Goal: Information Seeking & Learning: Find specific fact

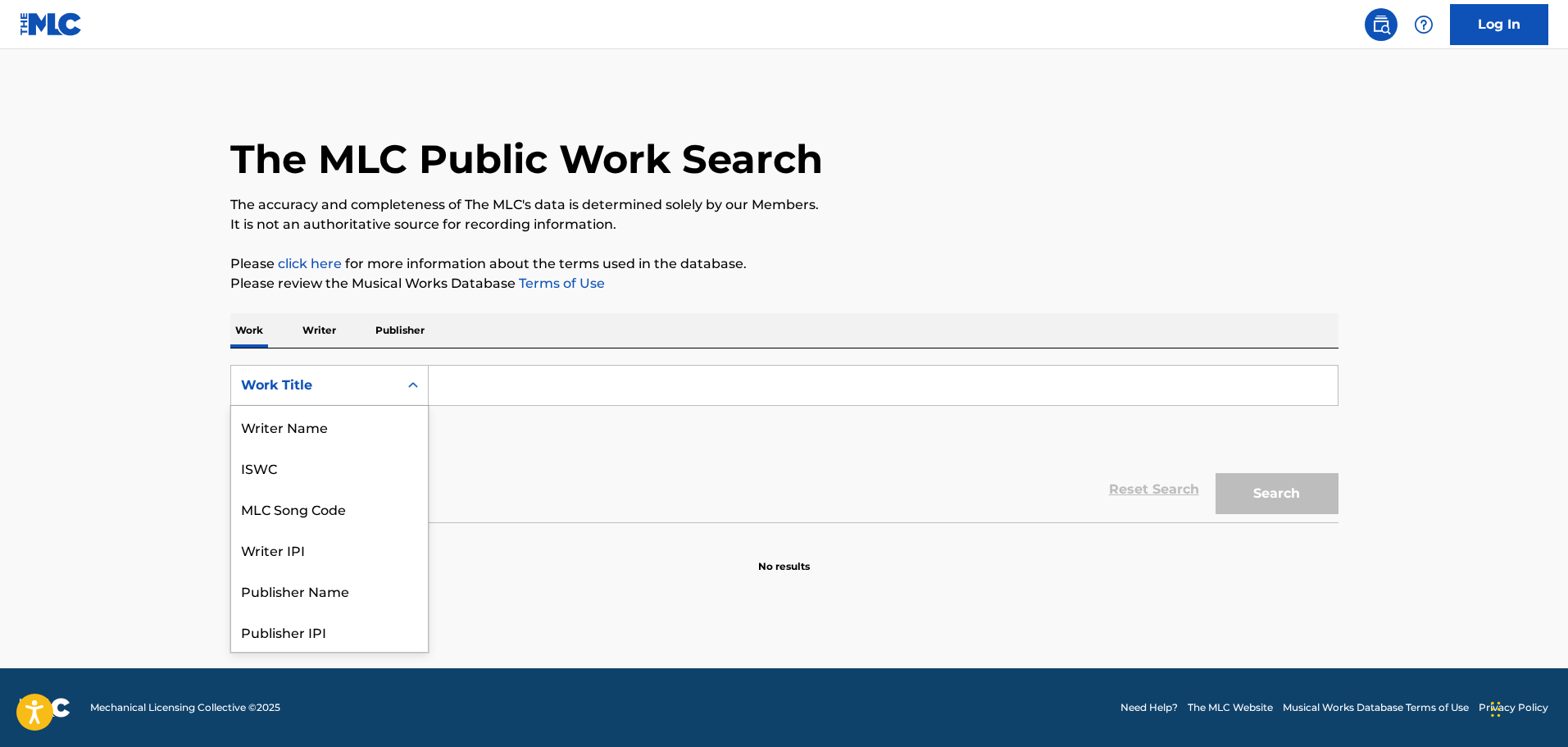
click at [357, 384] on div "Work Title" at bounding box center [315, 385] width 148 height 19
click at [303, 421] on div "MLC Song Code" at bounding box center [330, 426] width 196 height 41
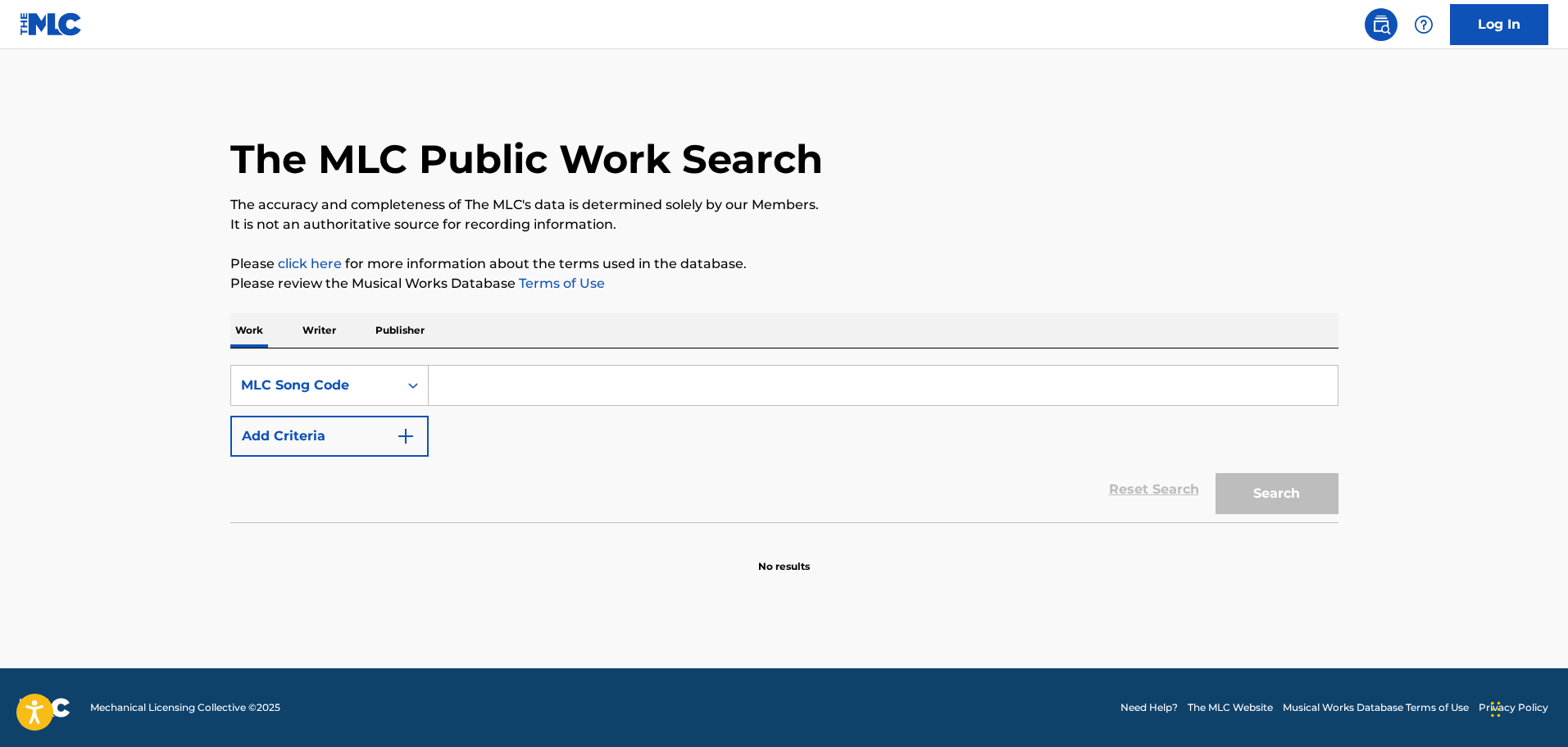
drag, startPoint x: 532, startPoint y: 387, endPoint x: 721, endPoint y: 421, distance: 192.0
click at [532, 387] on input "Search Form" at bounding box center [883, 385] width 909 height 39
paste input "ND27ET"
type input "ND27ET"
click at [1258, 480] on button "Search" at bounding box center [1276, 494] width 122 height 41
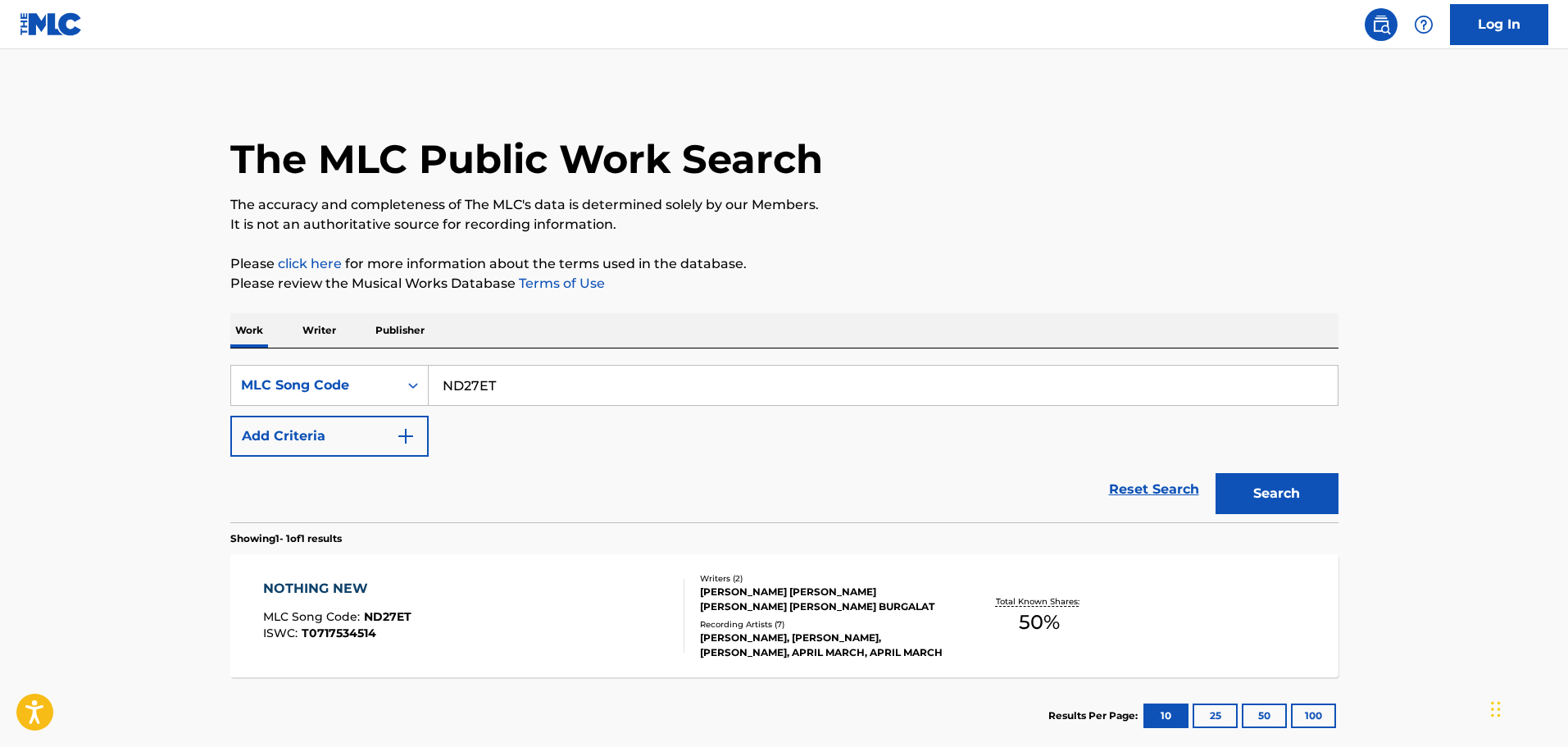
click at [610, 588] on div "NOTHING NEW MLC Song Code : ND27ET ISWC : T0717534514" at bounding box center [473, 616] width 421 height 74
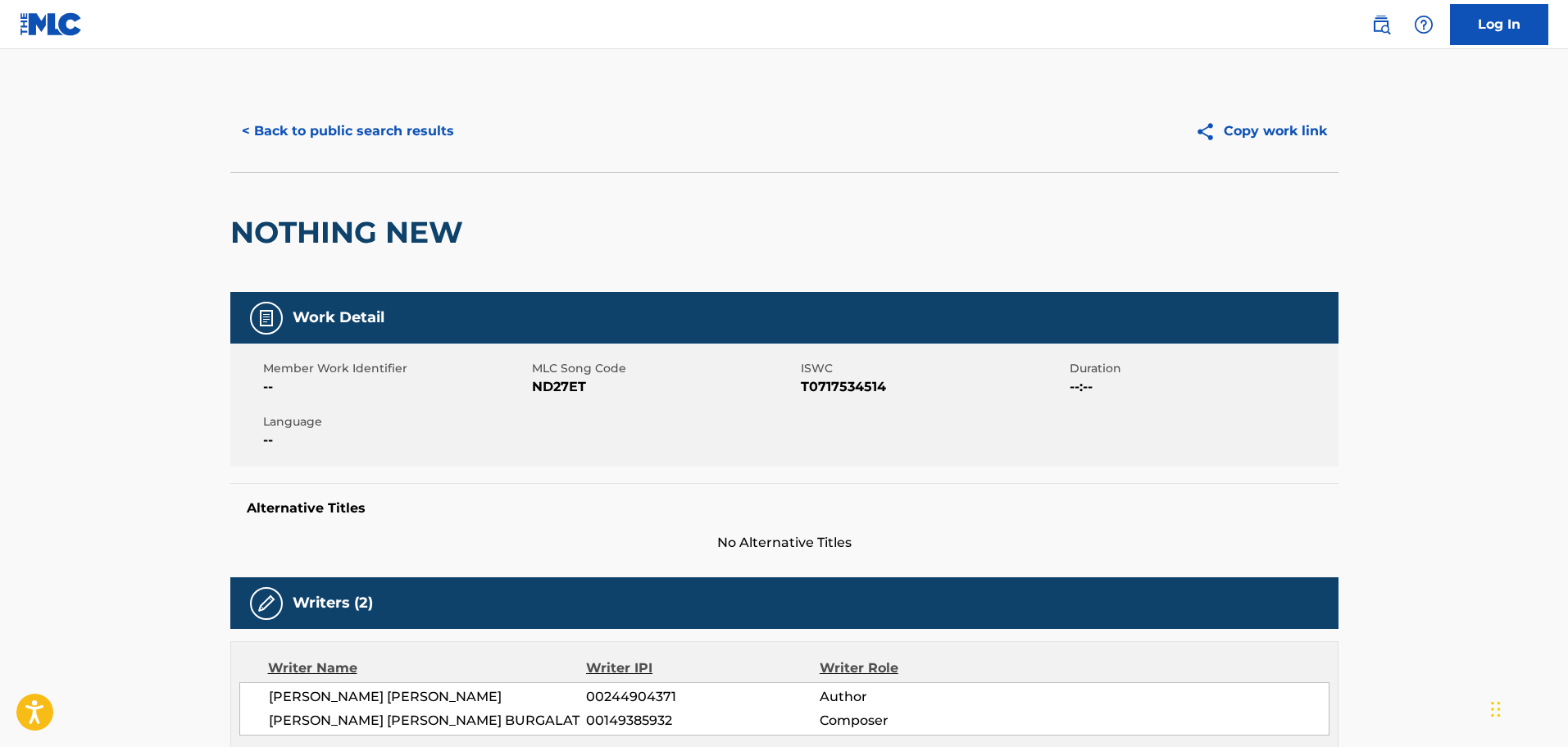
click at [327, 128] on button "< Back to public search results" at bounding box center [348, 131] width 235 height 41
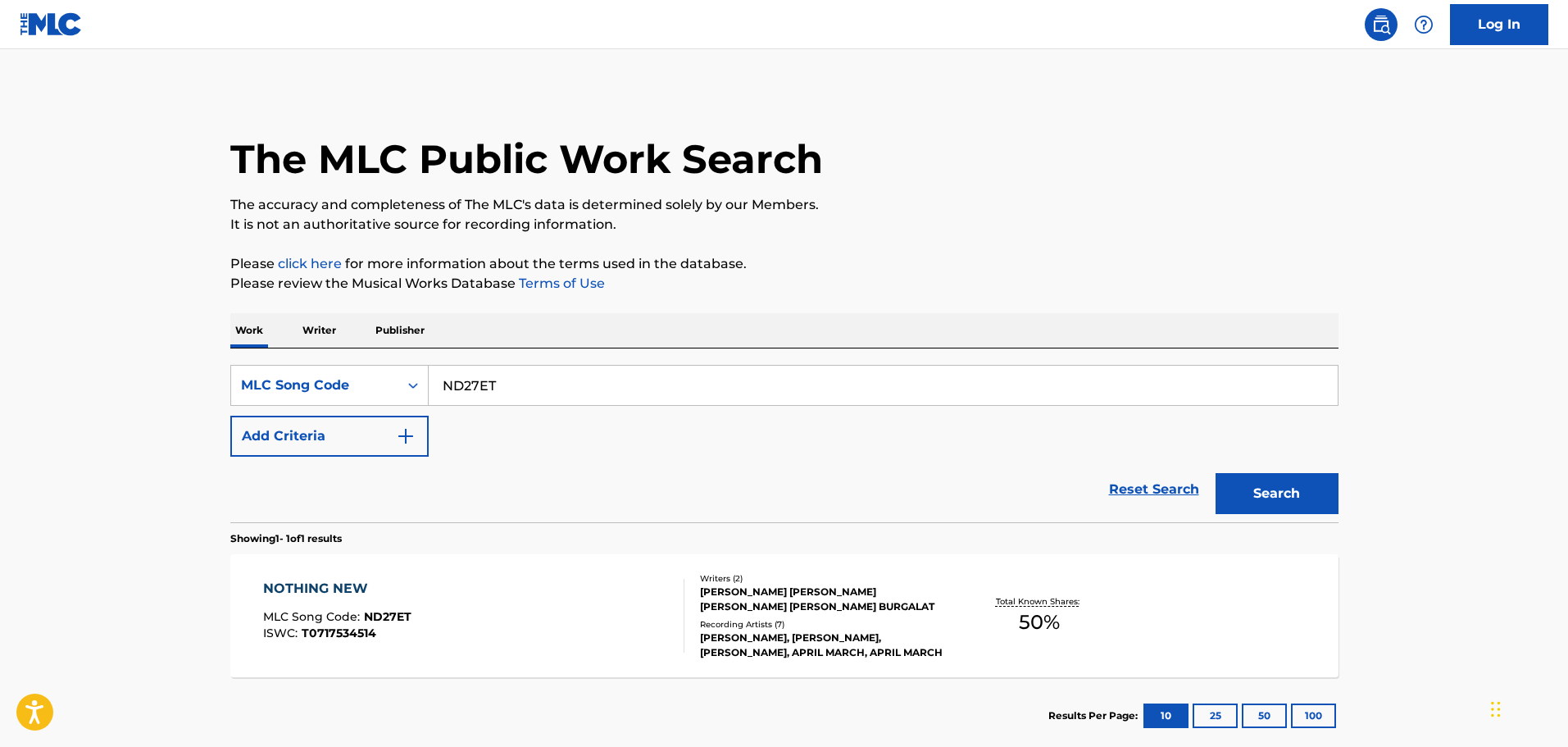
drag, startPoint x: 548, startPoint y: 389, endPoint x: 298, endPoint y: 324, distance: 258.3
click at [301, 325] on div "Work Writer Publisher SearchWithCriteria309ebb76-fa4e-4c1a-a37e-6a0d142039a3 ML…" at bounding box center [784, 534] width 1108 height 442
paste input "MV60ZK"
type input "MV60ZK"
click at [1283, 505] on button "Search" at bounding box center [1276, 494] width 122 height 41
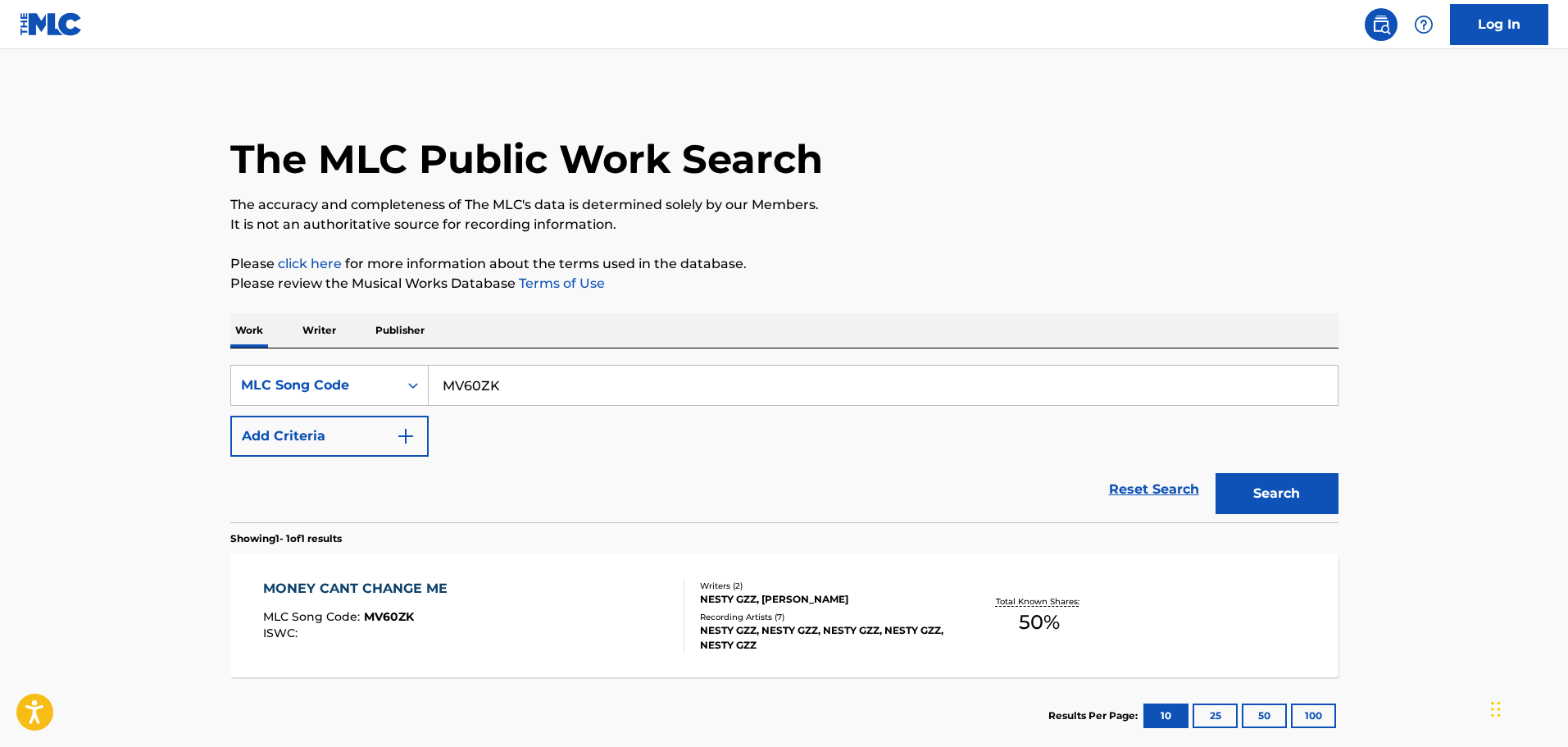
click at [634, 597] on div "MONEY CANT CHANGE ME MLC Song Code : MV60ZK ISWC :" at bounding box center [473, 616] width 421 height 74
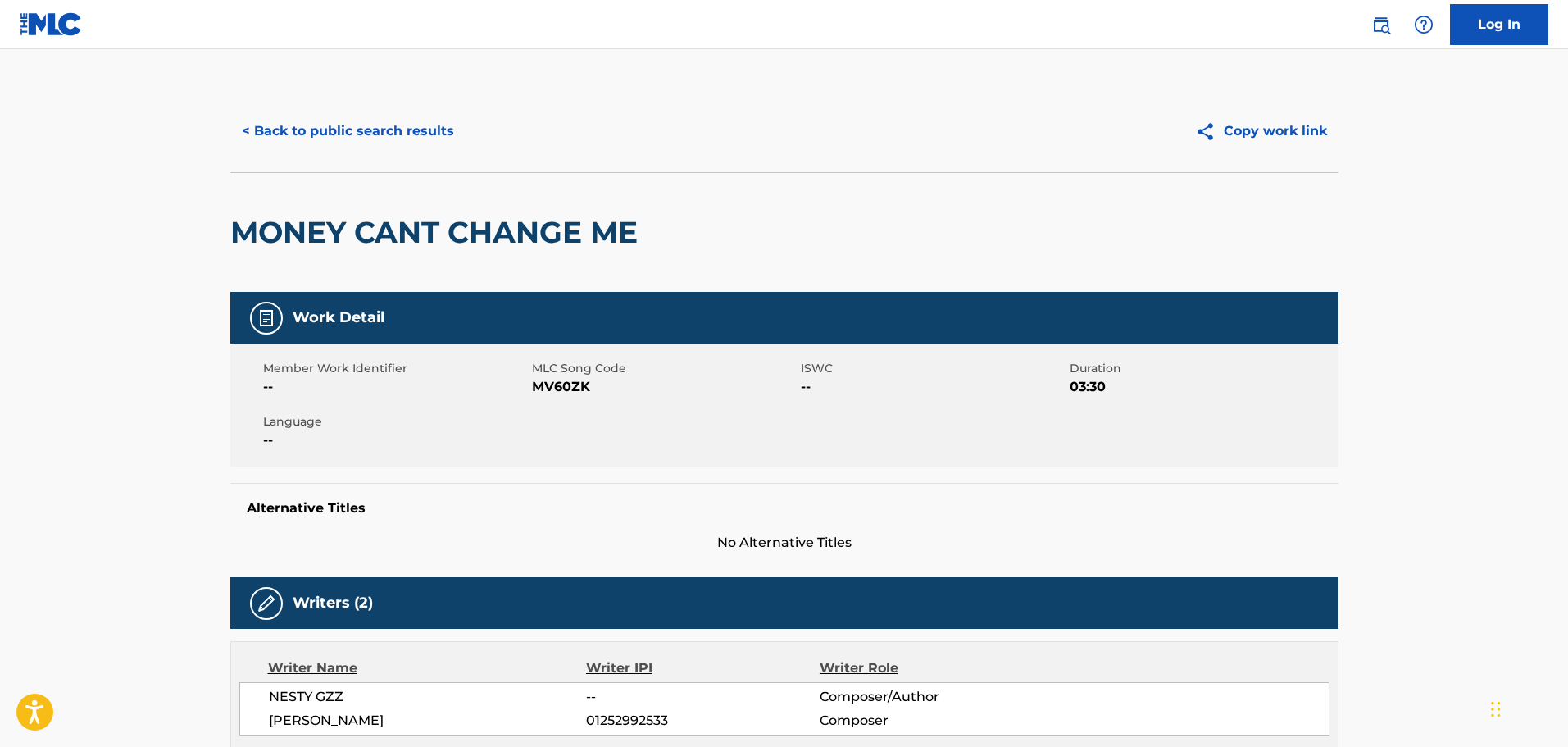
click at [342, 140] on button "< Back to public search results" at bounding box center [348, 131] width 235 height 41
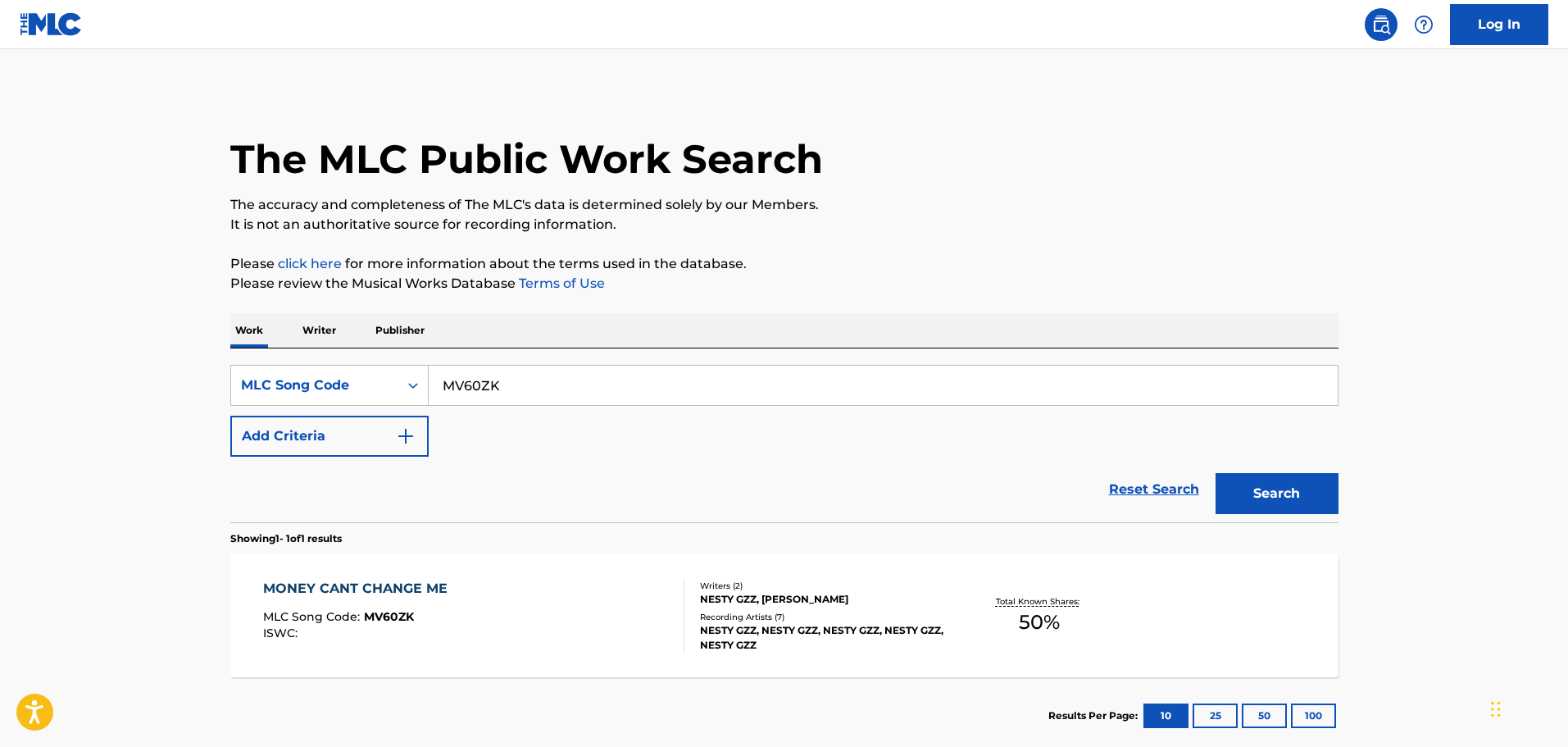
drag, startPoint x: 562, startPoint y: 373, endPoint x: 571, endPoint y: 383, distance: 13.5
click at [562, 374] on input "MV60ZK" at bounding box center [883, 385] width 909 height 39
drag, startPoint x: 334, startPoint y: 361, endPoint x: 554, endPoint y: 393, distance: 222.3
click at [272, 351] on div "SearchWithCriteria309ebb76-fa4e-4c1a-a37e-6a0d142039a3 MLC Song Code MV60ZK Add…" at bounding box center [784, 435] width 1108 height 174
paste input "O4961W"
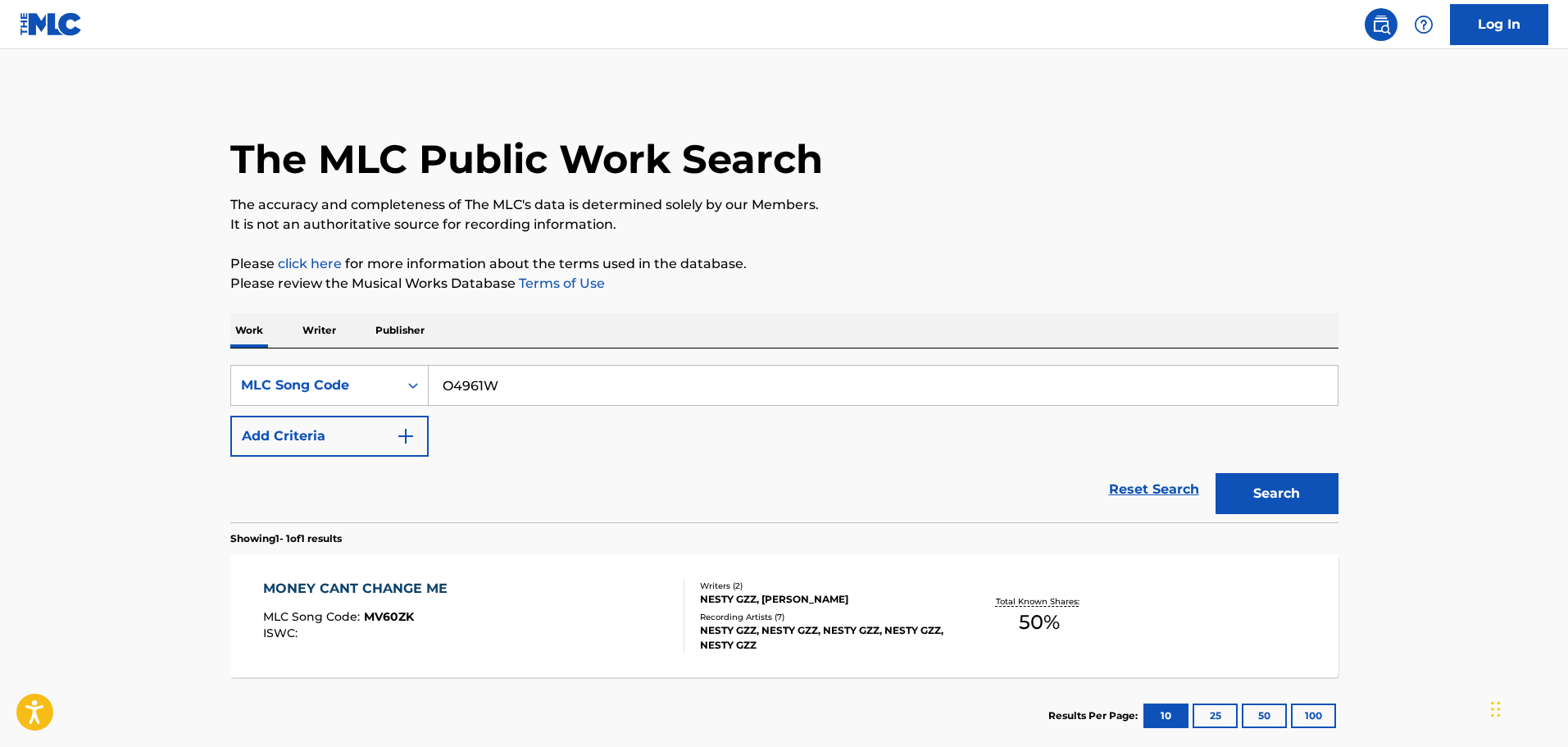
type input "O4961W"
click at [1277, 483] on button "Search" at bounding box center [1276, 494] width 122 height 41
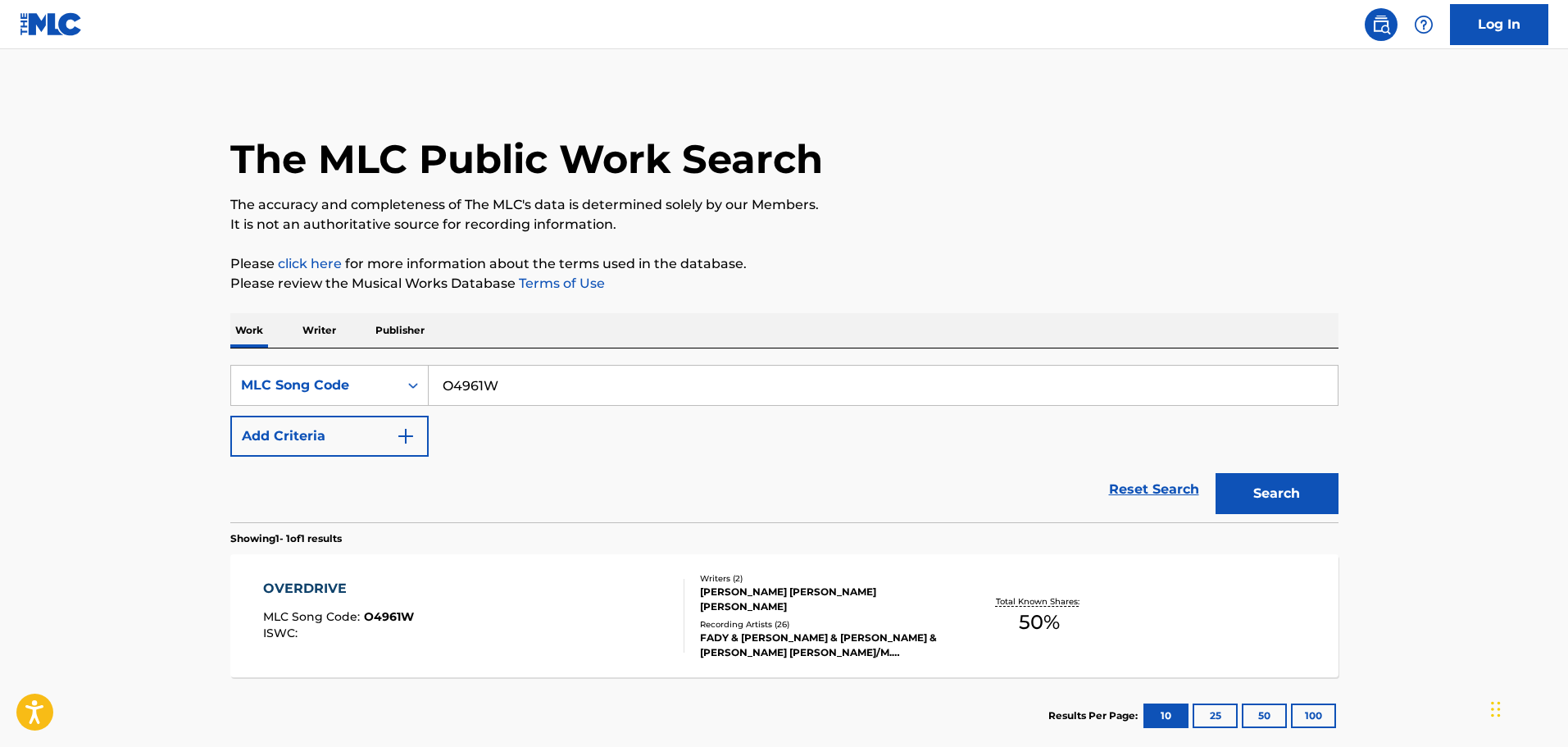
click at [599, 392] on input "O4961W" at bounding box center [883, 385] width 909 height 39
click at [604, 584] on div "OVERDRIVE MLC Song Code : O4961W ISWC :" at bounding box center [473, 616] width 421 height 74
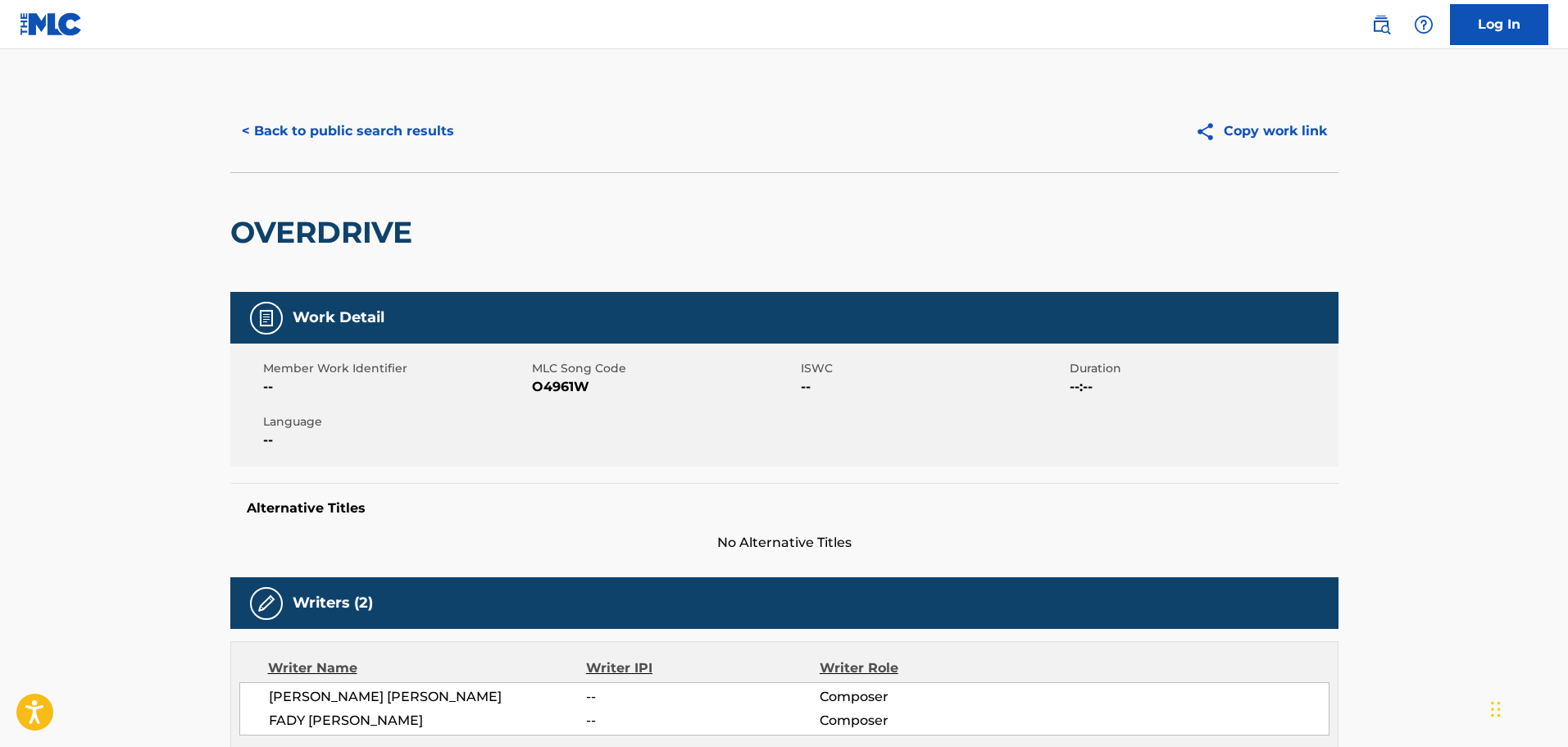
click at [366, 138] on button "< Back to public search results" at bounding box center [348, 131] width 235 height 41
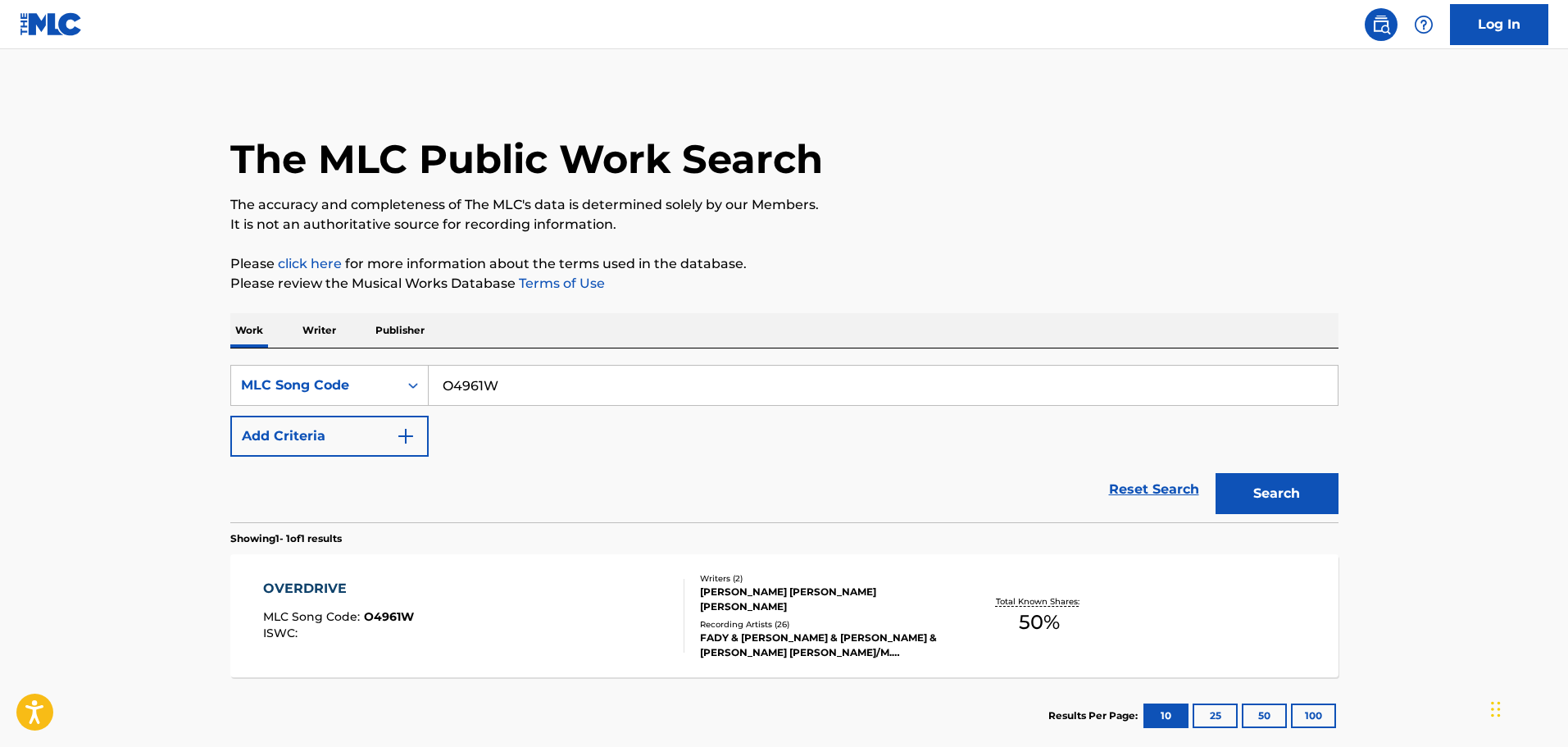
click at [483, 384] on input "O4961W" at bounding box center [883, 385] width 909 height 39
drag, startPoint x: 353, startPoint y: 346, endPoint x: 231, endPoint y: 332, distance: 122.8
click at [196, 318] on main "The MLC Public Work Search The accuracy and completeness of The MLC's data is d…" at bounding box center [784, 407] width 1568 height 714
paste input "N76QPJ"
type input "N76QPJ"
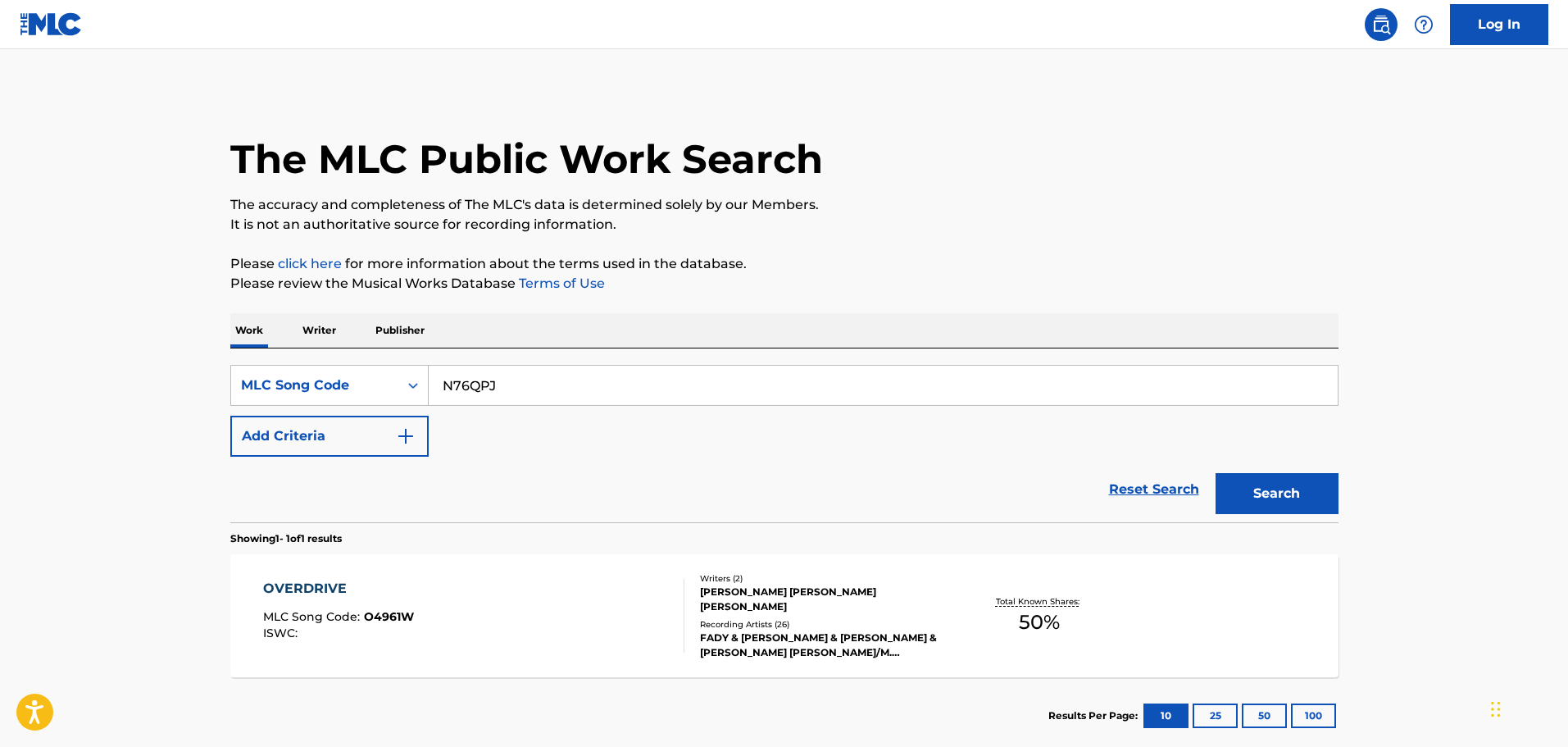
click at [1287, 477] on button "Search" at bounding box center [1276, 494] width 122 height 41
click at [589, 599] on div "N**** SHOW US MLC Song Code : N76QPJ ISWC :" at bounding box center [473, 616] width 421 height 74
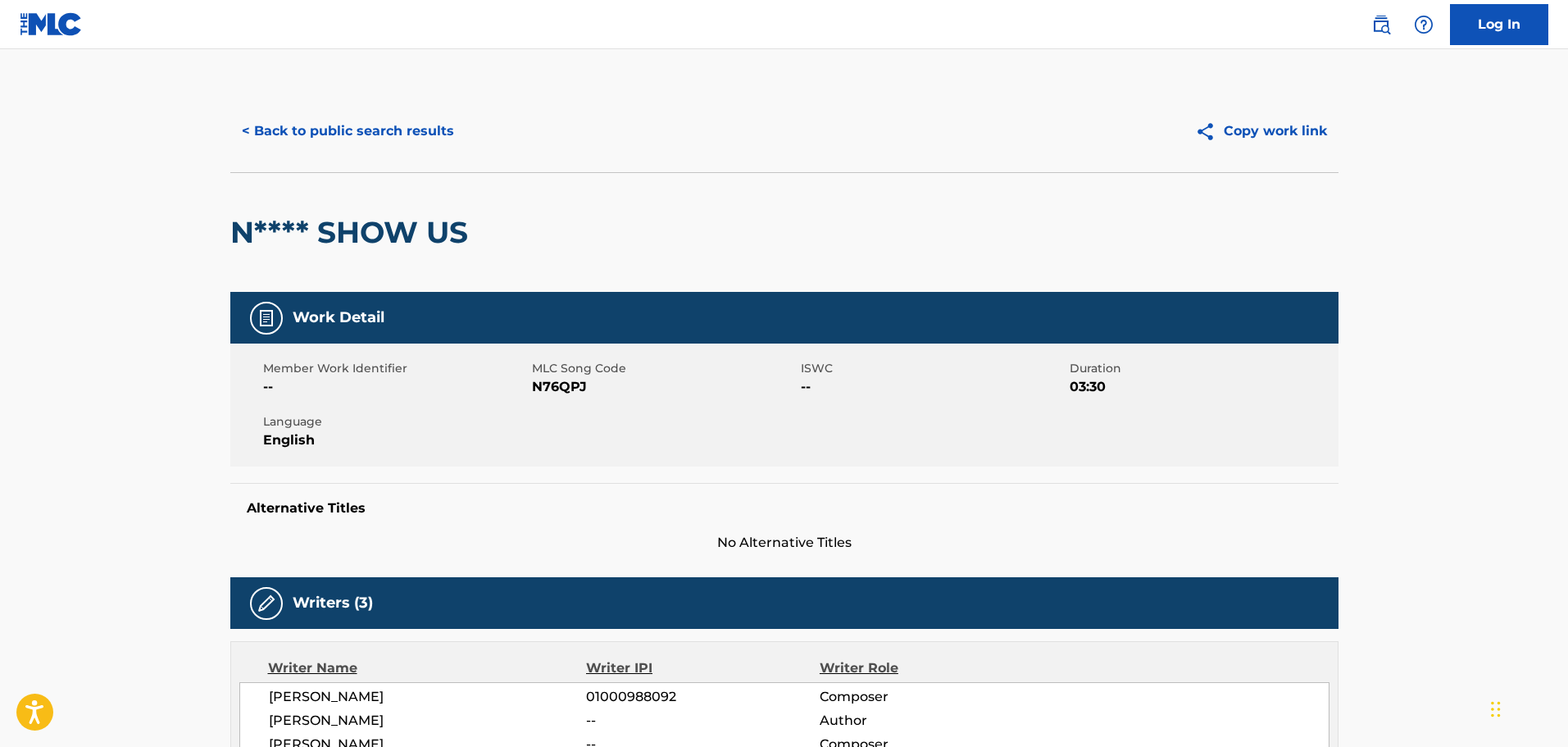
click at [396, 131] on button "< Back to public search results" at bounding box center [348, 131] width 235 height 41
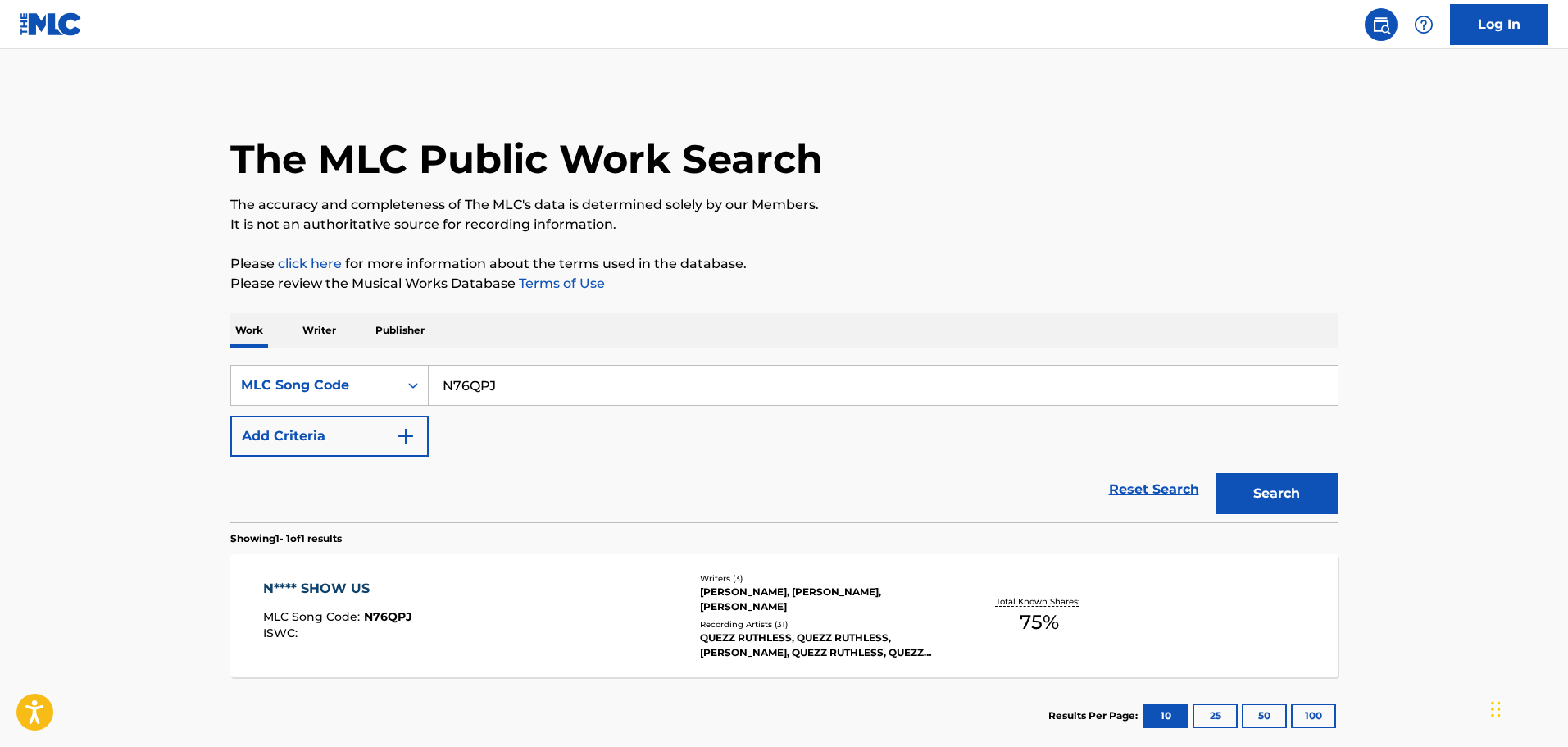
click at [573, 442] on div "SearchWithCriteria309ebb76-fa4e-4c1a-a37e-6a0d142039a3 MLC Song Code N76QPJ Add…" at bounding box center [784, 410] width 1108 height 91
click at [603, 378] on input "N76QPJ" at bounding box center [883, 385] width 909 height 39
drag, startPoint x: 436, startPoint y: 366, endPoint x: 317, endPoint y: 353, distance: 119.7
click at [323, 351] on div "SearchWithCriteria309ebb76-fa4e-4c1a-a37e-6a0d142039a3 MLC Song Code N76QPJ Add…" at bounding box center [784, 435] width 1108 height 174
paste input "AA29SC"
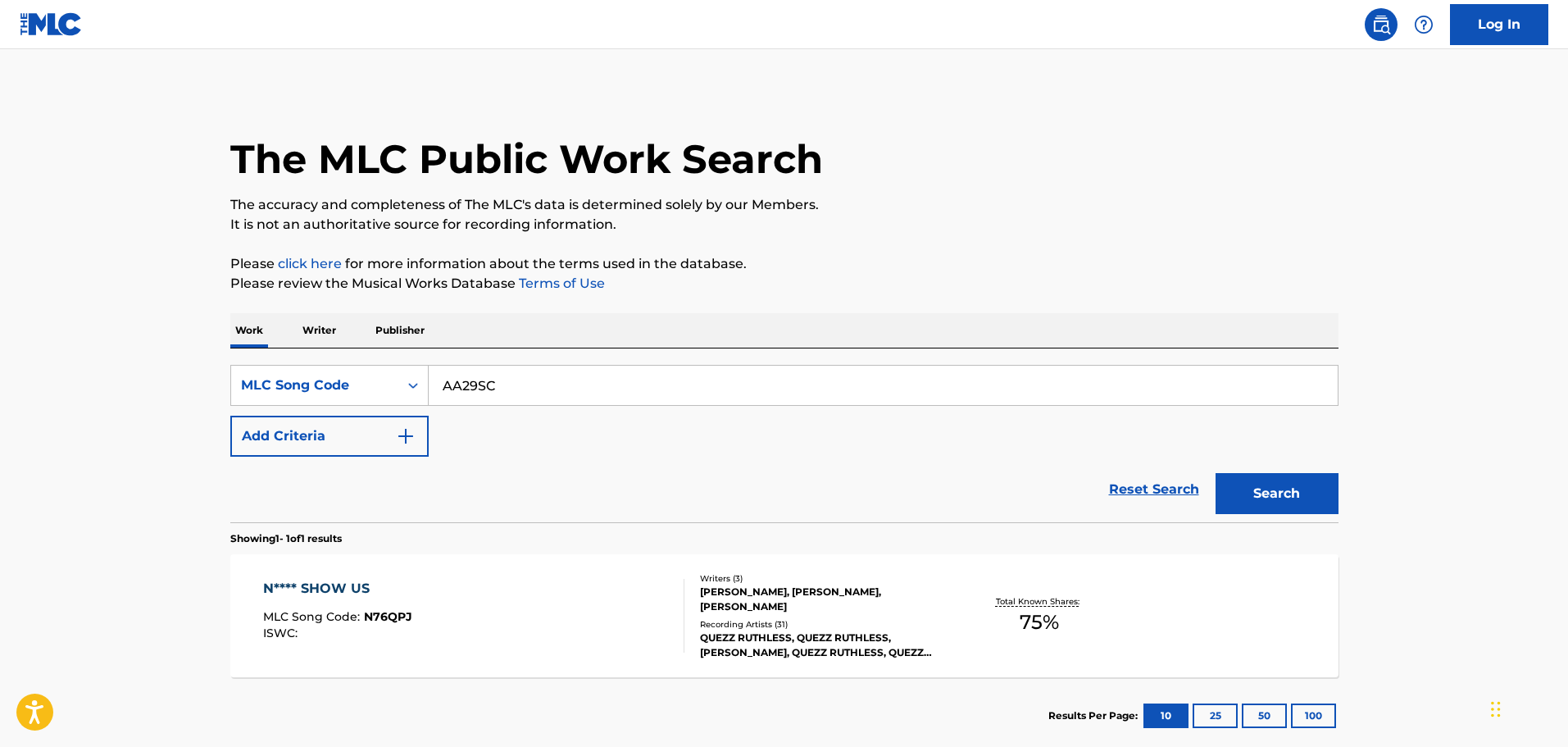
type input "AA29SC"
click at [1282, 482] on button "Search" at bounding box center [1276, 494] width 122 height 41
click at [415, 604] on div "ALL NIGHT LONG MLC Song Code : AA29SC ISWC : T9297027851" at bounding box center [473, 616] width 421 height 74
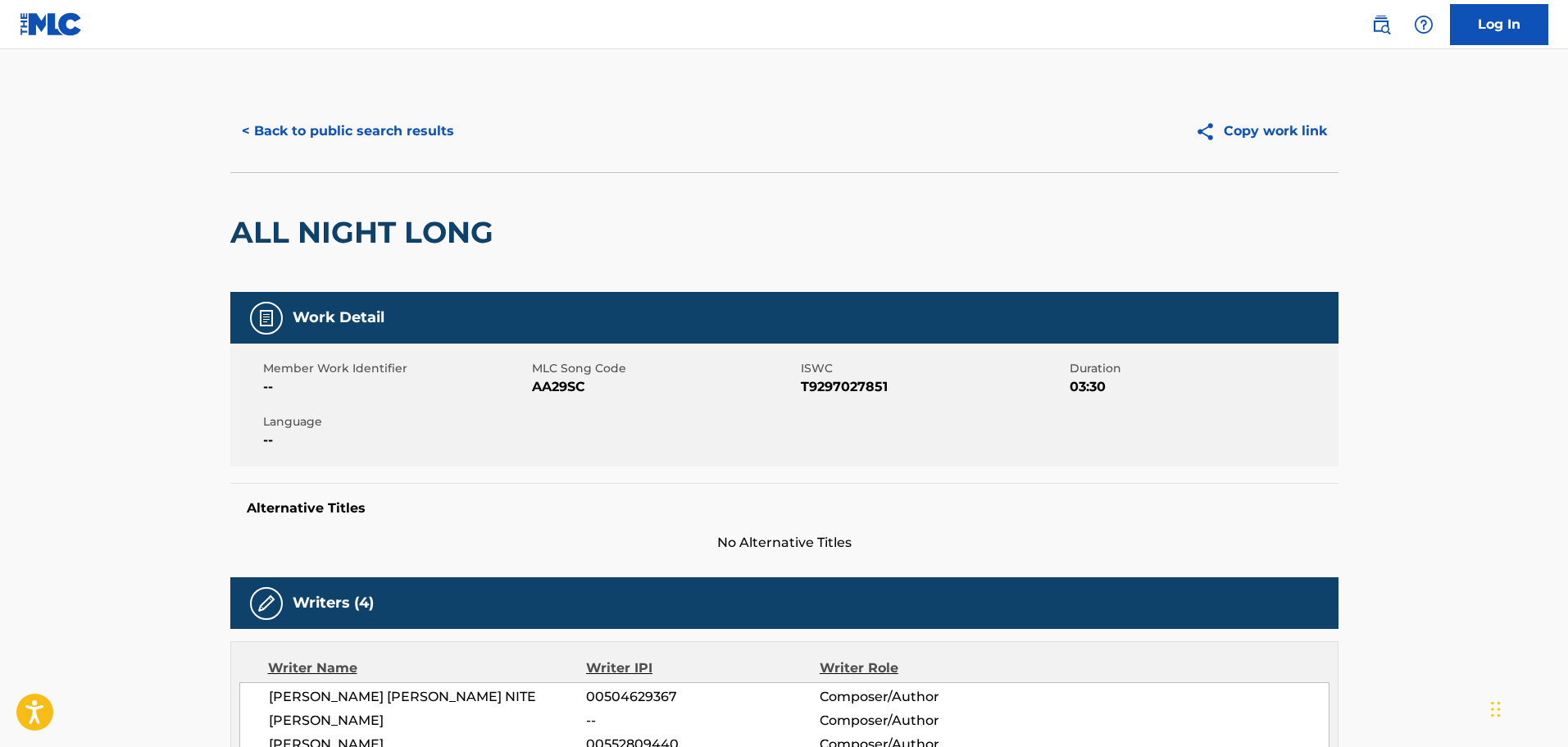
click at [446, 124] on button "< Back to public search results" at bounding box center [348, 131] width 235 height 41
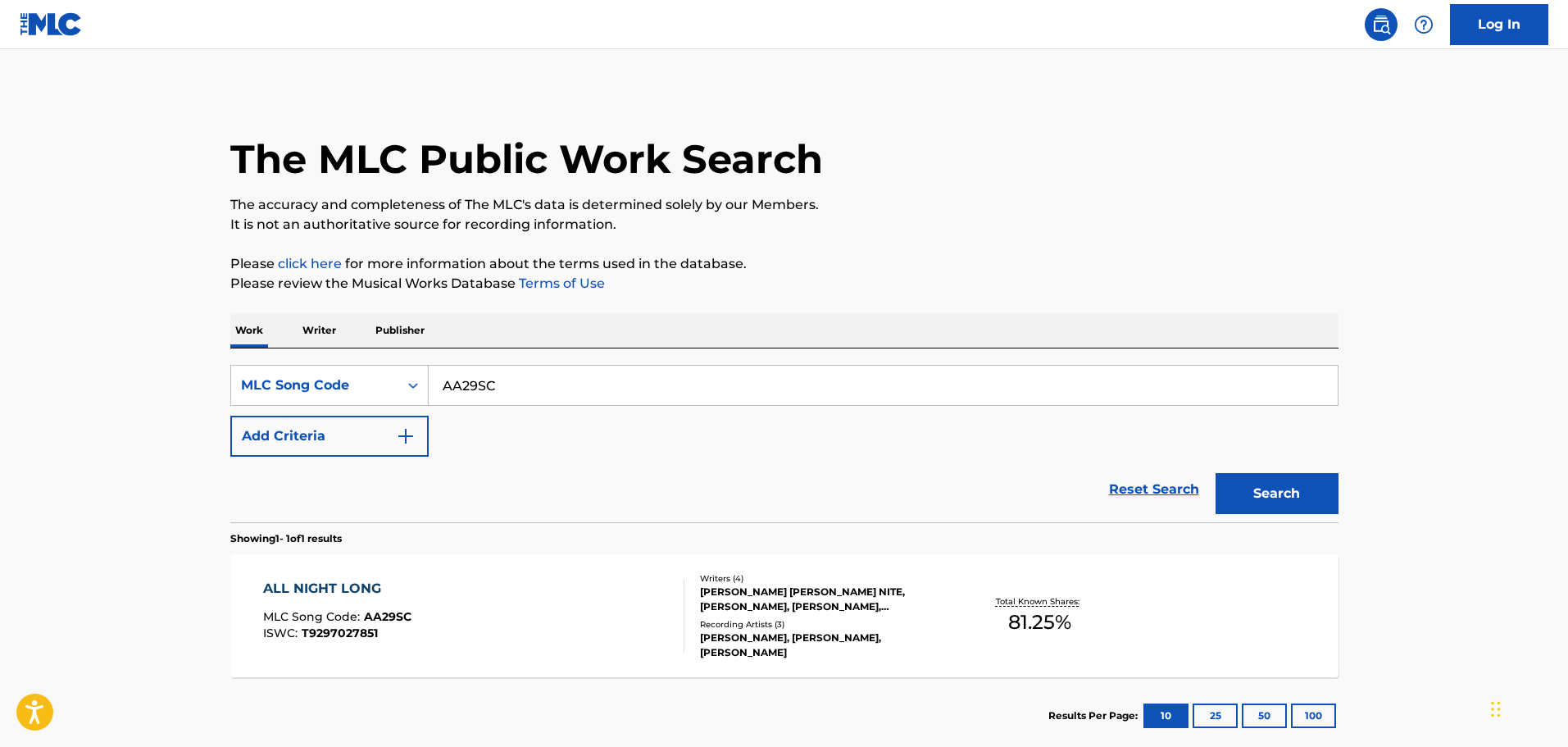
click at [499, 383] on input "AA29SC" at bounding box center [883, 385] width 909 height 39
drag, startPoint x: 517, startPoint y: 386, endPoint x: 222, endPoint y: 324, distance: 301.4
click at [220, 325] on div "The MLC Public Work Search The accuracy and completeness of The MLC's data is d…" at bounding box center [784, 422] width 1147 height 664
paste input "SH14S0"
type input "SH14S0"
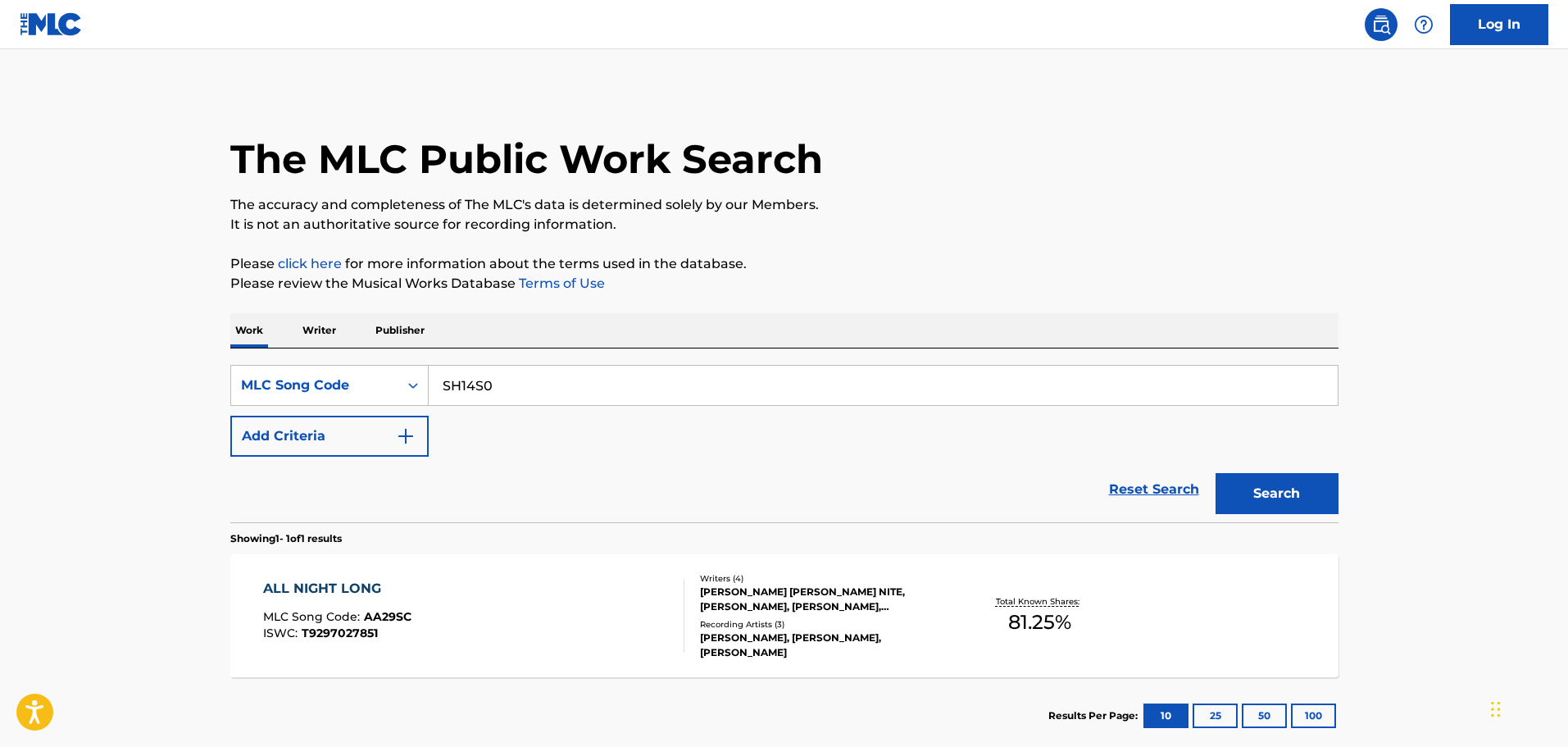
click at [1290, 489] on button "Search" at bounding box center [1276, 494] width 122 height 41
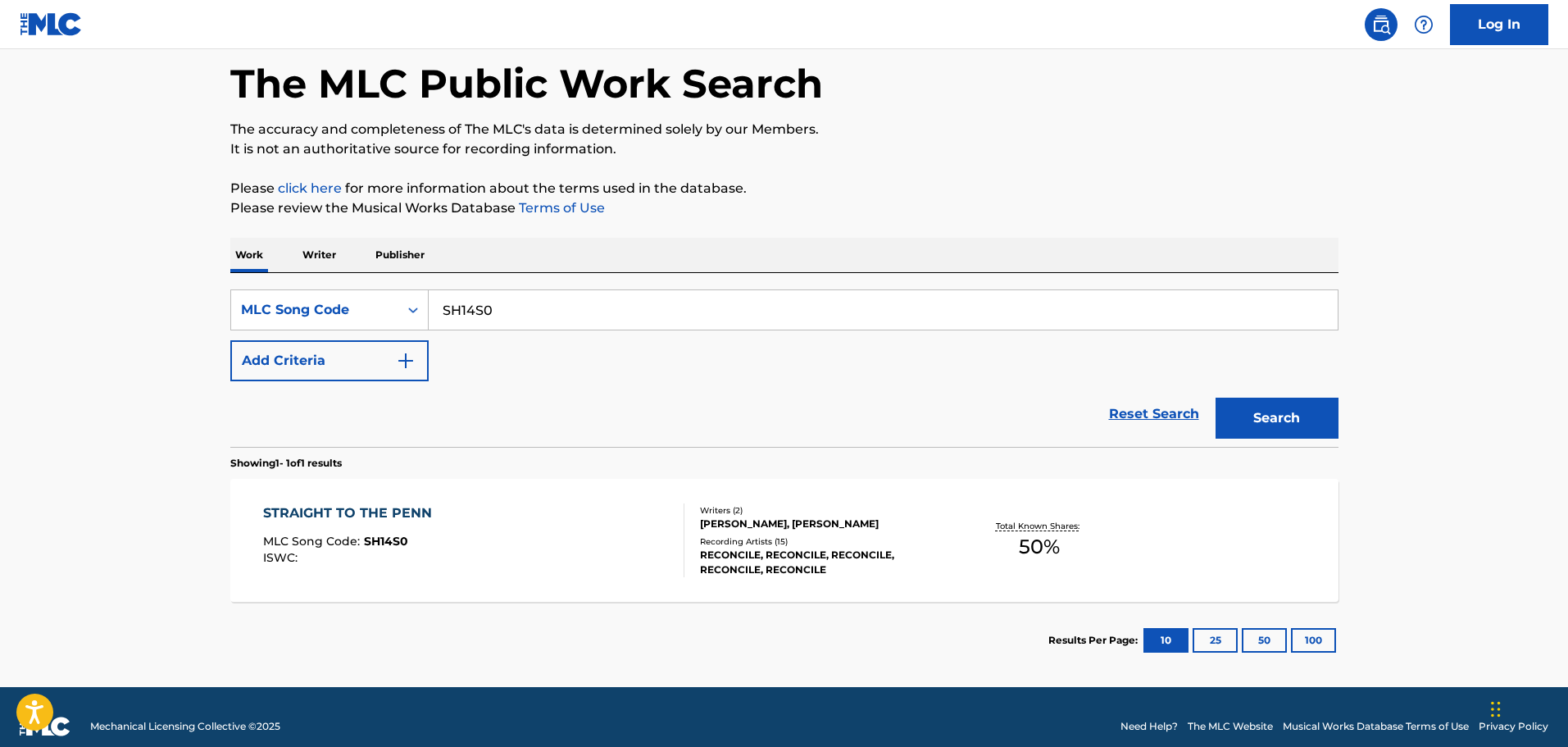
scroll to position [94, 0]
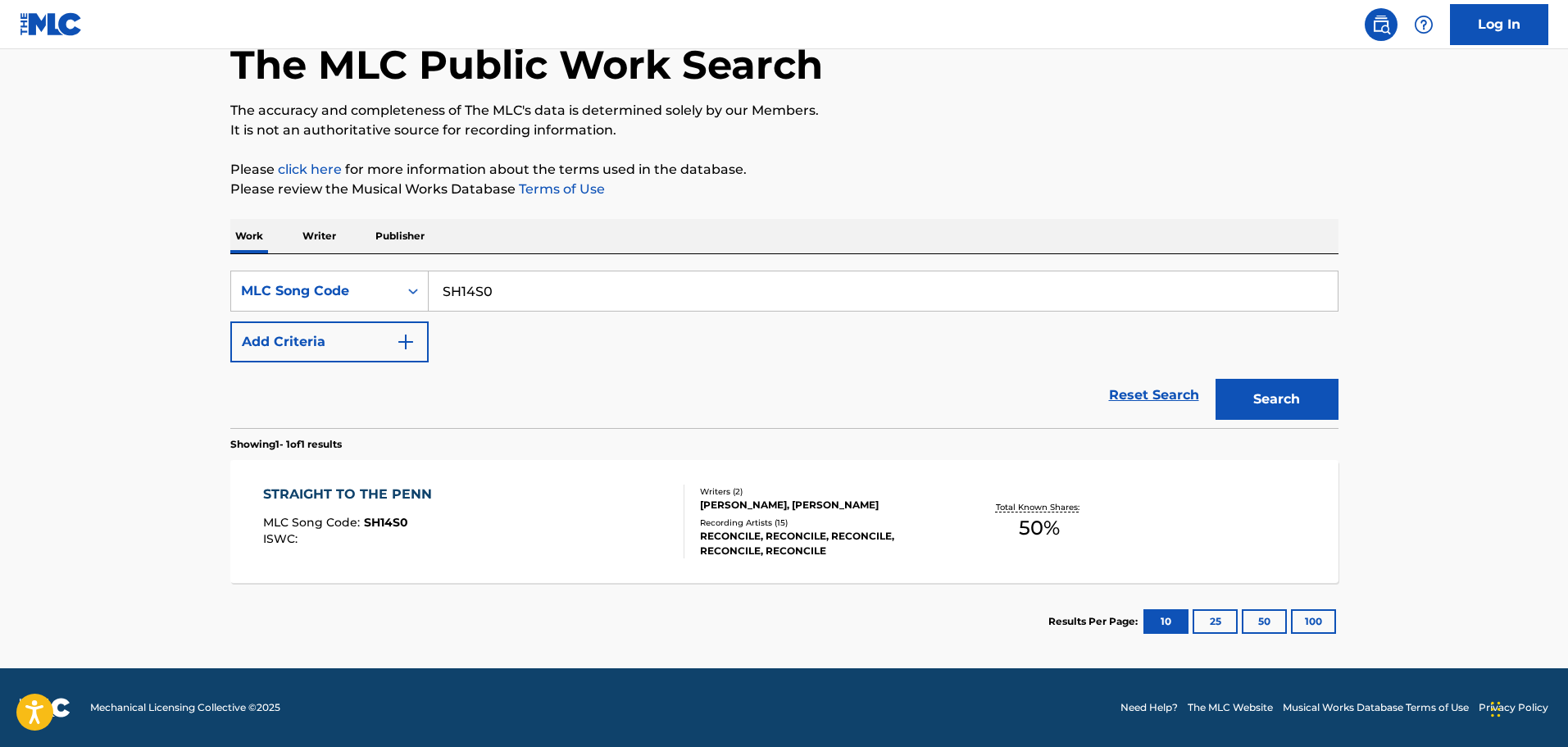
click at [567, 489] on div "STRAIGHT TO THE PENN MLC Song Code : SH14S0 ISWC :" at bounding box center [473, 521] width 421 height 74
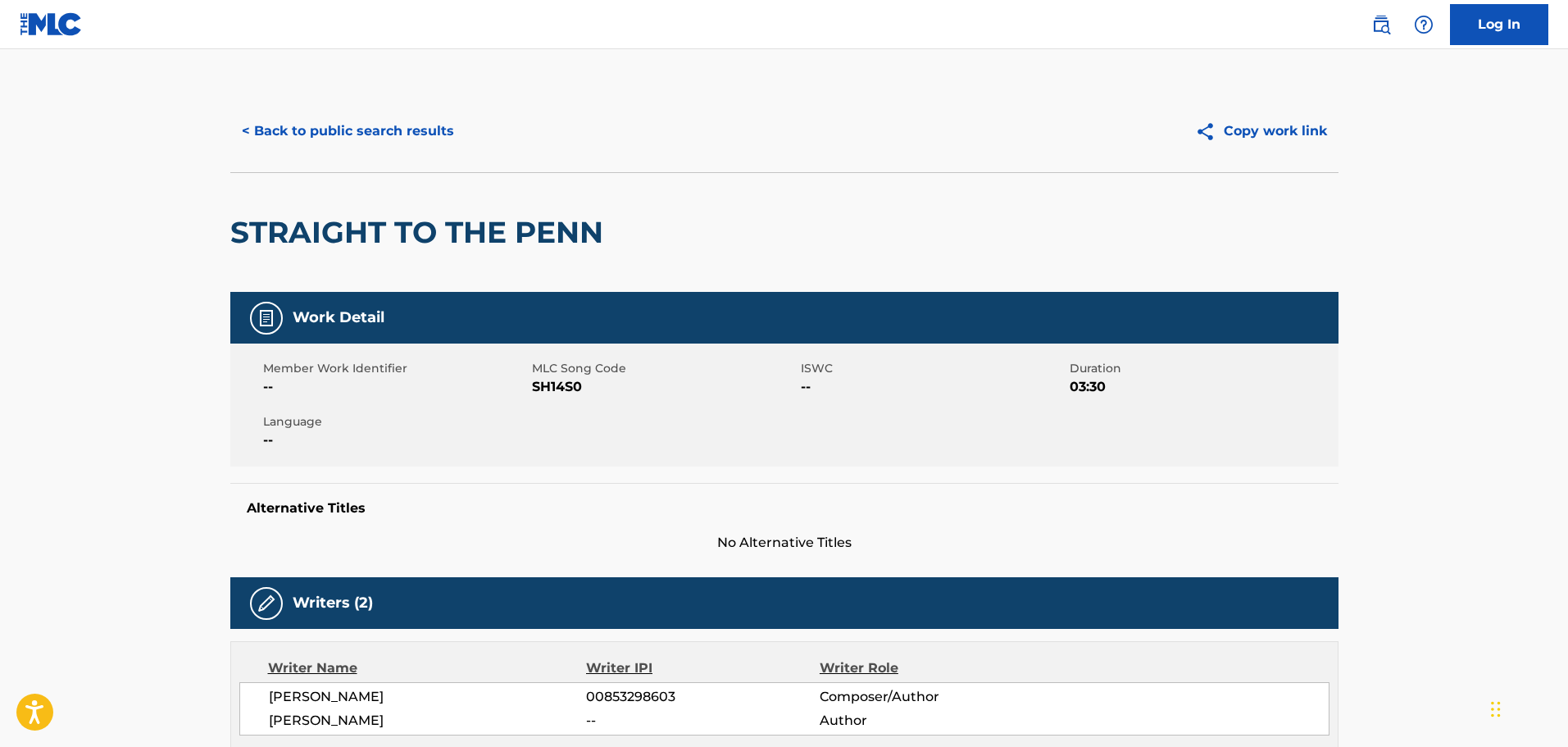
drag, startPoint x: 671, startPoint y: 222, endPoint x: 646, endPoint y: 213, distance: 26.6
click at [671, 222] on div "STRAIGHT TO THE PENN" at bounding box center [784, 231] width 1108 height 120
click at [364, 117] on button "< Back to public search results" at bounding box center [348, 131] width 235 height 41
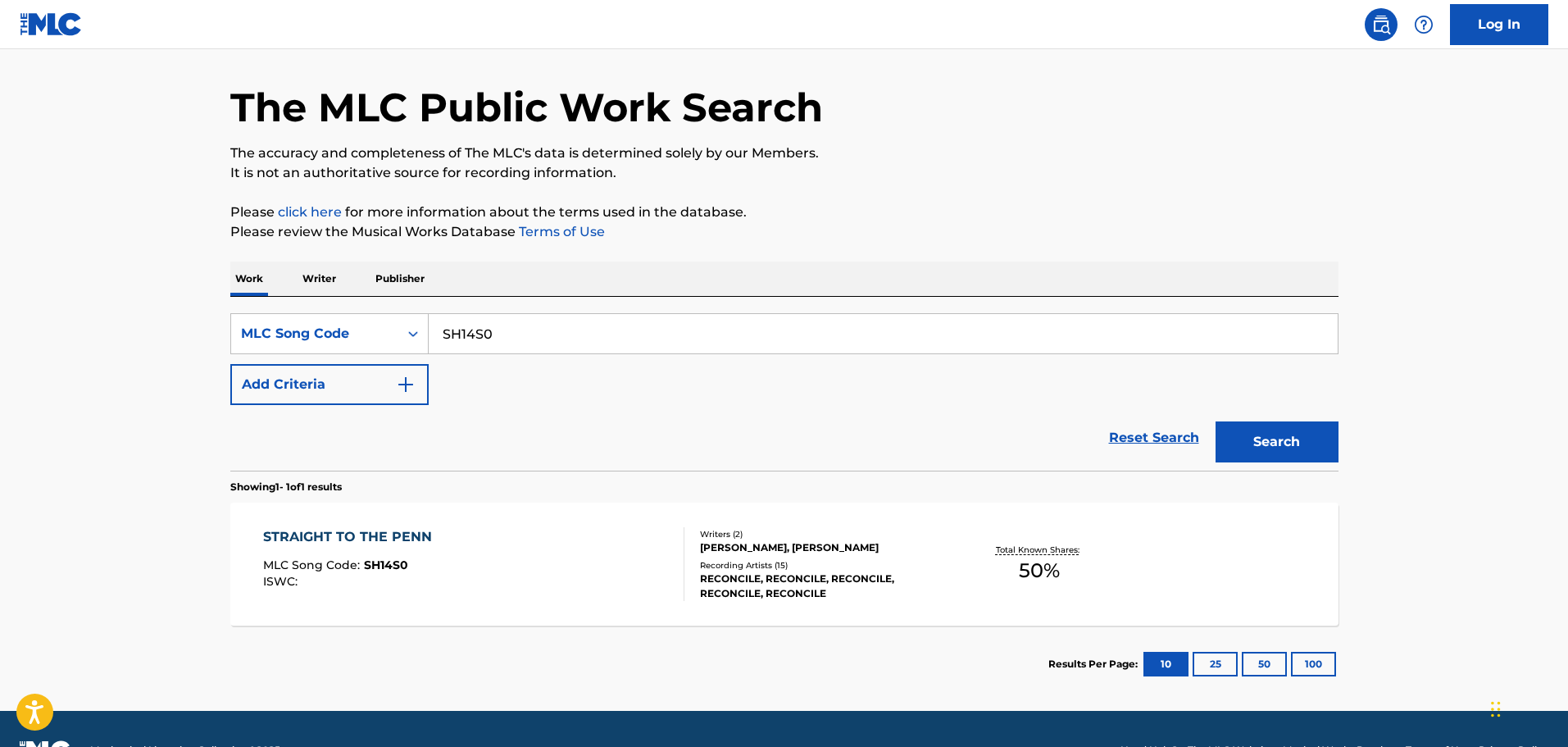
click at [531, 324] on input "SH14S0" at bounding box center [883, 334] width 909 height 39
drag, startPoint x: 472, startPoint y: 305, endPoint x: 243, endPoint y: 264, distance: 232.6
click at [227, 266] on div "The MLC Public Work Search The accuracy and completeness of The MLC's data is d…" at bounding box center [784, 371] width 1147 height 664
paste input "BD0H75"
type input "BD0H75"
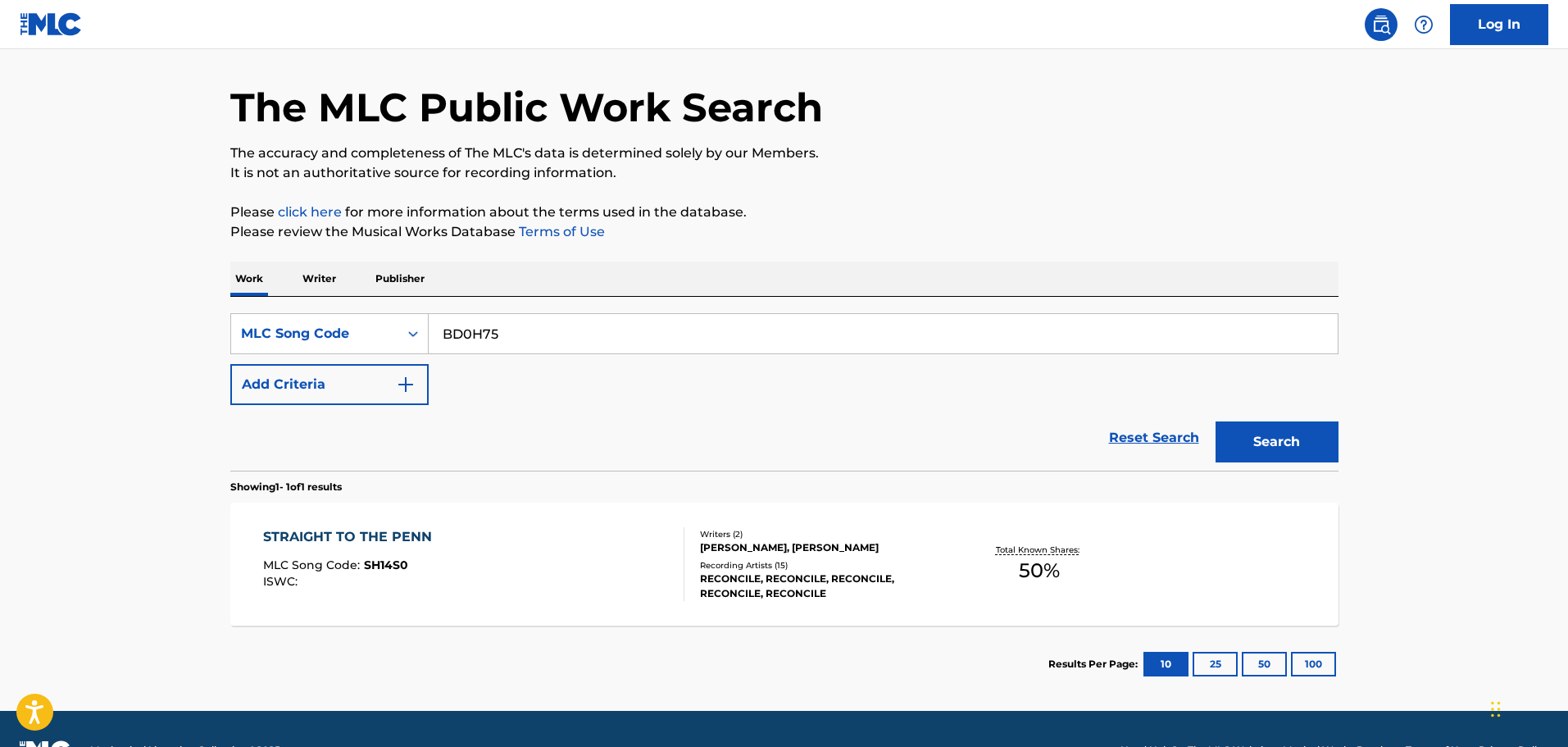
click at [1309, 444] on button "Search" at bounding box center [1276, 442] width 122 height 41
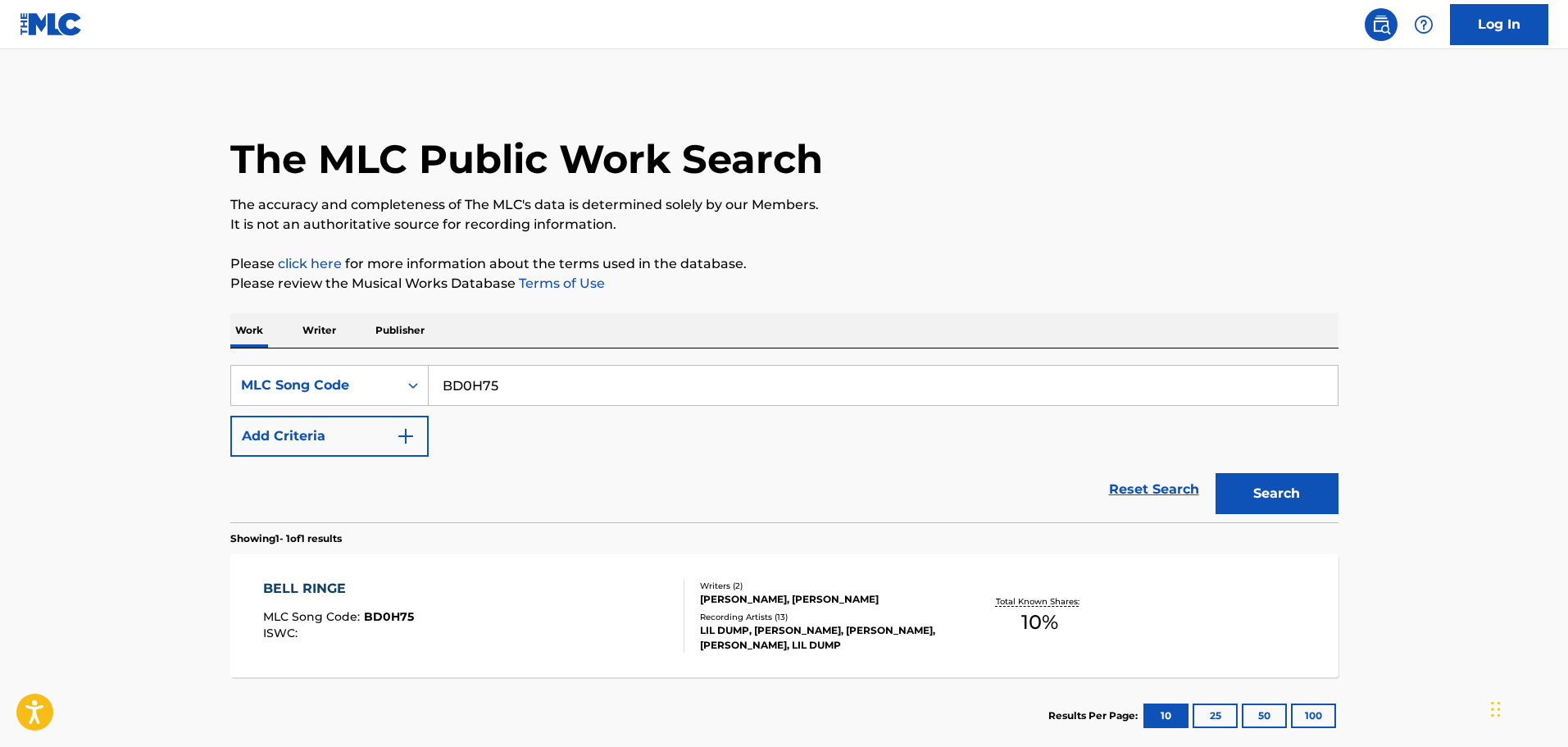
scroll to position [94, 0]
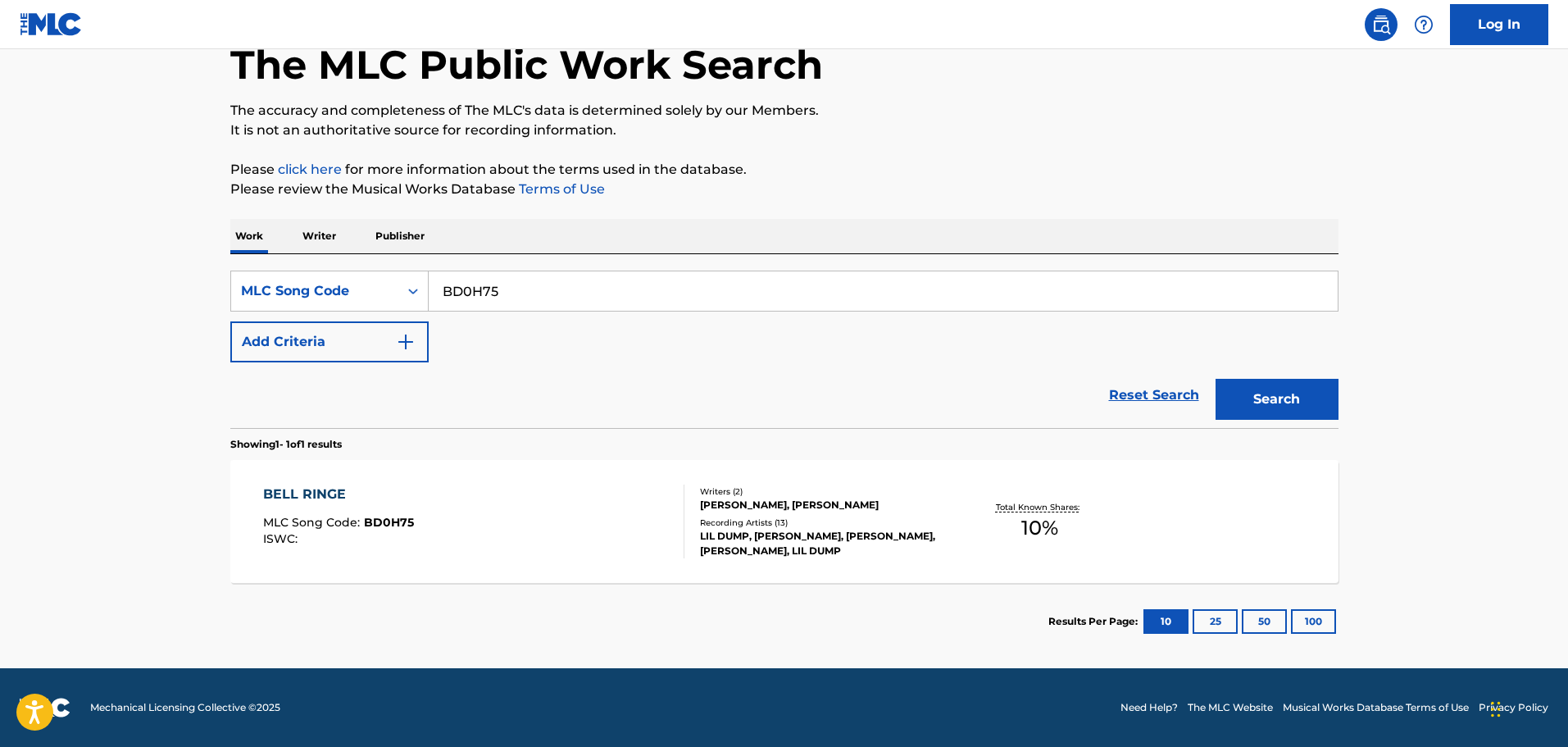
click at [678, 503] on div at bounding box center [677, 521] width 13 height 74
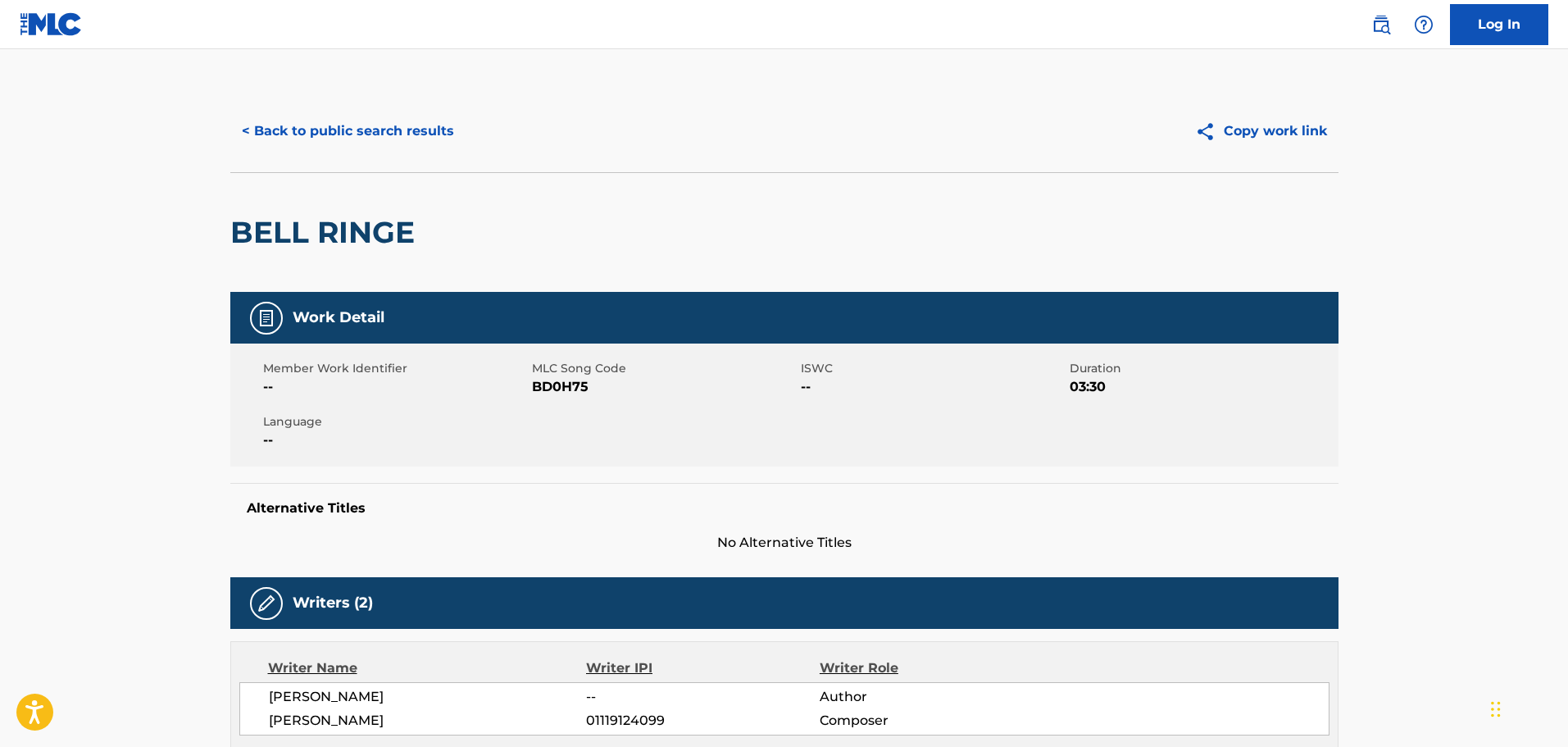
click at [745, 154] on div "< Back to public search results Copy work link" at bounding box center [784, 131] width 1108 height 82
drag, startPoint x: 140, startPoint y: 112, endPoint x: 293, endPoint y: 126, distance: 153.6
click at [293, 126] on button "< Back to public search results" at bounding box center [348, 131] width 235 height 41
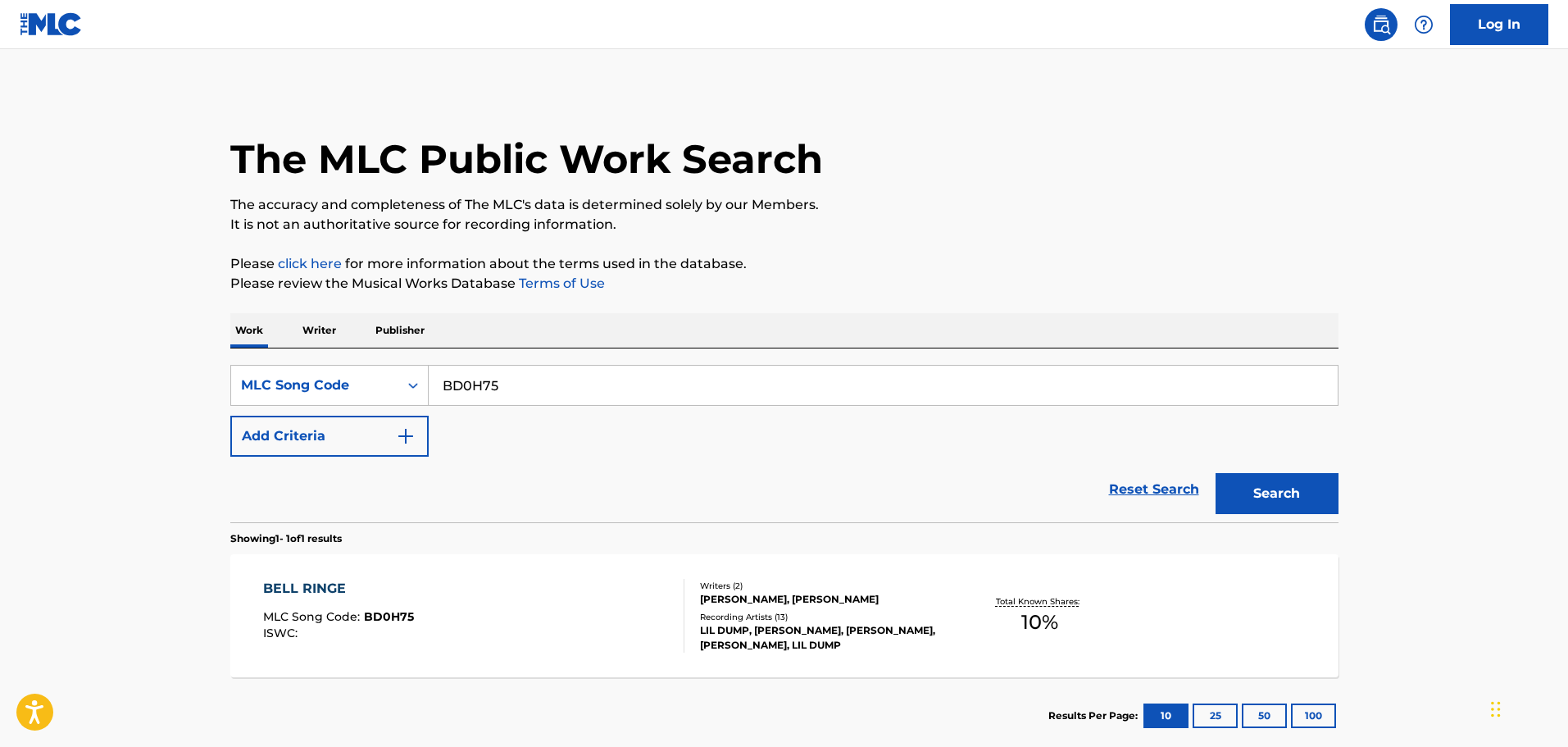
scroll to position [52, 0]
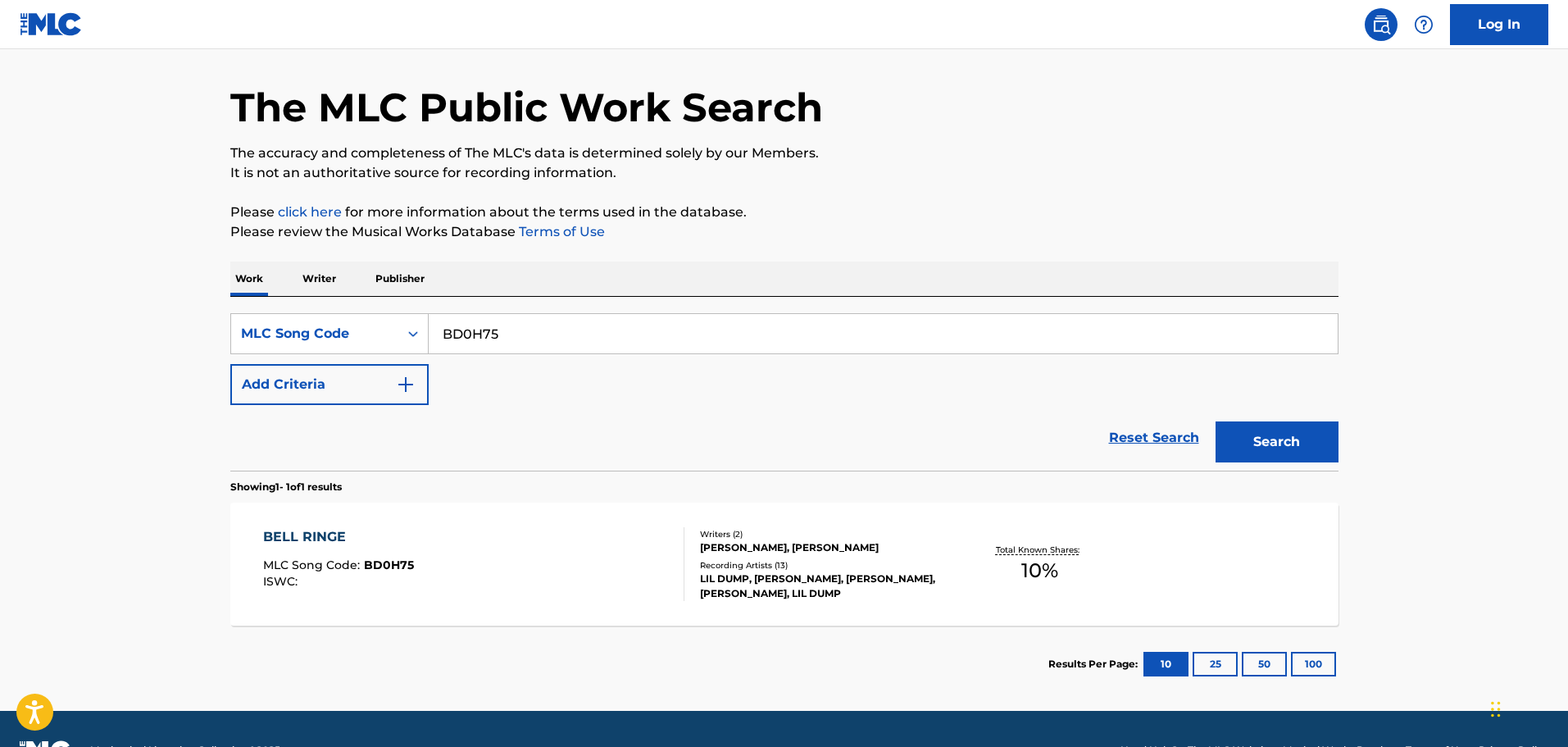
click at [563, 334] on input "BD0H75" at bounding box center [883, 334] width 909 height 39
drag, startPoint x: 580, startPoint y: 342, endPoint x: 142, endPoint y: 264, distance: 444.9
click at [150, 264] on main "The MLC Public Work Search The accuracy and completeness of The MLC's data is d…" at bounding box center [784, 354] width 1568 height 714
paste input "SVDKW6"
type input "SVDKW6"
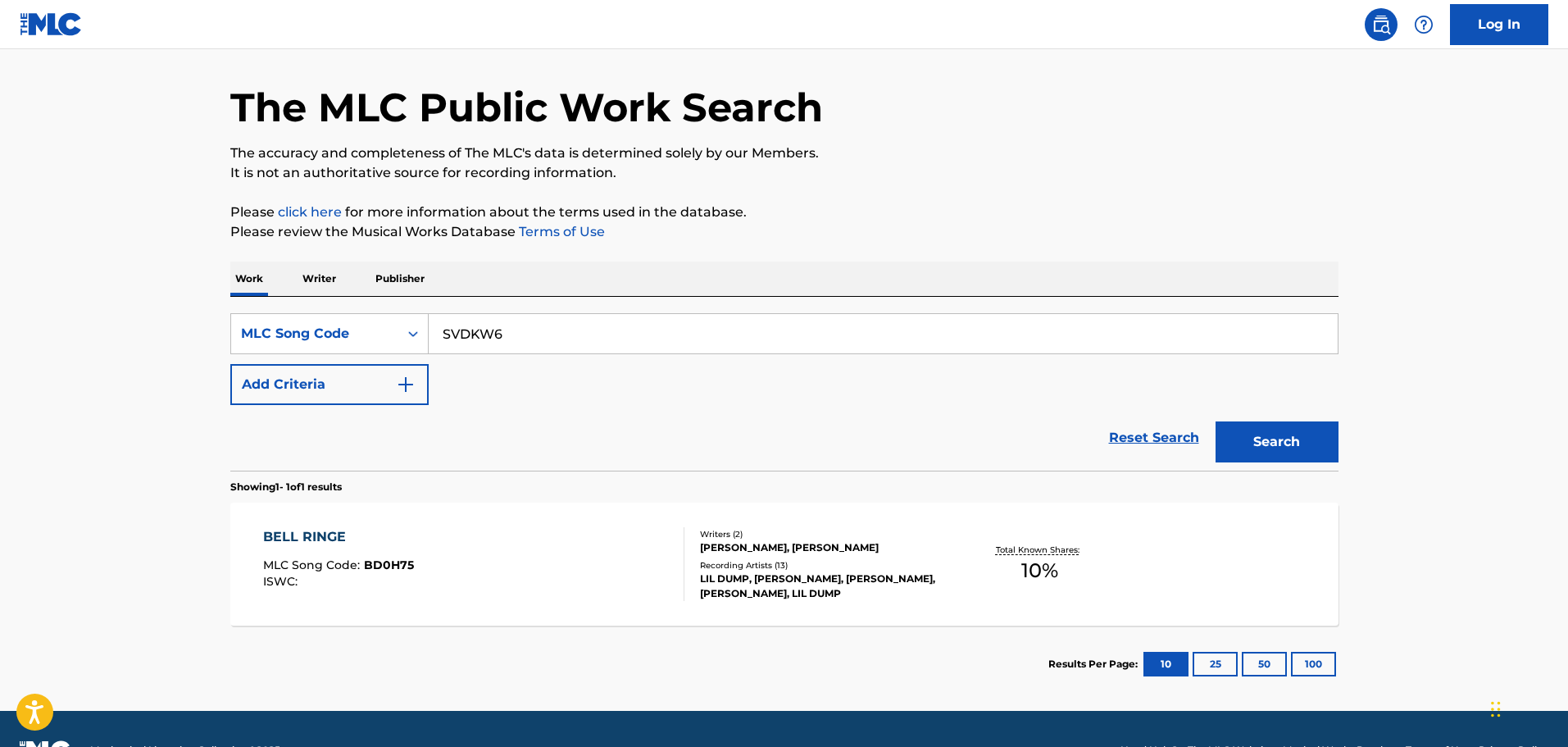
click at [1275, 429] on button "Search" at bounding box center [1276, 442] width 122 height 41
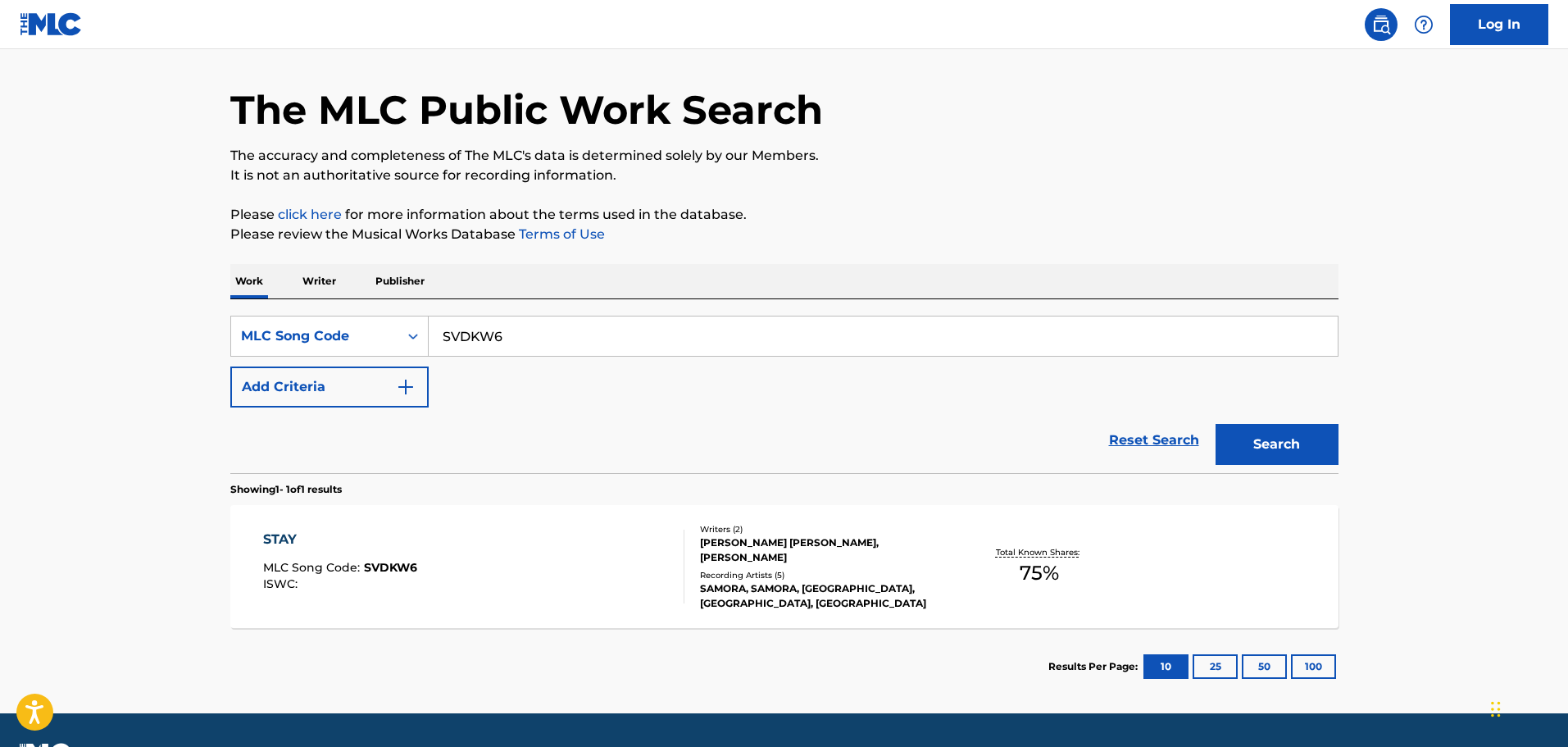
scroll to position [94, 0]
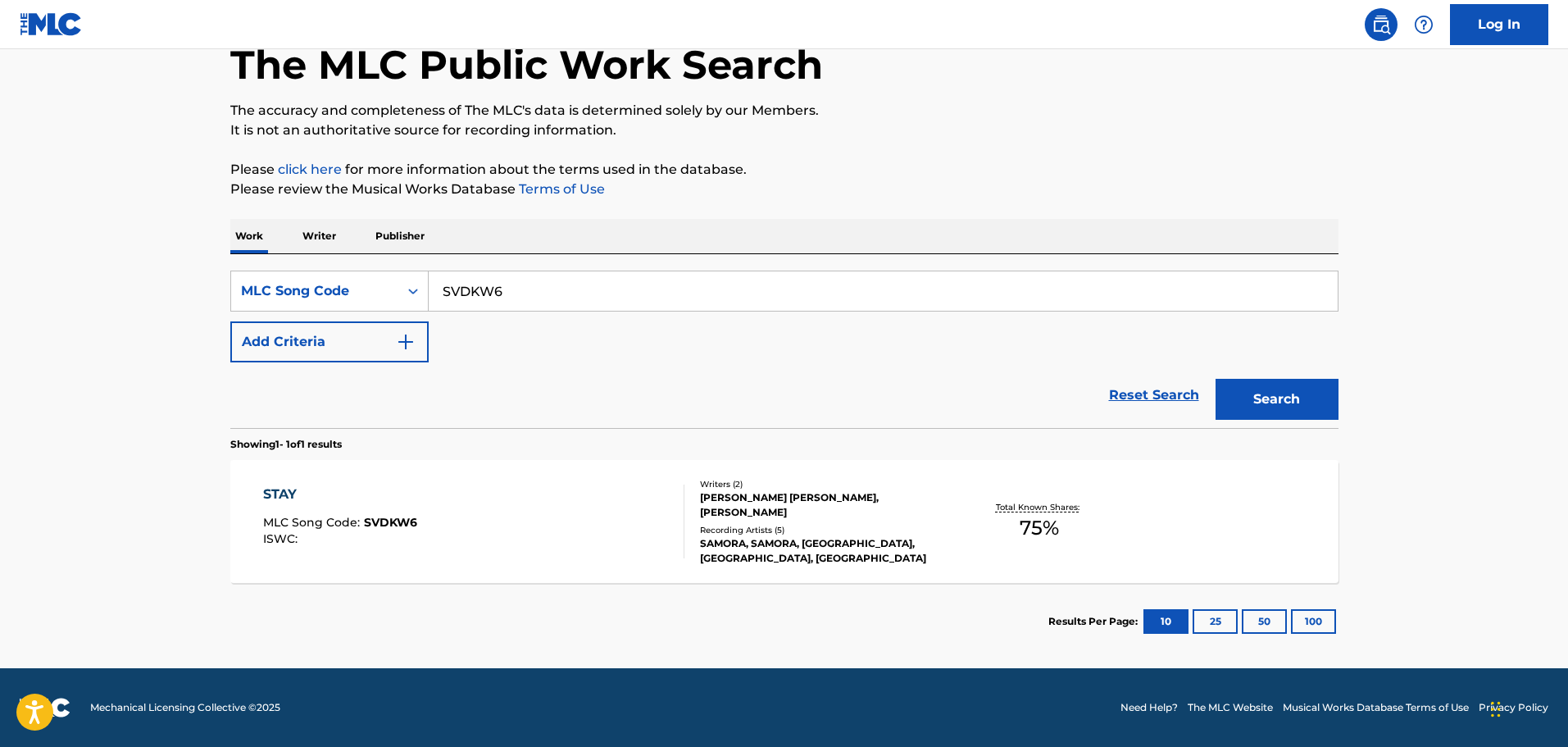
click at [630, 547] on div "STAY MLC Song Code : SVDKW6 ISWC :" at bounding box center [473, 521] width 421 height 74
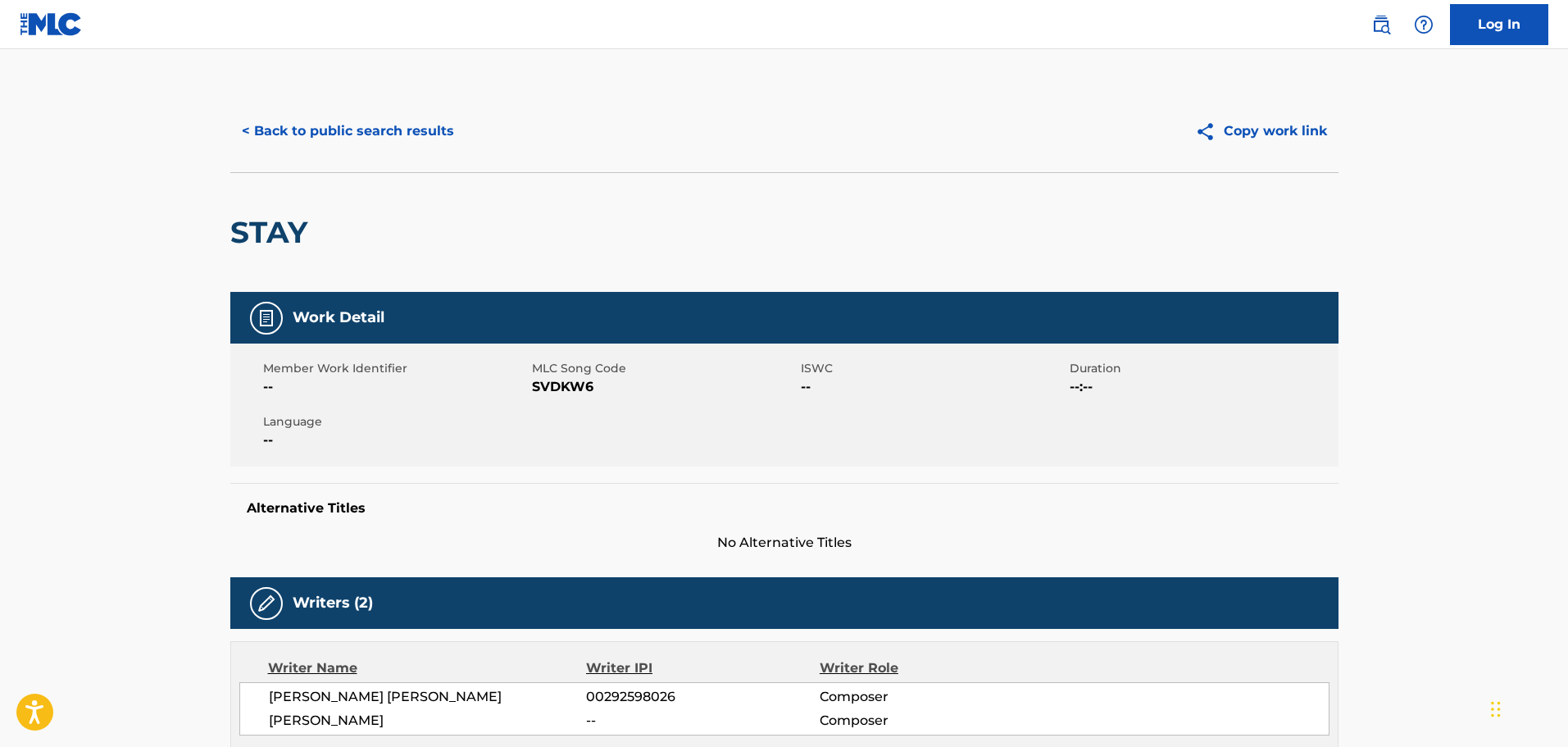
click at [354, 130] on button "< Back to public search results" at bounding box center [348, 131] width 235 height 41
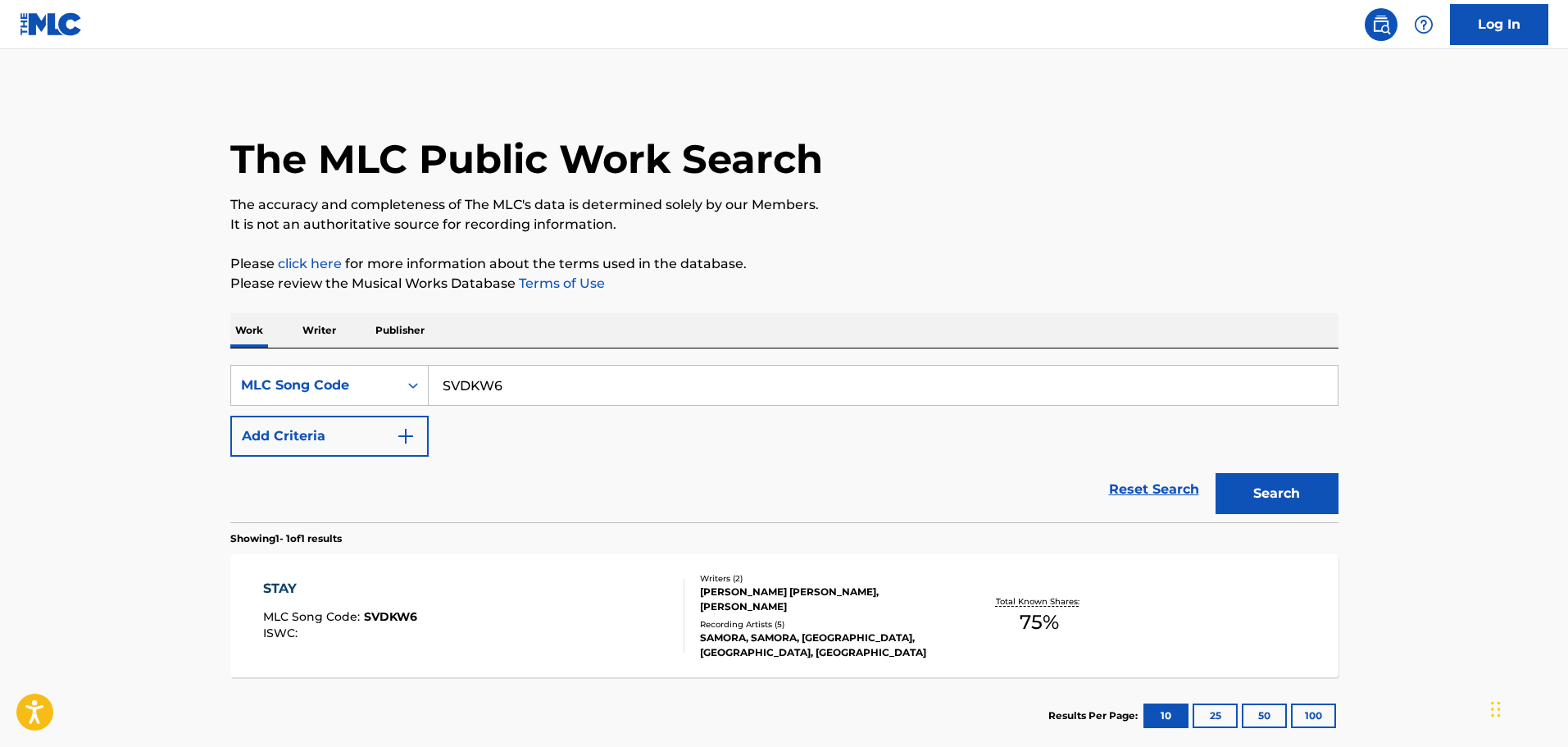
scroll to position [52, 0]
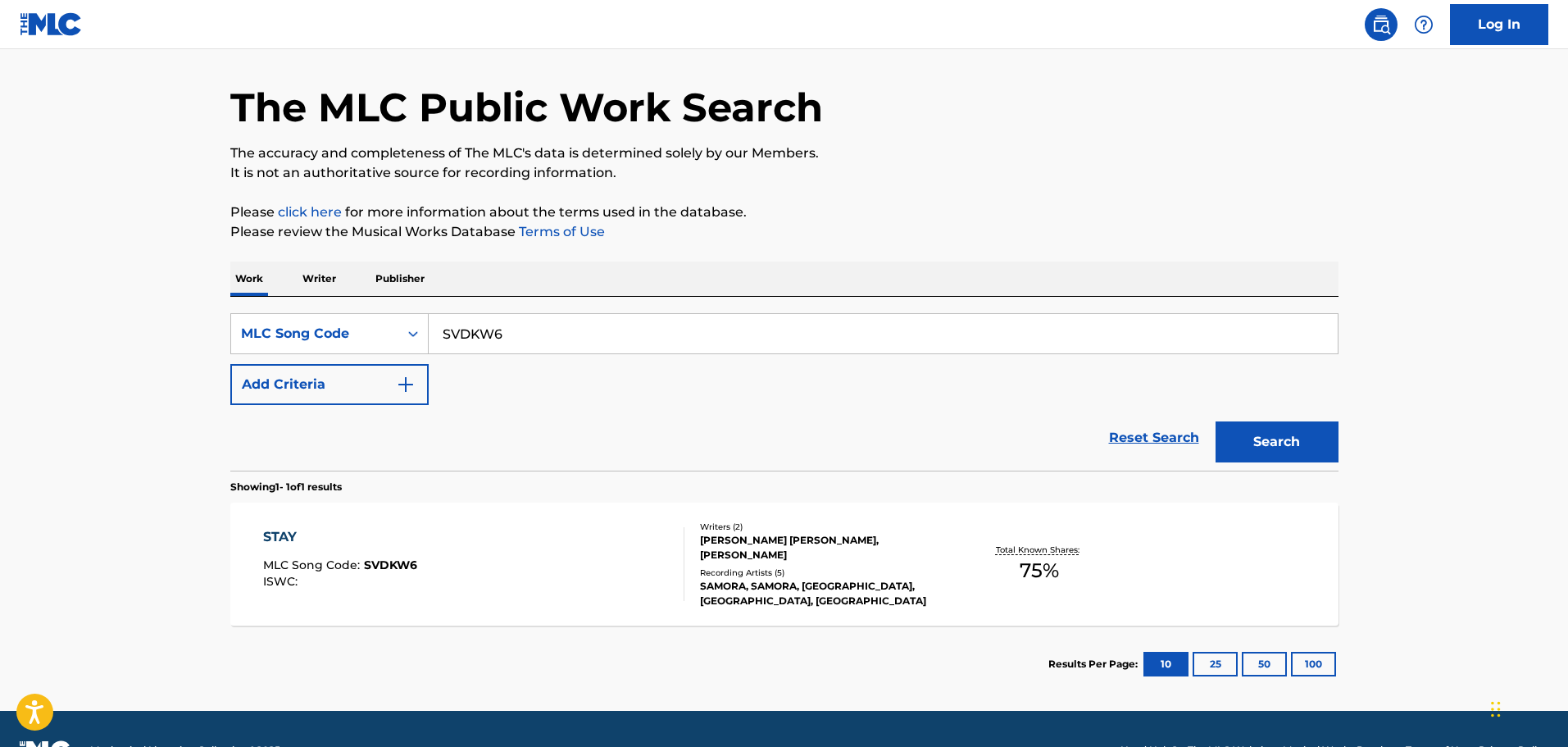
click at [996, 201] on div "The MLC Public Work Search The accuracy and completeness of The MLC's data is d…" at bounding box center [784, 371] width 1147 height 664
drag, startPoint x: 583, startPoint y: 317, endPoint x: 583, endPoint y: 327, distance: 10.0
click at [582, 321] on input "SVDKW6" at bounding box center [883, 334] width 909 height 39
drag, startPoint x: 577, startPoint y: 328, endPoint x: 298, endPoint y: 253, distance: 288.9
click at [279, 252] on div "The MLC Public Work Search The accuracy and completeness of The MLC's data is d…" at bounding box center [784, 371] width 1147 height 664
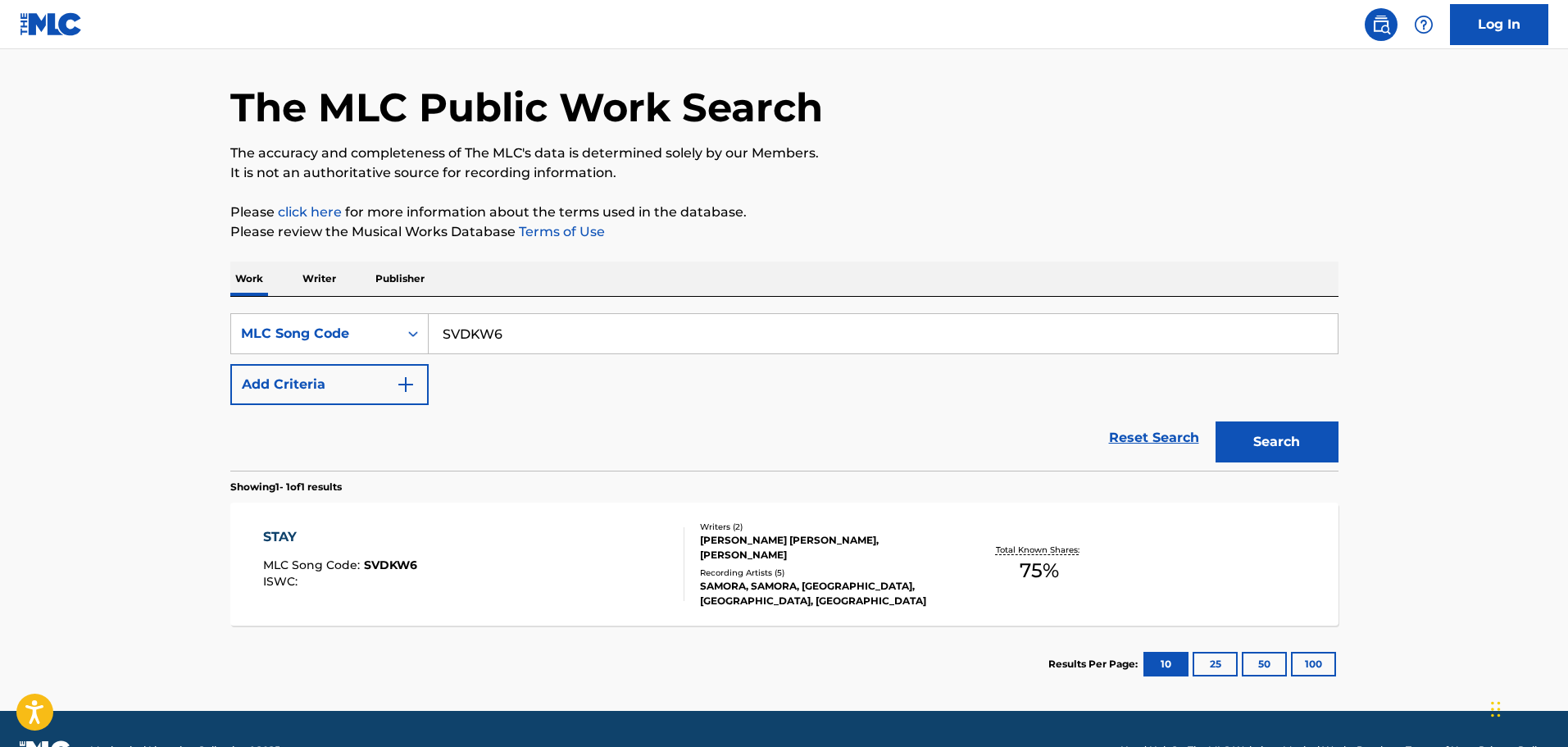
paste input "M6041I"
type input "M6041I"
drag, startPoint x: 1288, startPoint y: 441, endPoint x: 1291, endPoint y: 410, distance: 31.1
click at [1288, 440] on button "Search" at bounding box center [1276, 442] width 122 height 41
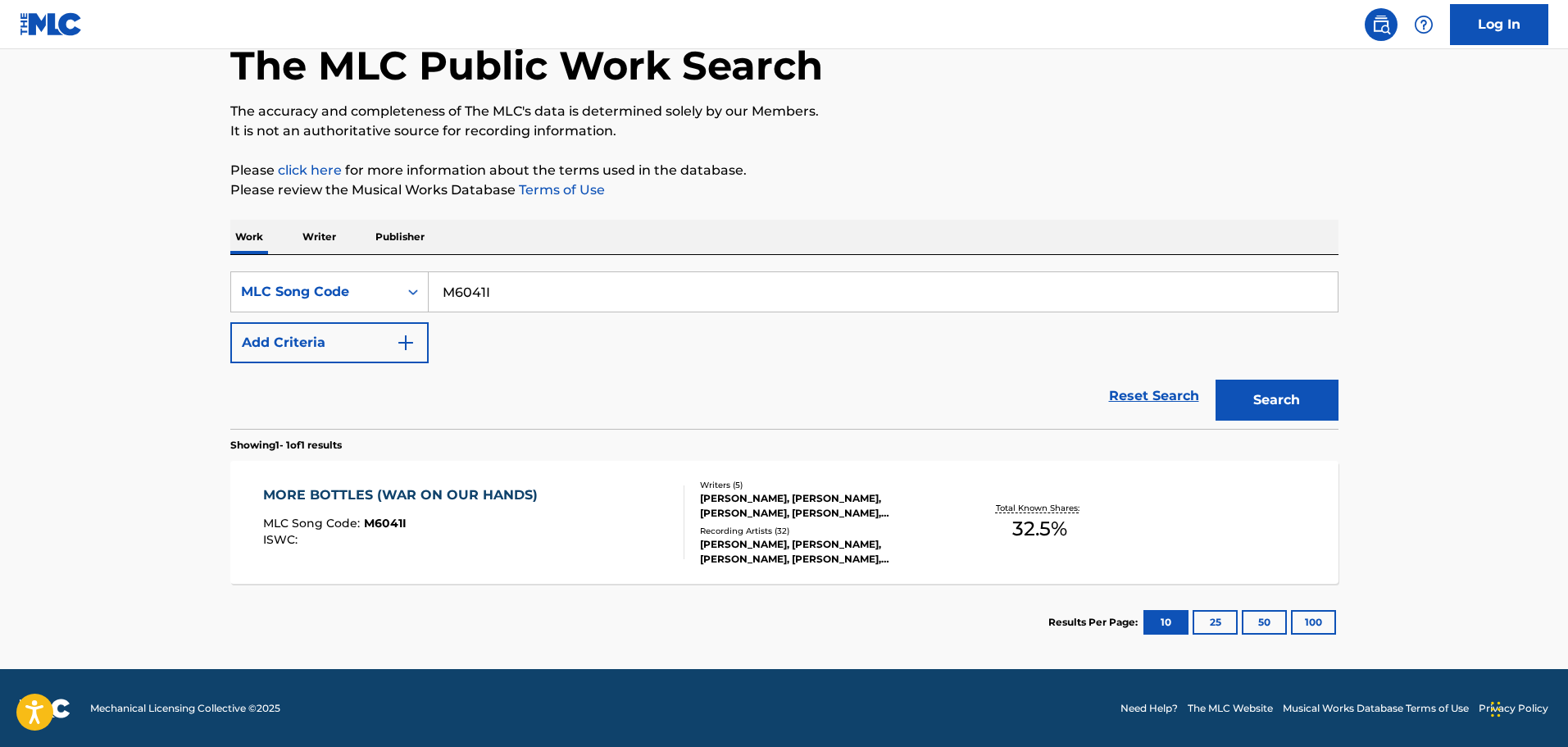
scroll to position [94, 0]
click at [619, 519] on div "MORE BOTTLES (WAR ON OUR HANDS) MLC Song Code : M6041I ISWC :" at bounding box center [473, 521] width 421 height 74
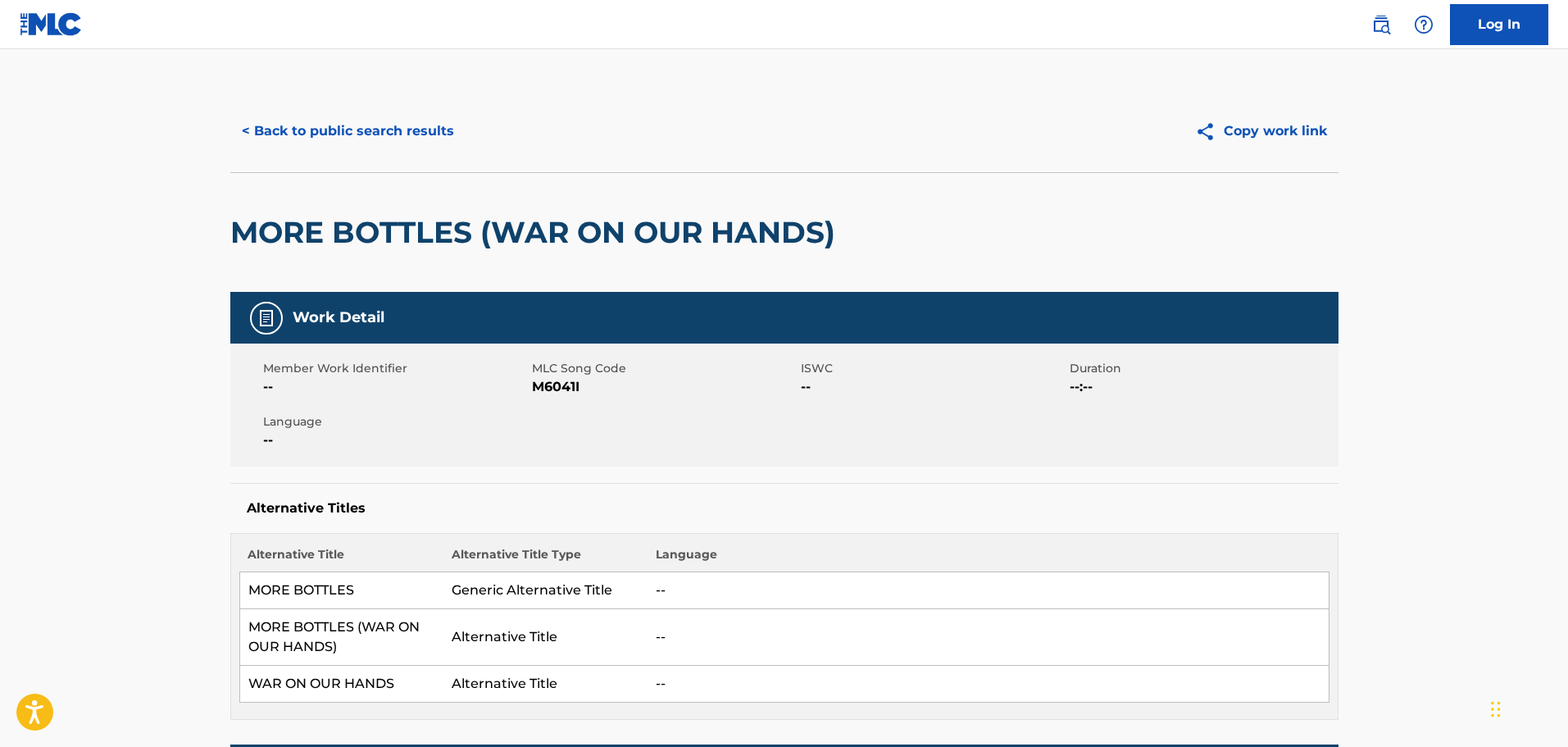
click at [395, 144] on button "< Back to public search results" at bounding box center [348, 131] width 235 height 41
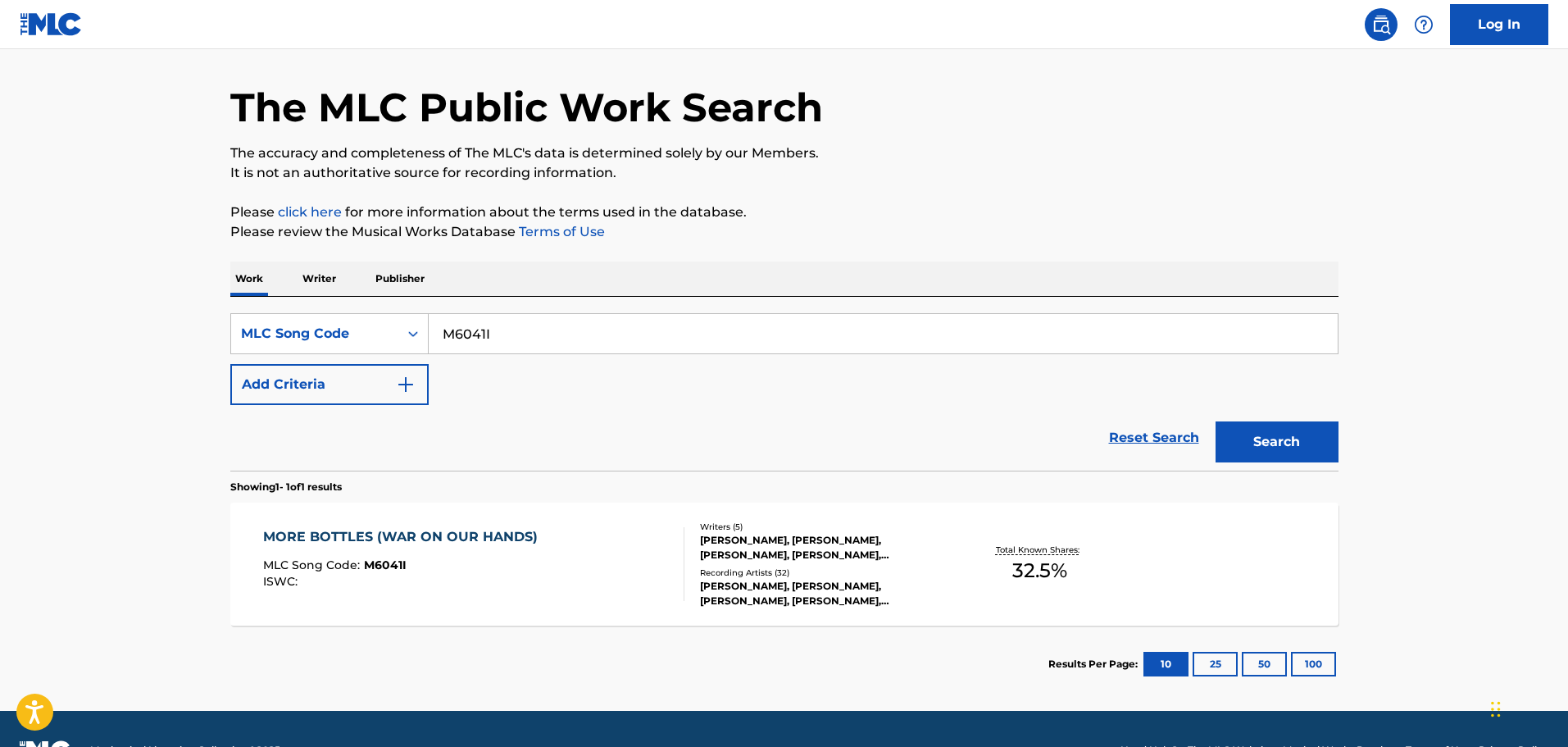
click at [708, 347] on input "M6041I" at bounding box center [883, 334] width 909 height 39
drag, startPoint x: 499, startPoint y: 309, endPoint x: 65, endPoint y: 234, distance: 440.4
click at [46, 233] on main "The MLC Public Work Search The accuracy and completeness of The MLC's data is d…" at bounding box center [784, 354] width 1568 height 714
paste input "TD5RCO"
type input "TD5RCO"
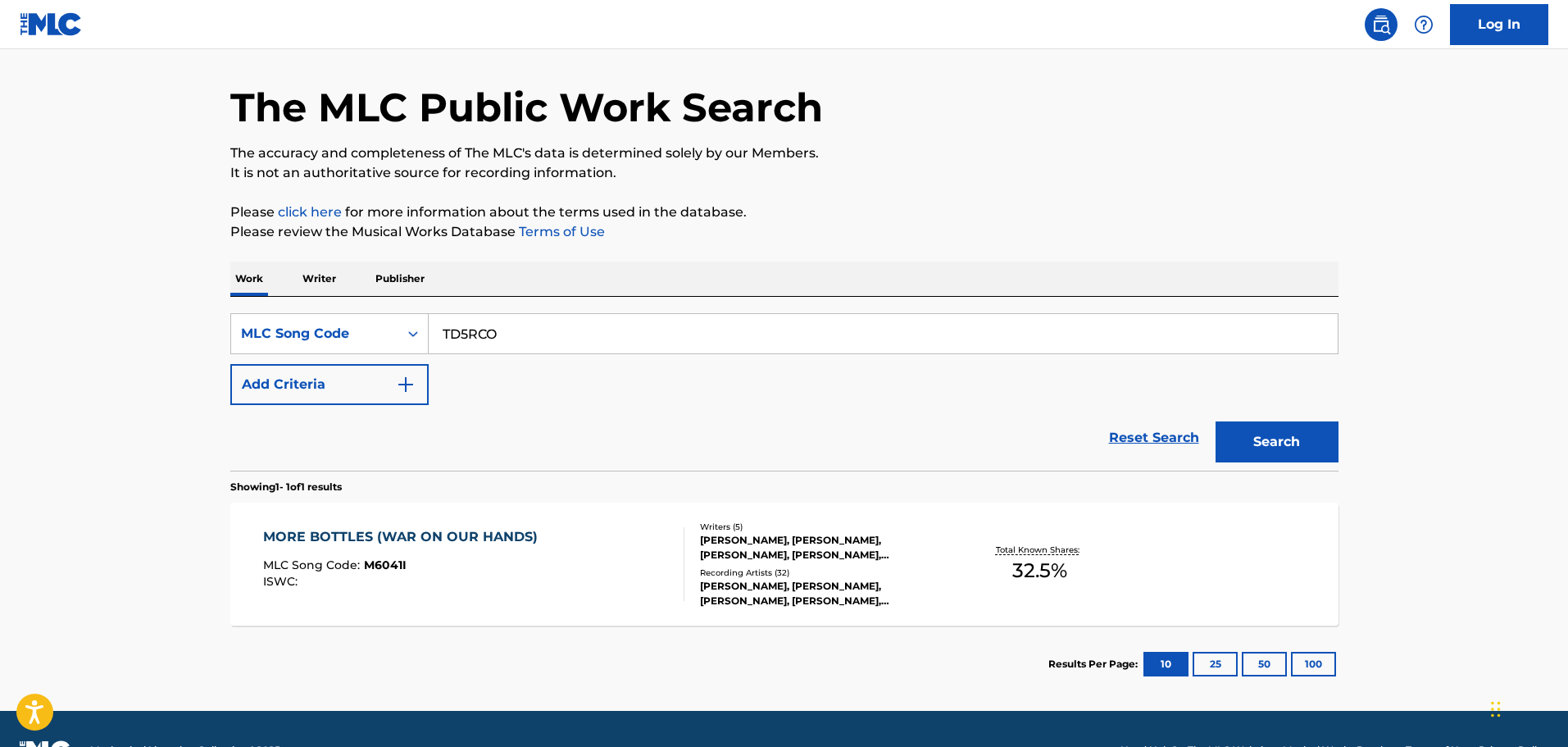
drag, startPoint x: 1304, startPoint y: 444, endPoint x: 1294, endPoint y: 435, distance: 13.5
click at [1304, 442] on button "Search" at bounding box center [1276, 442] width 122 height 41
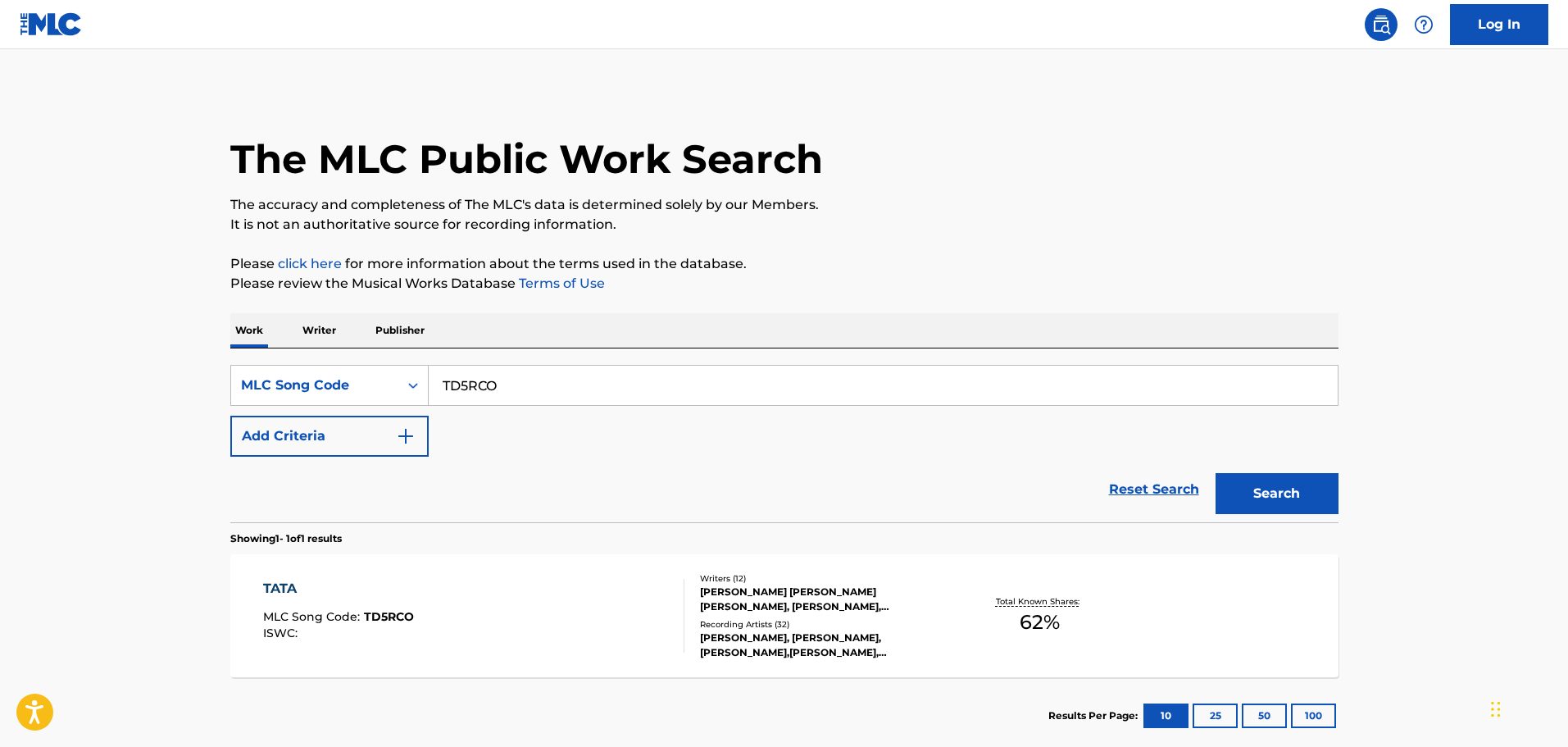
click at [602, 577] on div "TATA MLC Song Code : TD5RCO ISWC : Writers ( 12 ) [PERSON_NAME] [PERSON_NAME] […" at bounding box center [784, 616] width 1108 height 123
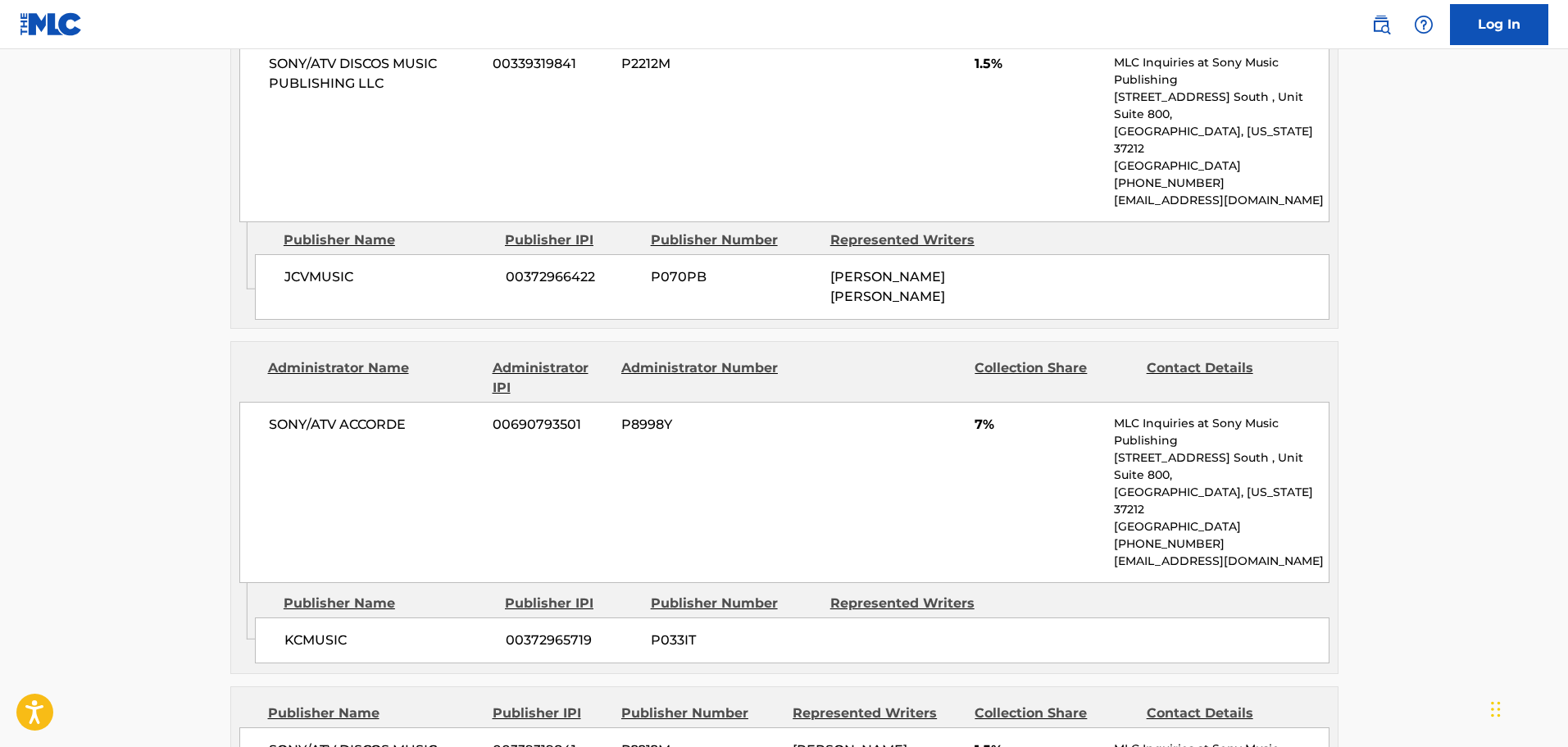
click at [777, 254] on div "JCVMUSIC 00372966422 P070PB [PERSON_NAME] [PERSON_NAME]" at bounding box center [791, 286] width 1074 height 65
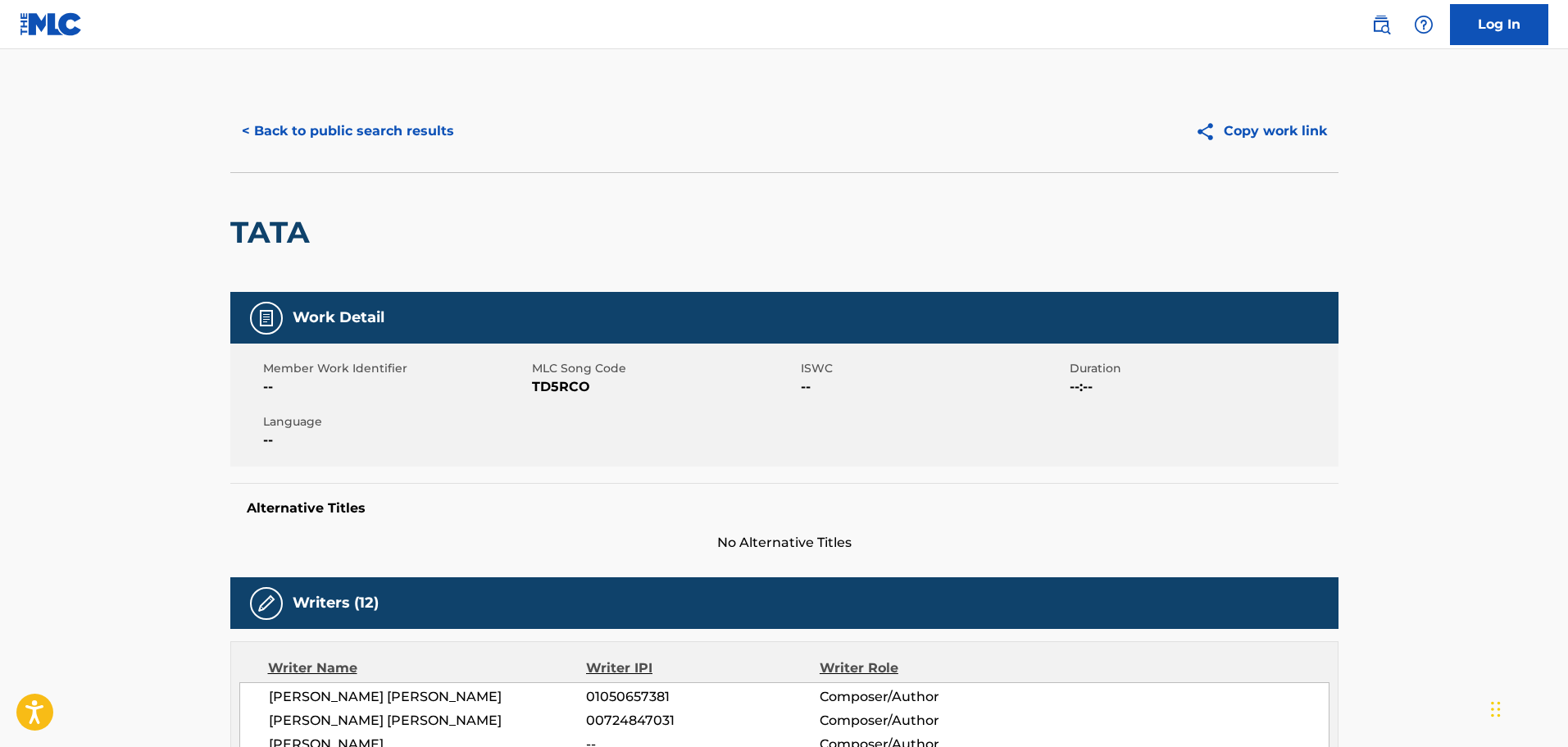
click at [418, 120] on button "< Back to public search results" at bounding box center [348, 131] width 235 height 41
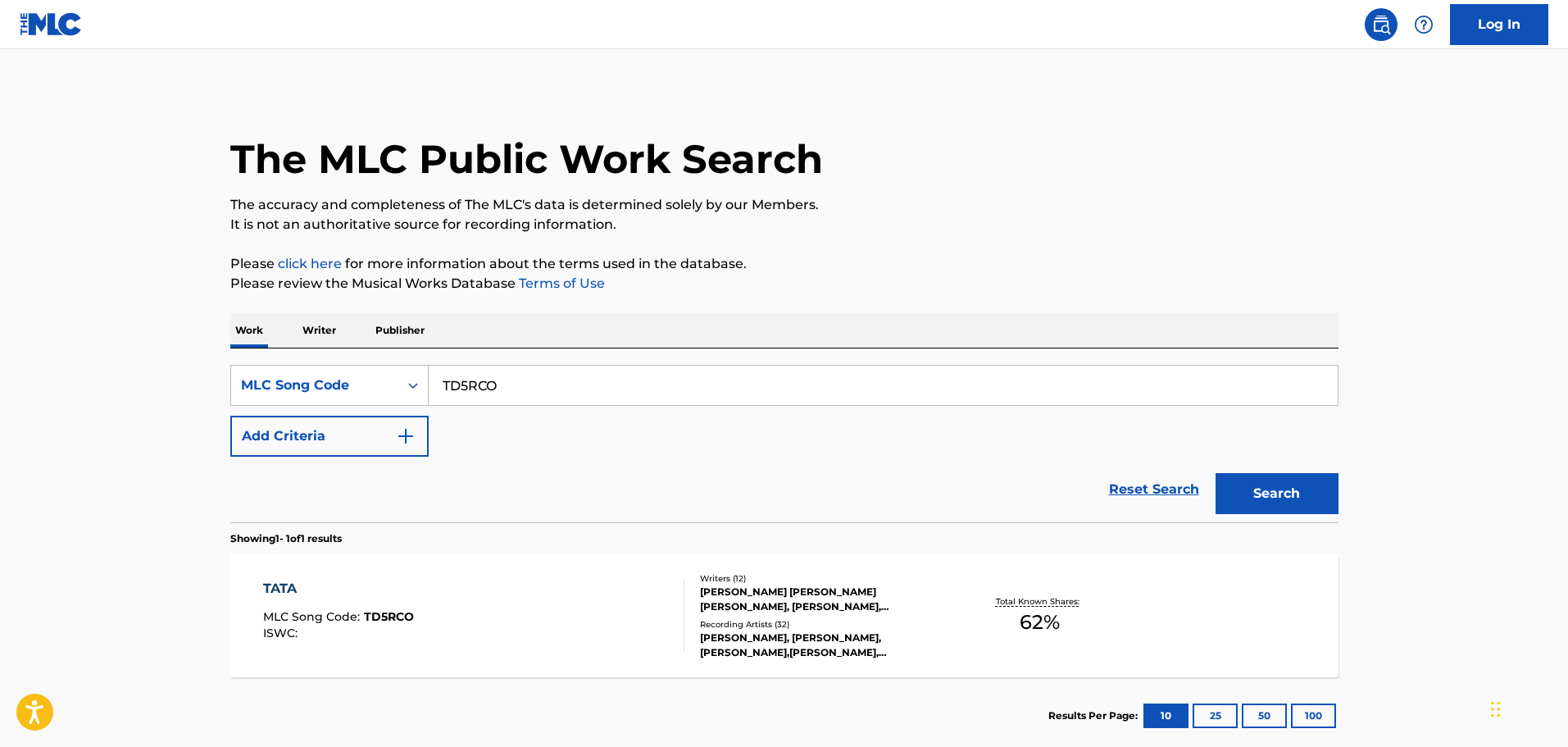
drag, startPoint x: 625, startPoint y: 385, endPoint x: 601, endPoint y: 381, distance: 24.3
click at [621, 383] on input "TD5RCO" at bounding box center [883, 385] width 909 height 39
drag, startPoint x: 518, startPoint y: 365, endPoint x: 567, endPoint y: 337, distance: 56.4
click at [261, 300] on div "The MLC Public Work Search The accuracy and completeness of The MLC's data is d…" at bounding box center [784, 422] width 1147 height 664
paste input "RO446S"
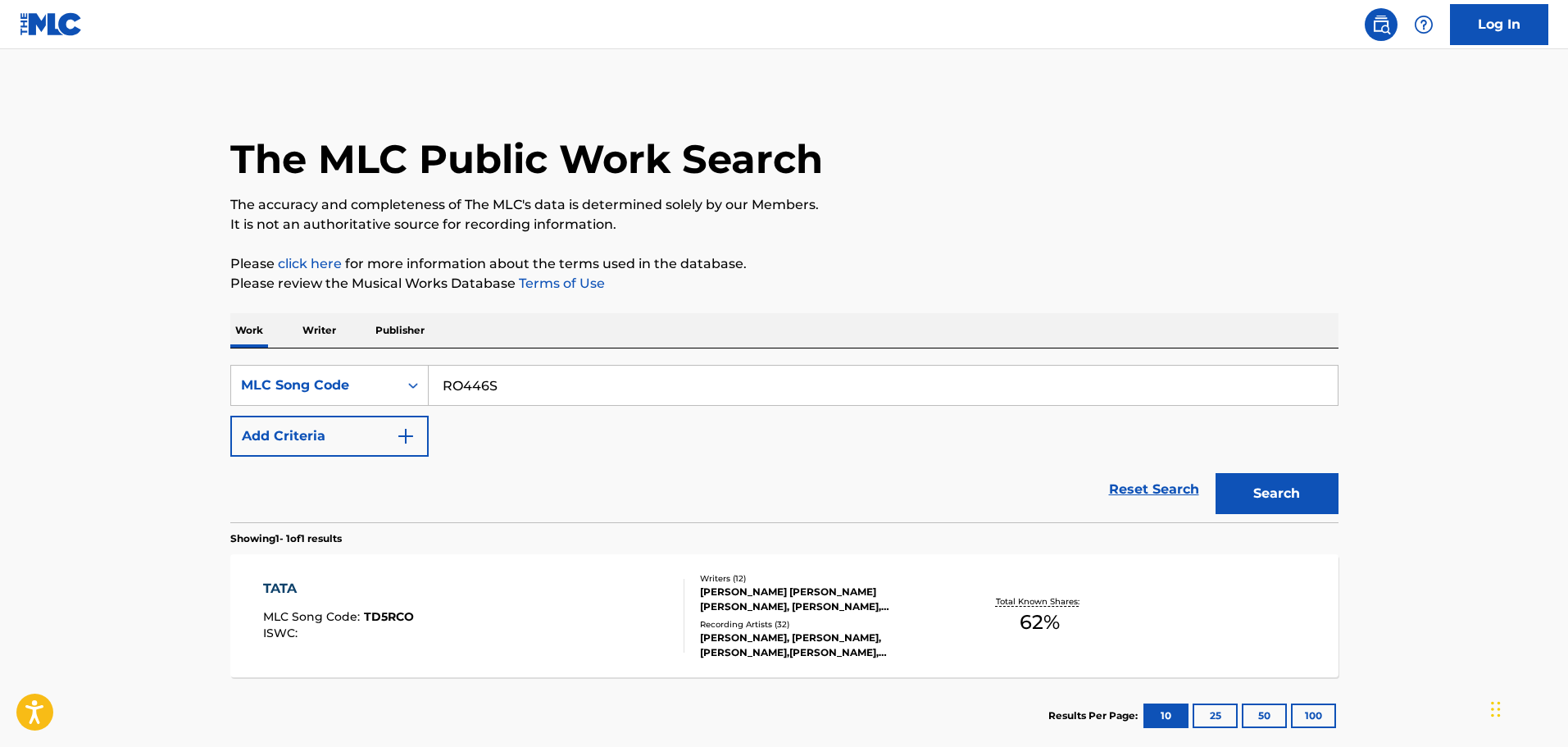
click at [1291, 479] on button "Search" at bounding box center [1276, 494] width 122 height 41
click at [709, 375] on input "RO446S" at bounding box center [883, 385] width 909 height 39
drag, startPoint x: 332, startPoint y: 346, endPoint x: 396, endPoint y: 406, distance: 87.7
click at [185, 333] on main "The MLC Public Work Search The accuracy and completeness of The MLC's data is d…" at bounding box center [784, 407] width 1568 height 714
paste input "L5458H"
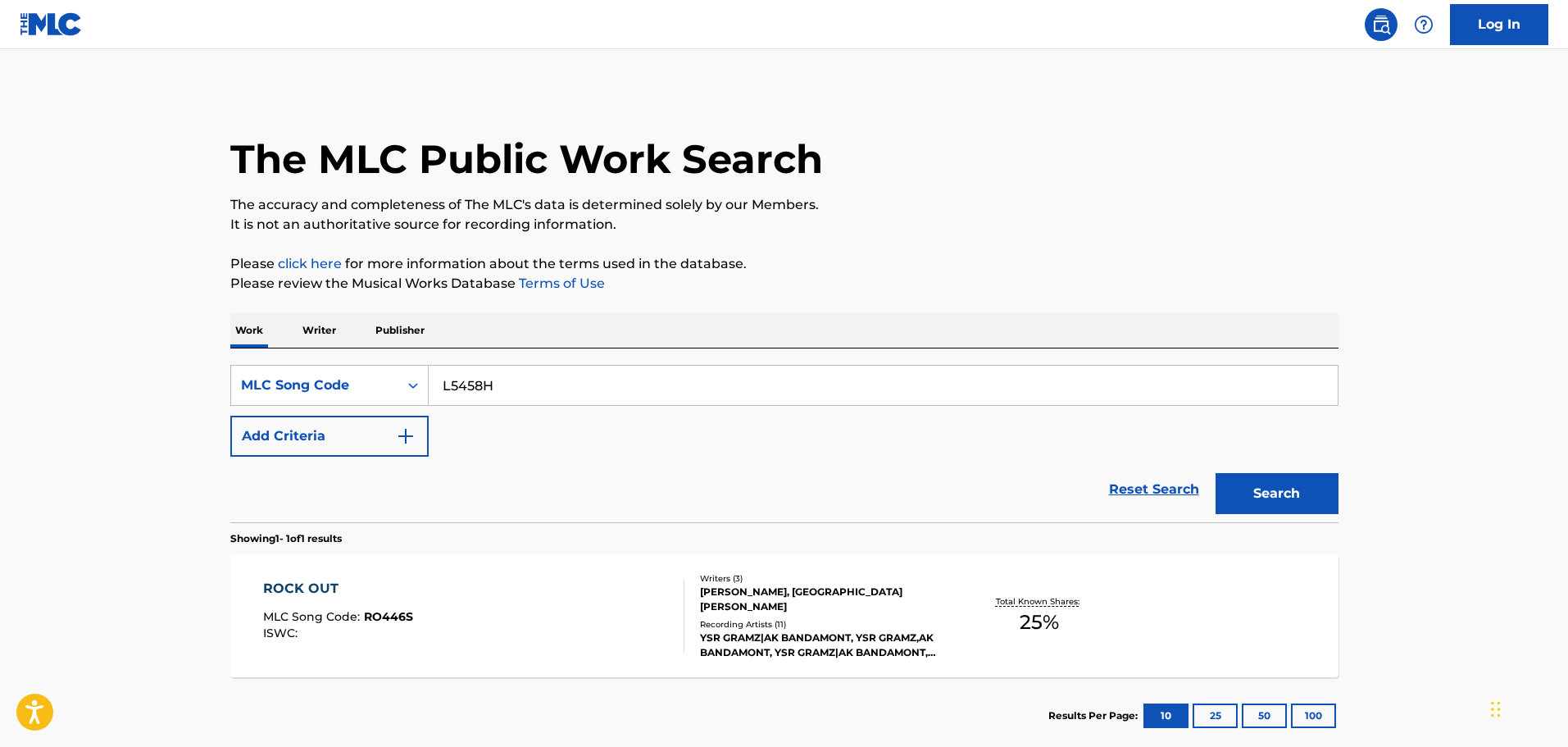
type input "L5458H"
click at [1275, 502] on button "Search" at bounding box center [1276, 494] width 122 height 41
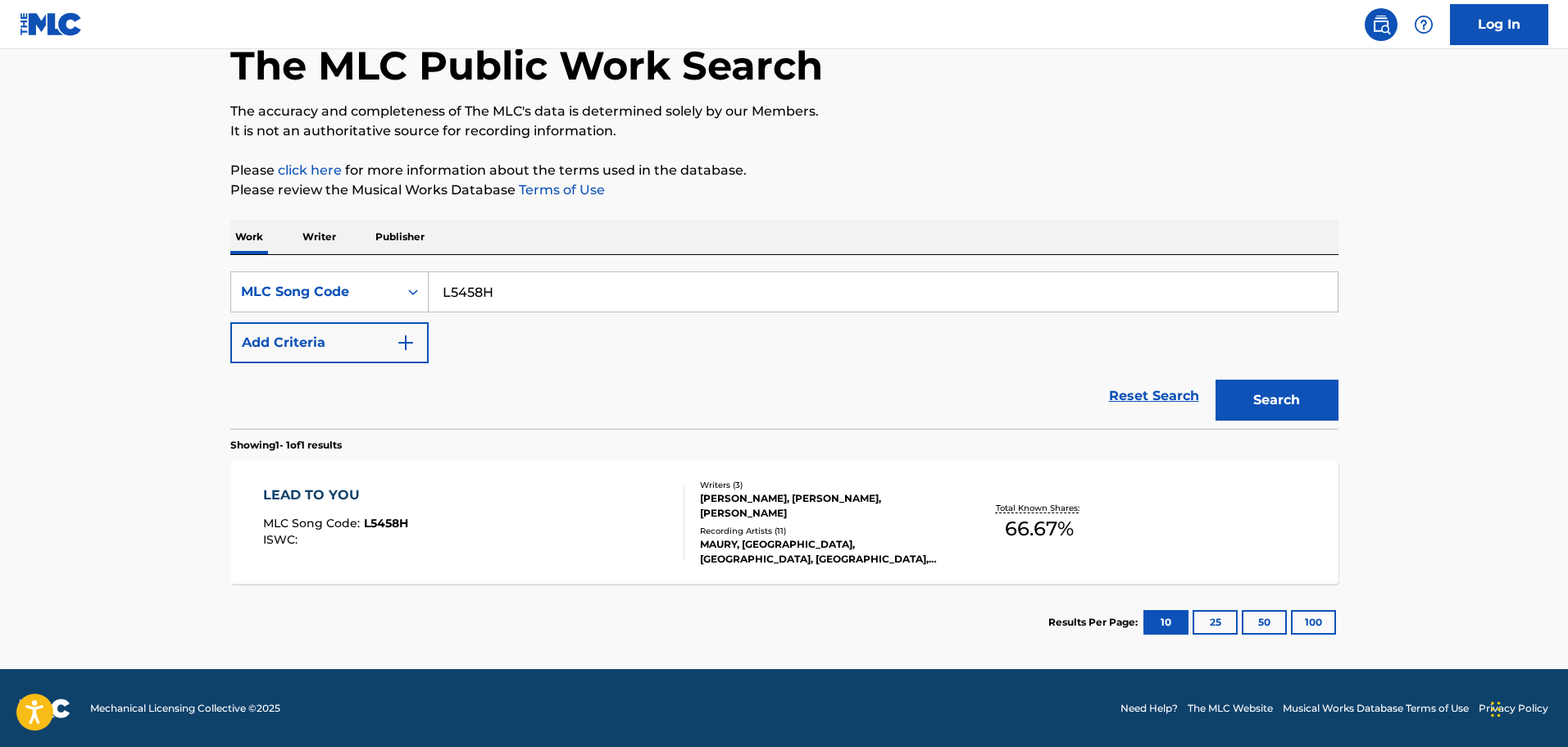
scroll to position [94, 0]
click at [521, 491] on div "LEAD TO YOU MLC Song Code : L5458H ISWC :" at bounding box center [473, 521] width 421 height 74
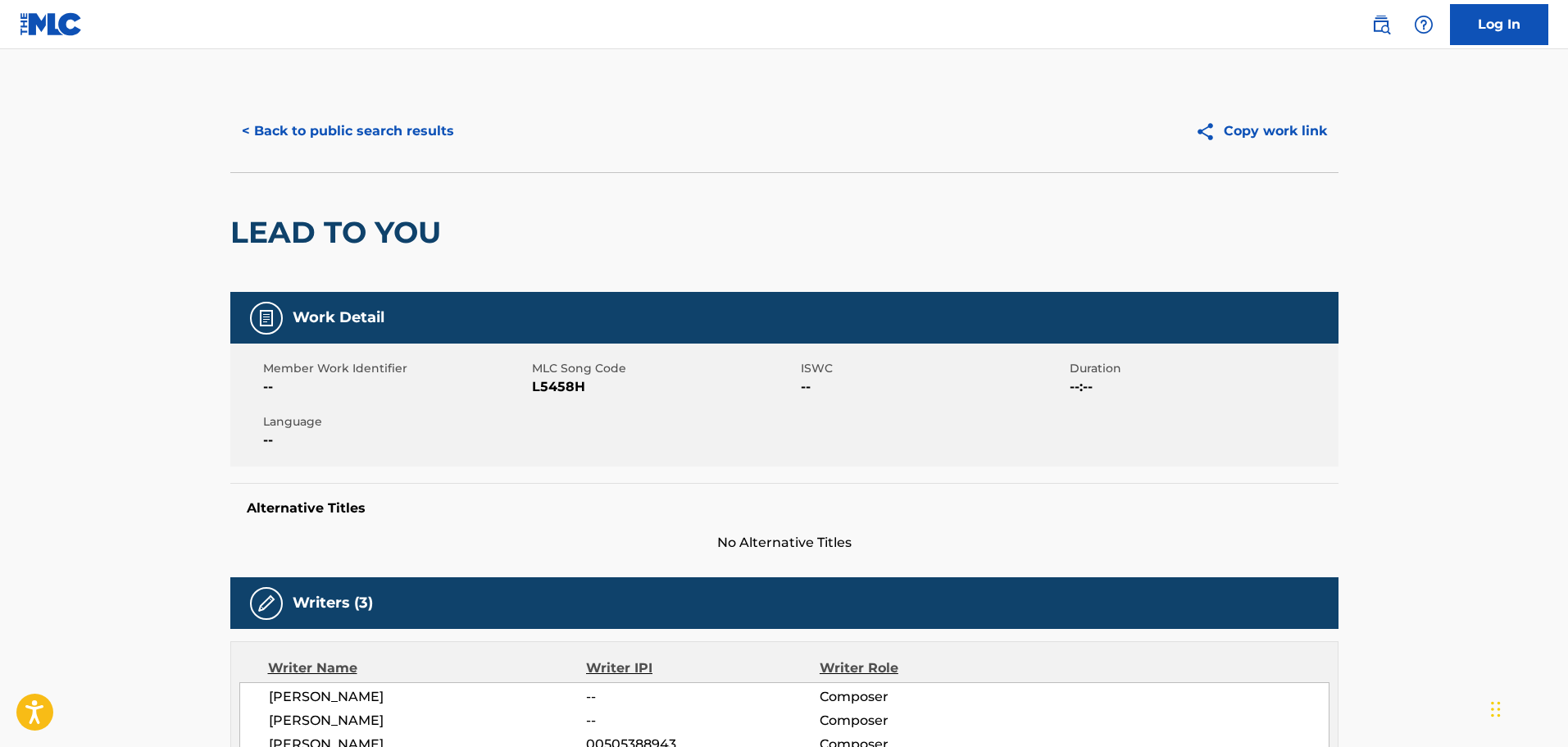
click at [355, 136] on button "< Back to public search results" at bounding box center [348, 131] width 235 height 41
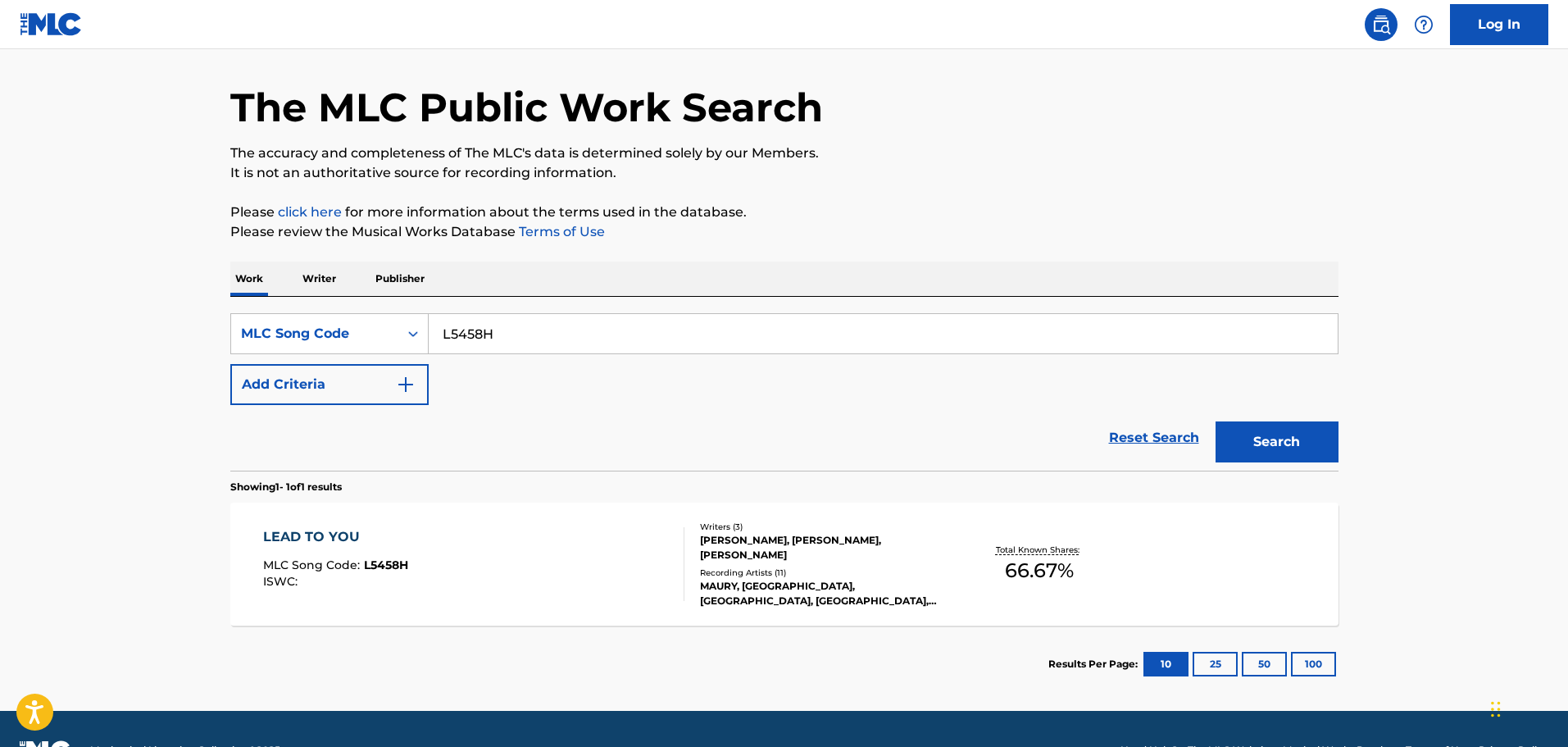
click at [609, 334] on input "L5458H" at bounding box center [883, 334] width 909 height 39
drag, startPoint x: 521, startPoint y: 326, endPoint x: 297, endPoint y: 304, distance: 225.1
click at [286, 301] on div "SearchWithCriteria309ebb76-fa4e-4c1a-a37e-6a0d142039a3 MLC Song Code L5458H Add…" at bounding box center [784, 383] width 1108 height 174
paste input "TVCUM5"
type input "TVCUM5"
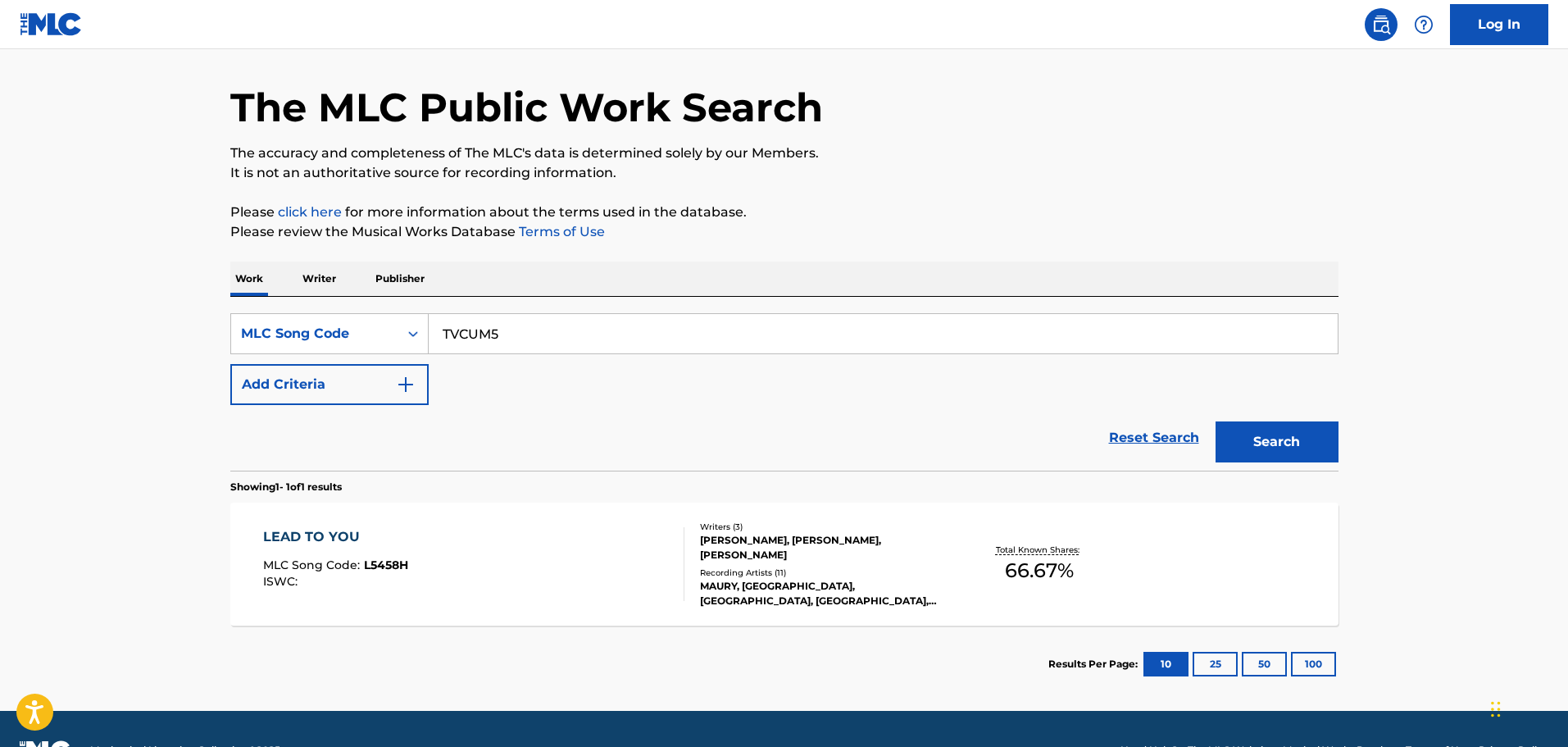
click at [1267, 451] on button "Search" at bounding box center [1276, 442] width 122 height 41
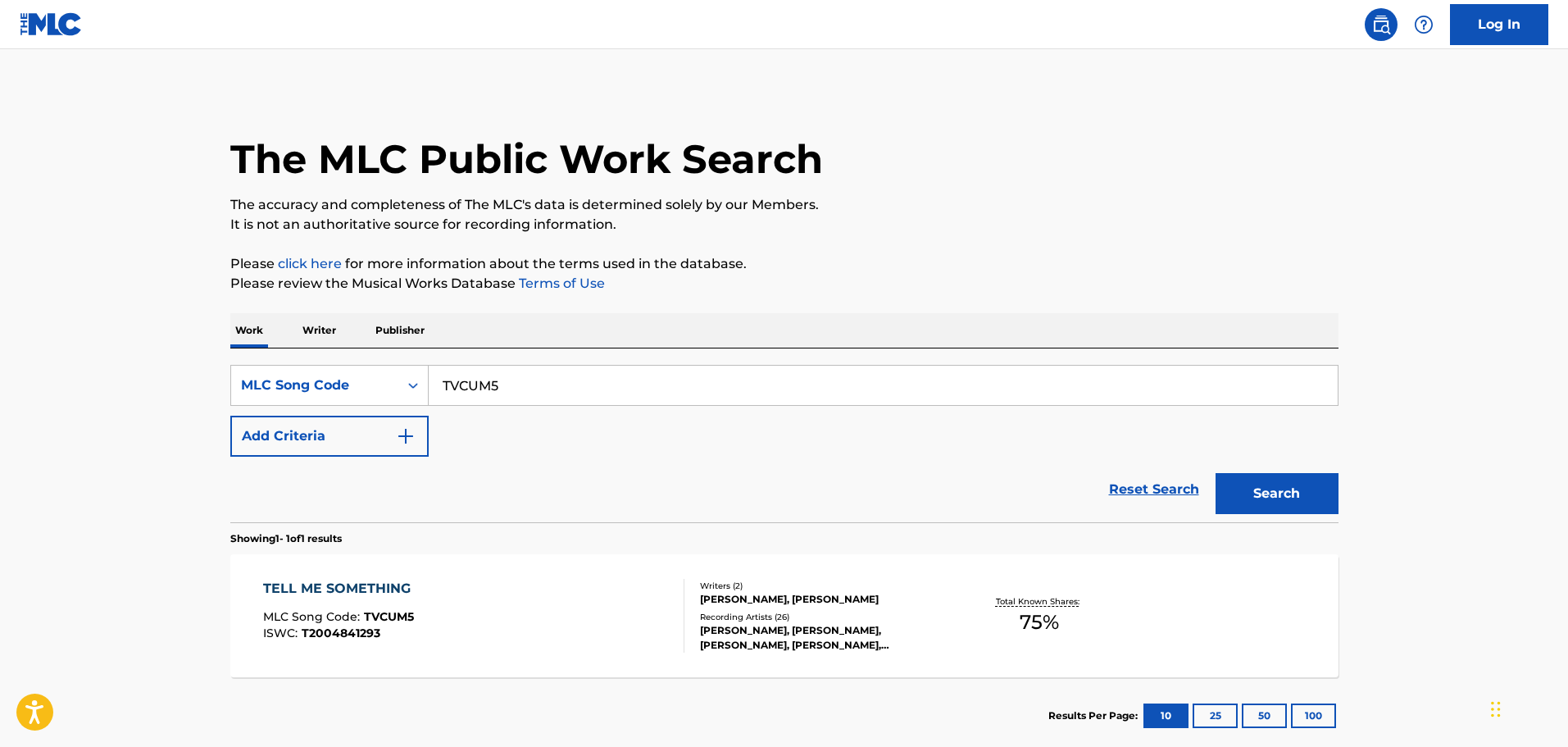
click at [416, 577] on div "TELL ME SOMETHING MLC Song Code : TVCUM5 ISWC : T2004841293 Writers ( 2 ) [PERS…" at bounding box center [784, 616] width 1108 height 123
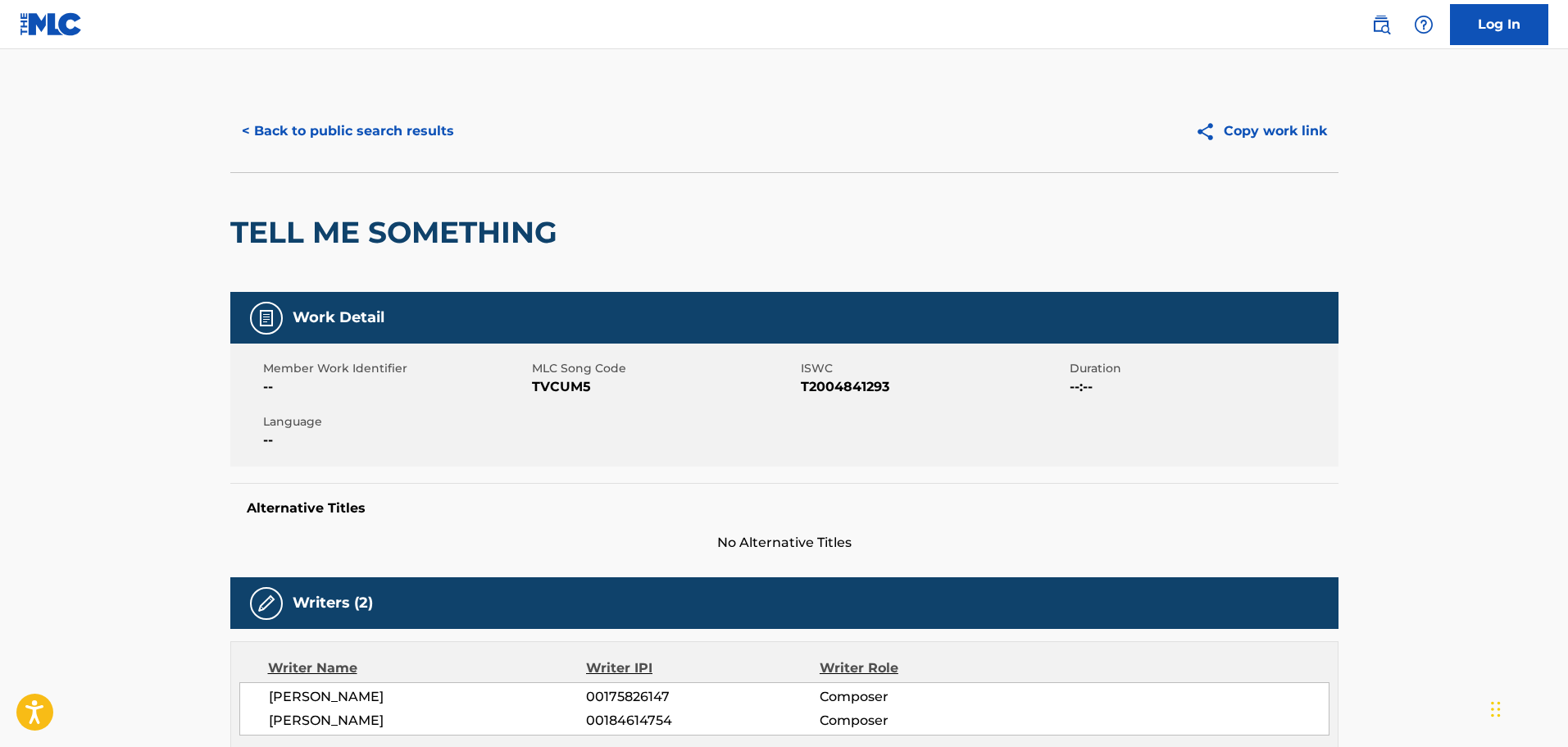
click at [382, 133] on button "< Back to public search results" at bounding box center [348, 131] width 235 height 41
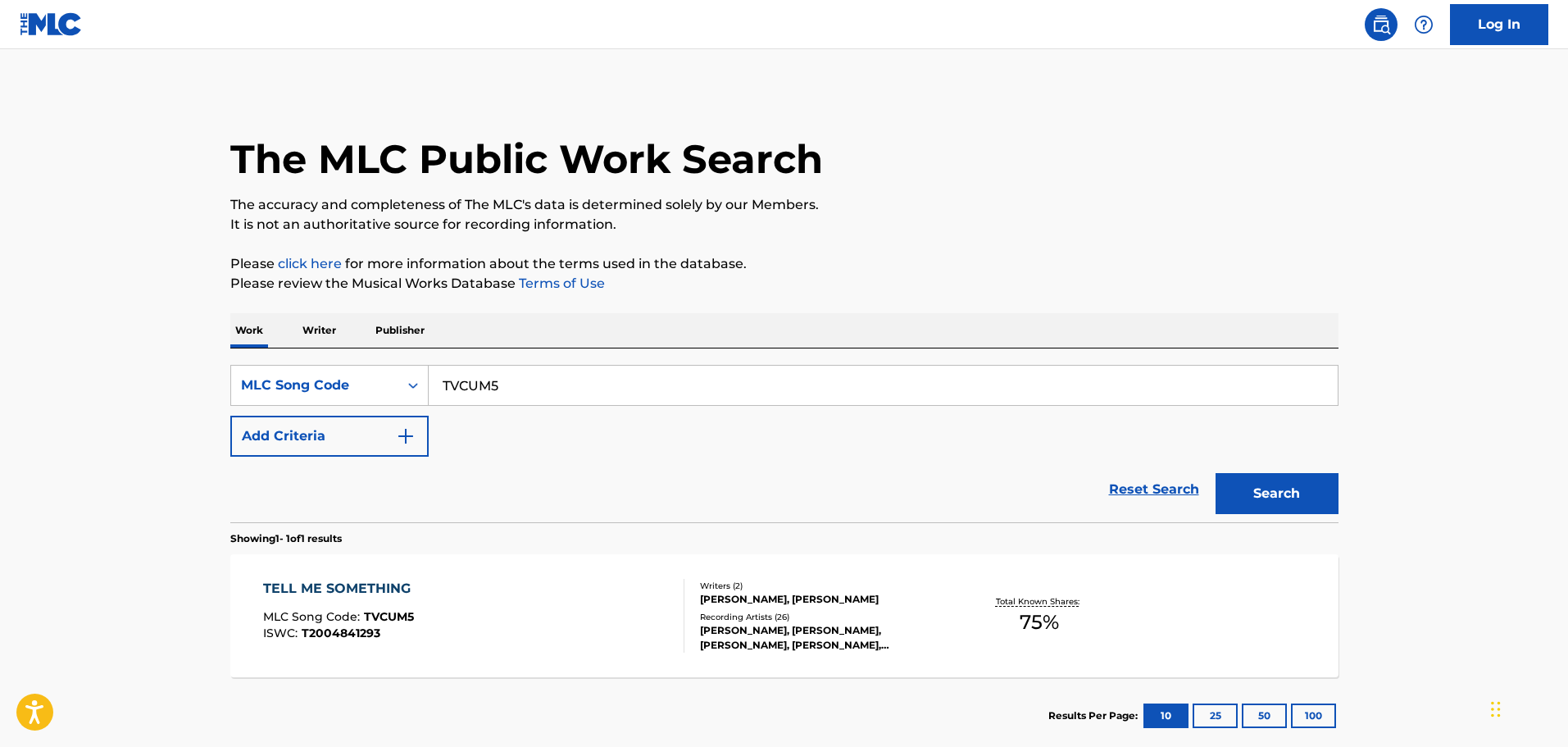
click at [573, 382] on input "TVCUM5" at bounding box center [883, 385] width 909 height 39
drag, startPoint x: 547, startPoint y: 394, endPoint x: 259, endPoint y: 345, distance: 292.1
click at [277, 347] on div "Work Writer Publisher SearchWithCriteria309ebb76-fa4e-4c1a-a37e-6a0d142039a3 ML…" at bounding box center [784, 534] width 1108 height 442
paste input "SD0KNQ"
type input "SD0KNQ"
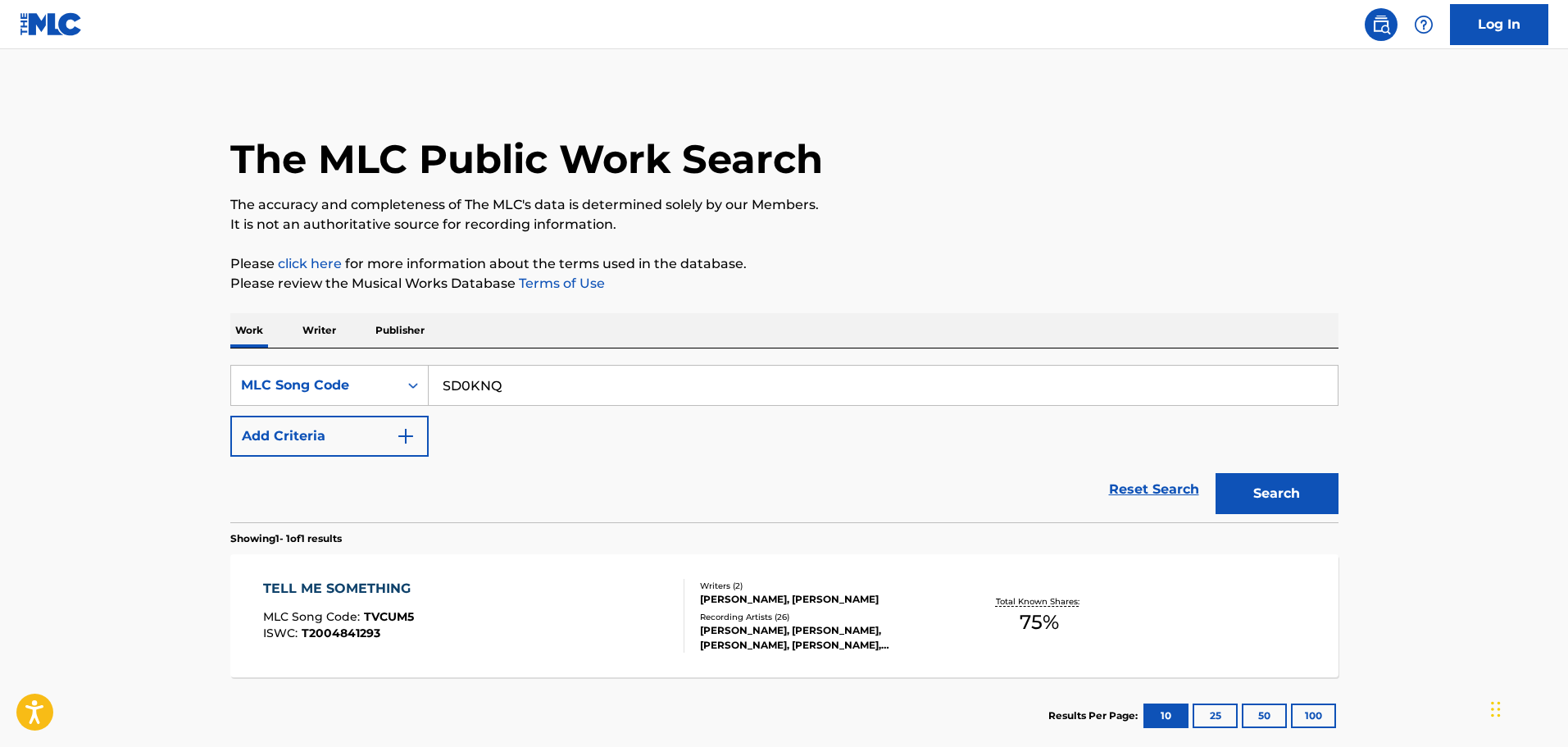
click at [1276, 489] on button "Search" at bounding box center [1276, 494] width 122 height 41
click at [417, 621] on div "SUMMERTIME MLC Song Code : SD0KNQ ISWC : T9154834614" at bounding box center [473, 616] width 421 height 74
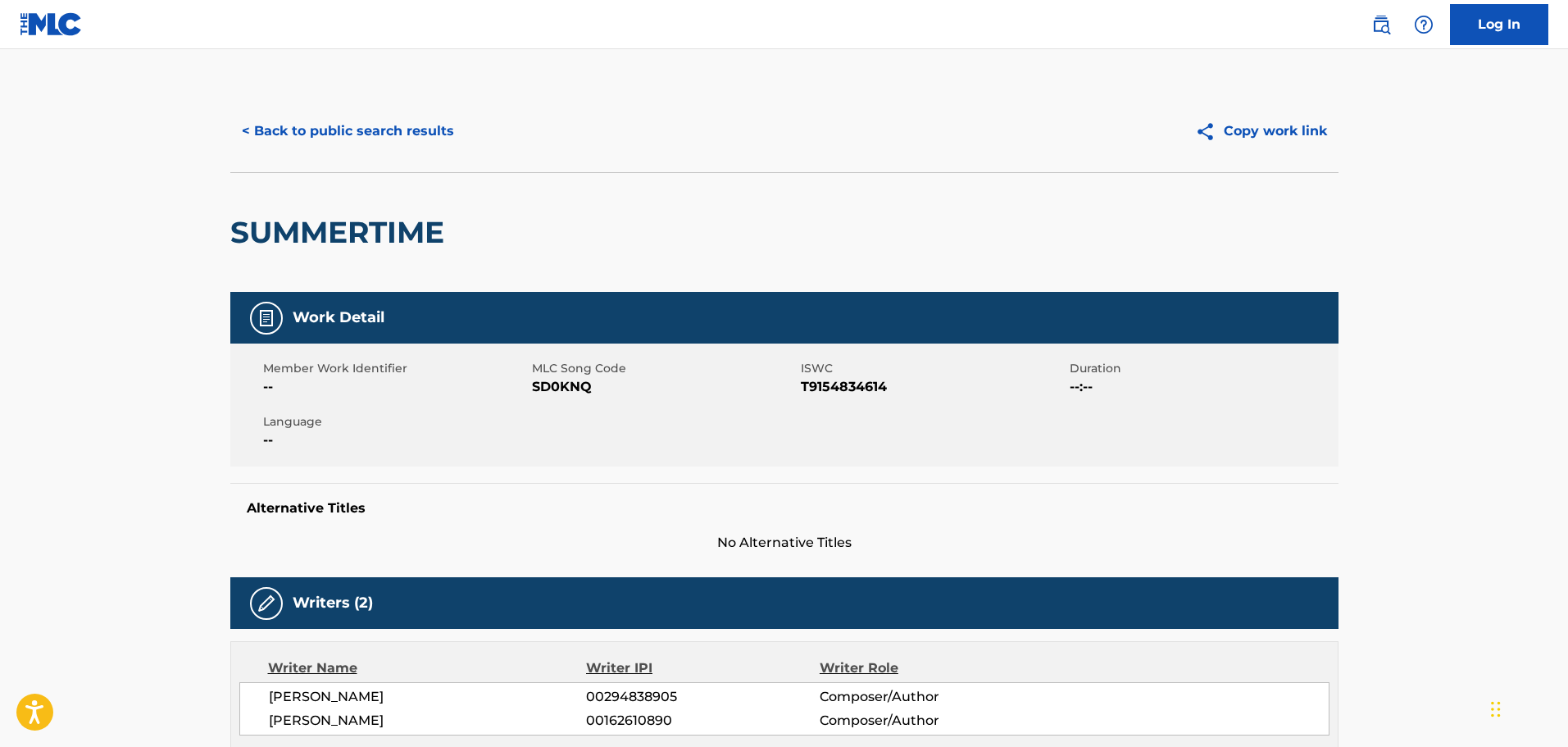
click at [347, 141] on button "< Back to public search results" at bounding box center [348, 131] width 235 height 41
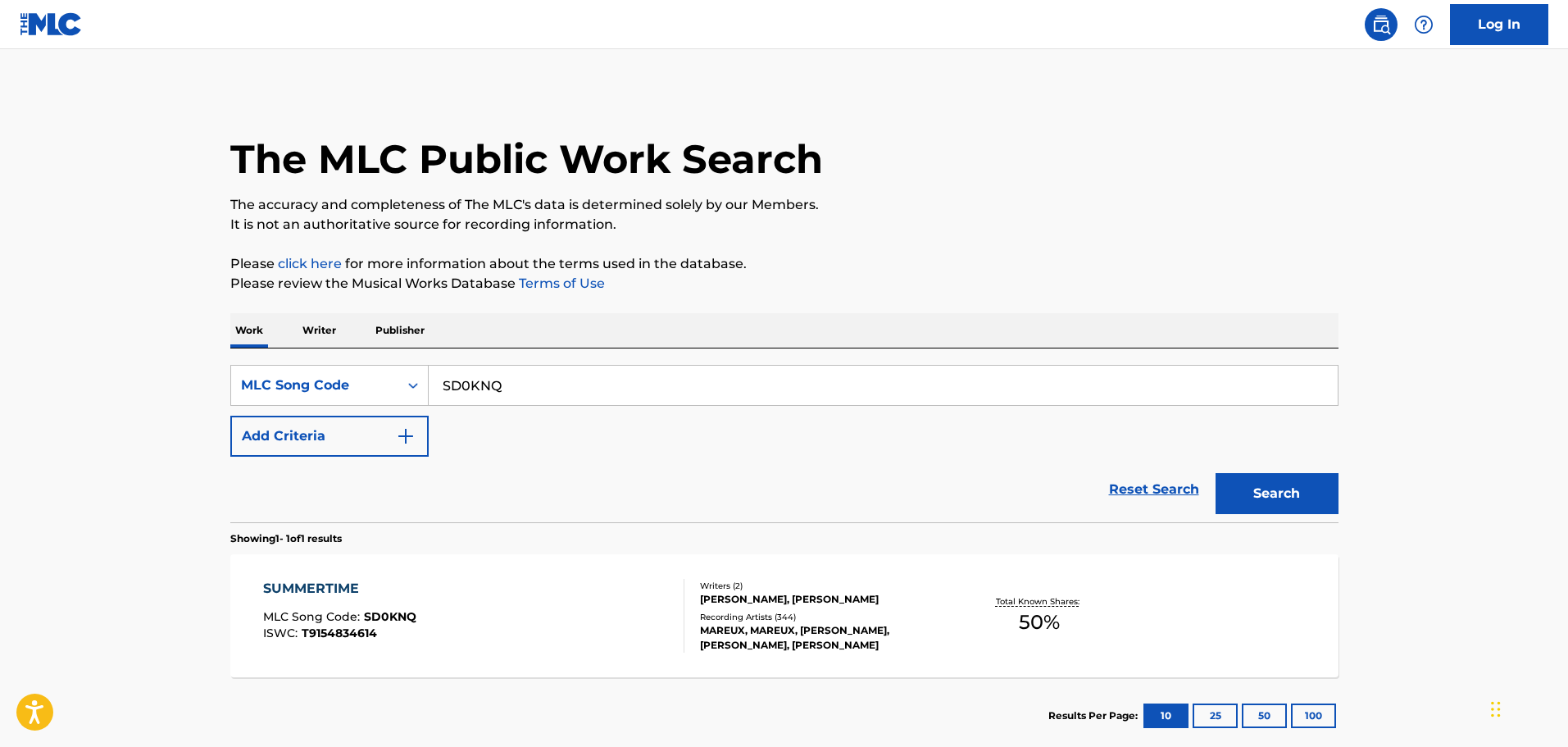
click at [821, 240] on div "The MLC Public Work Search The accuracy and completeness of The MLC's data is d…" at bounding box center [784, 422] width 1147 height 664
click at [583, 379] on input "SD0KNQ" at bounding box center [883, 385] width 909 height 39
drag, startPoint x: 420, startPoint y: 361, endPoint x: 190, endPoint y: 329, distance: 232.2
click at [176, 321] on main "The MLC Public Work Search The accuracy and completeness of The MLC's data is d…" at bounding box center [784, 407] width 1568 height 714
paste input "HA4HHO"
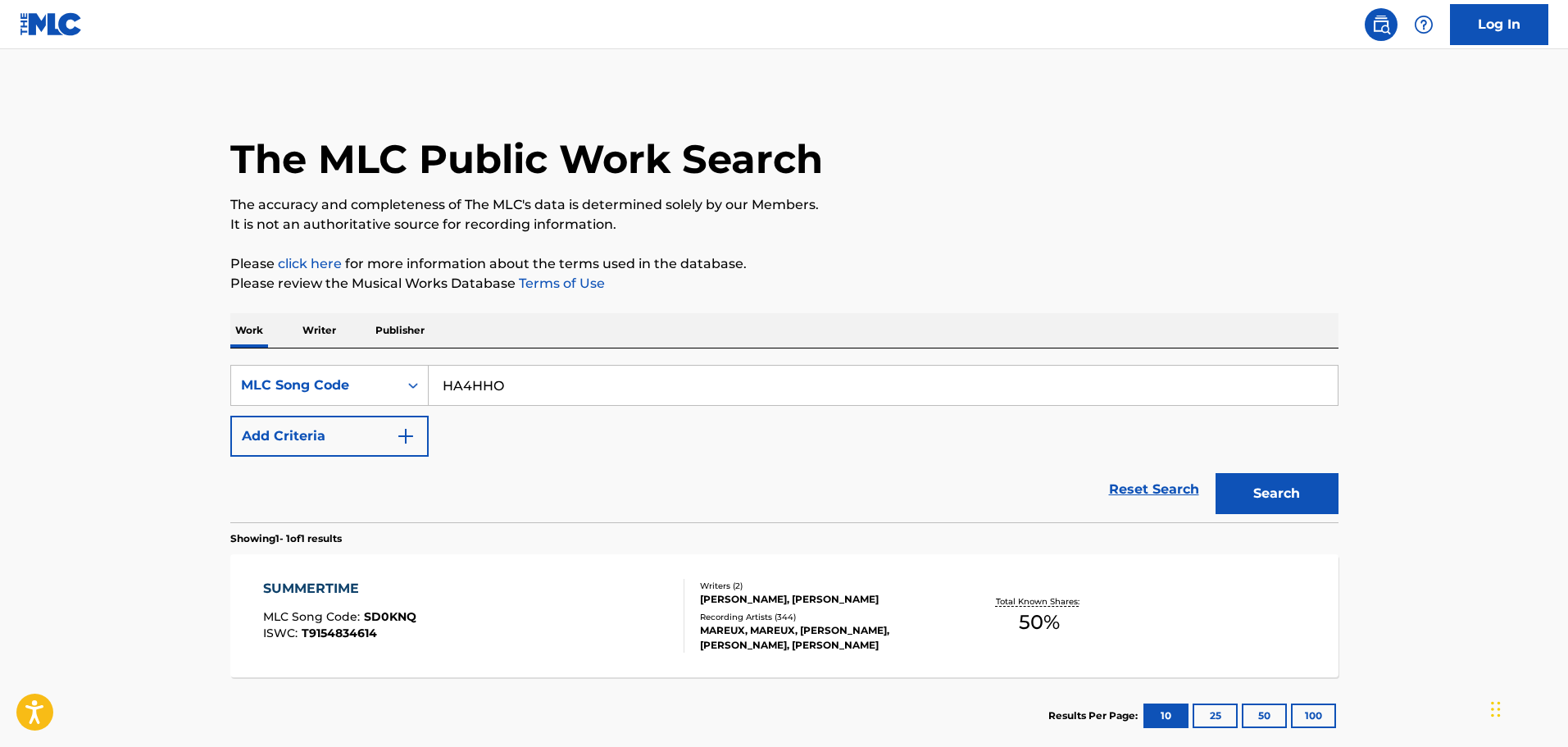
type input "HA4HHO"
click at [1277, 484] on button "Search" at bounding box center [1276, 494] width 122 height 41
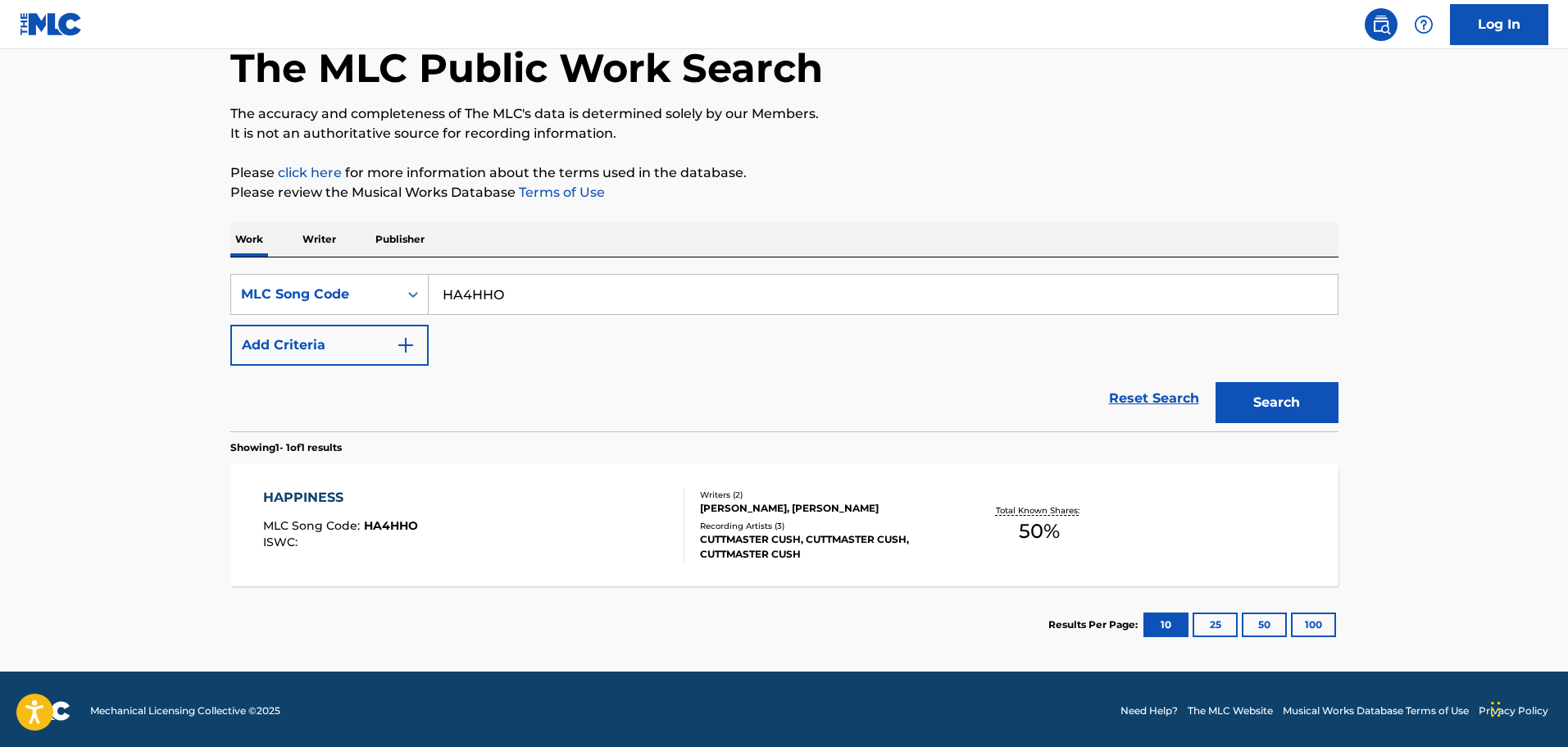
scroll to position [94, 0]
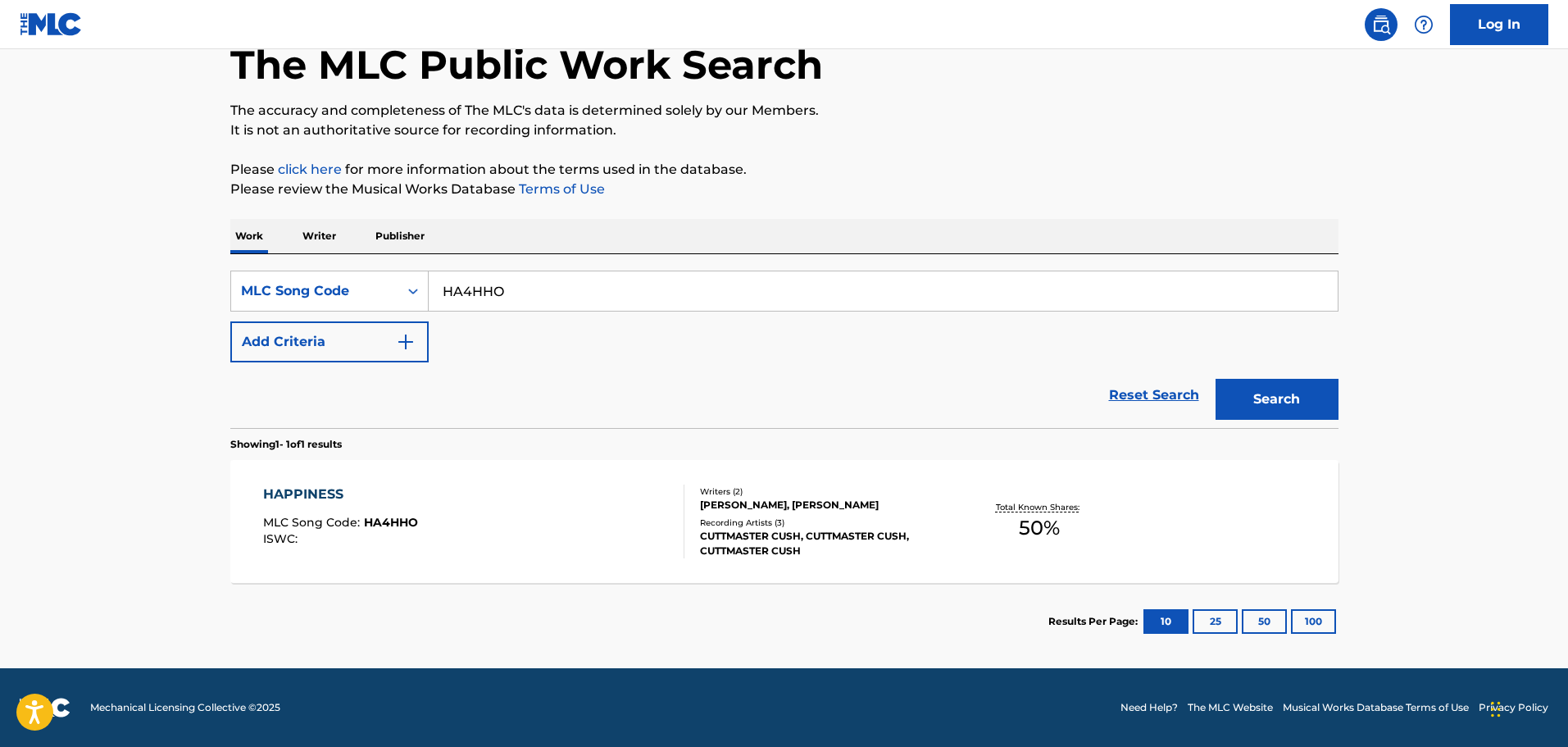
click at [483, 498] on div "HAPPINESS MLC Song Code : HA4HHO ISWC :" at bounding box center [473, 521] width 421 height 74
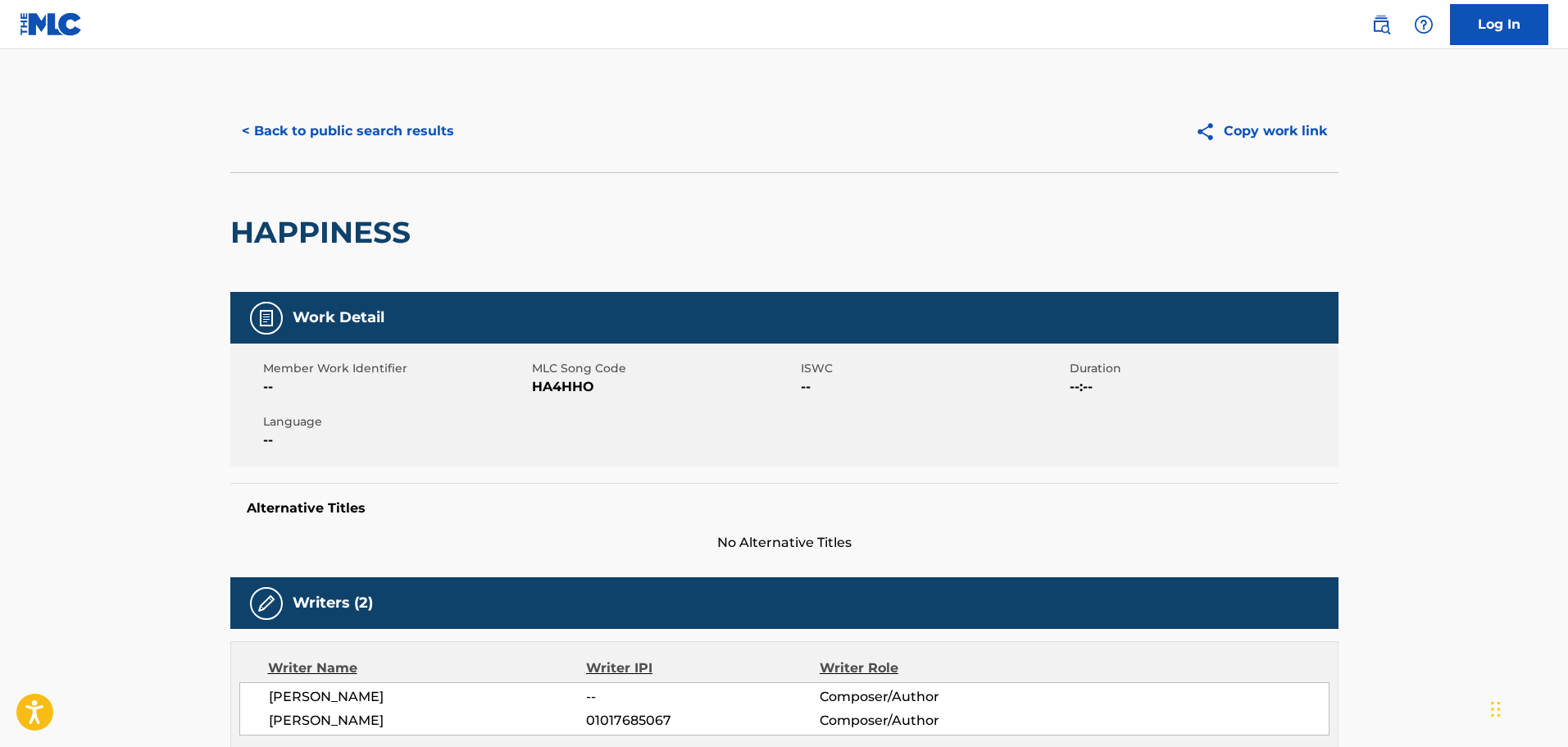
click at [393, 128] on button "< Back to public search results" at bounding box center [348, 131] width 235 height 41
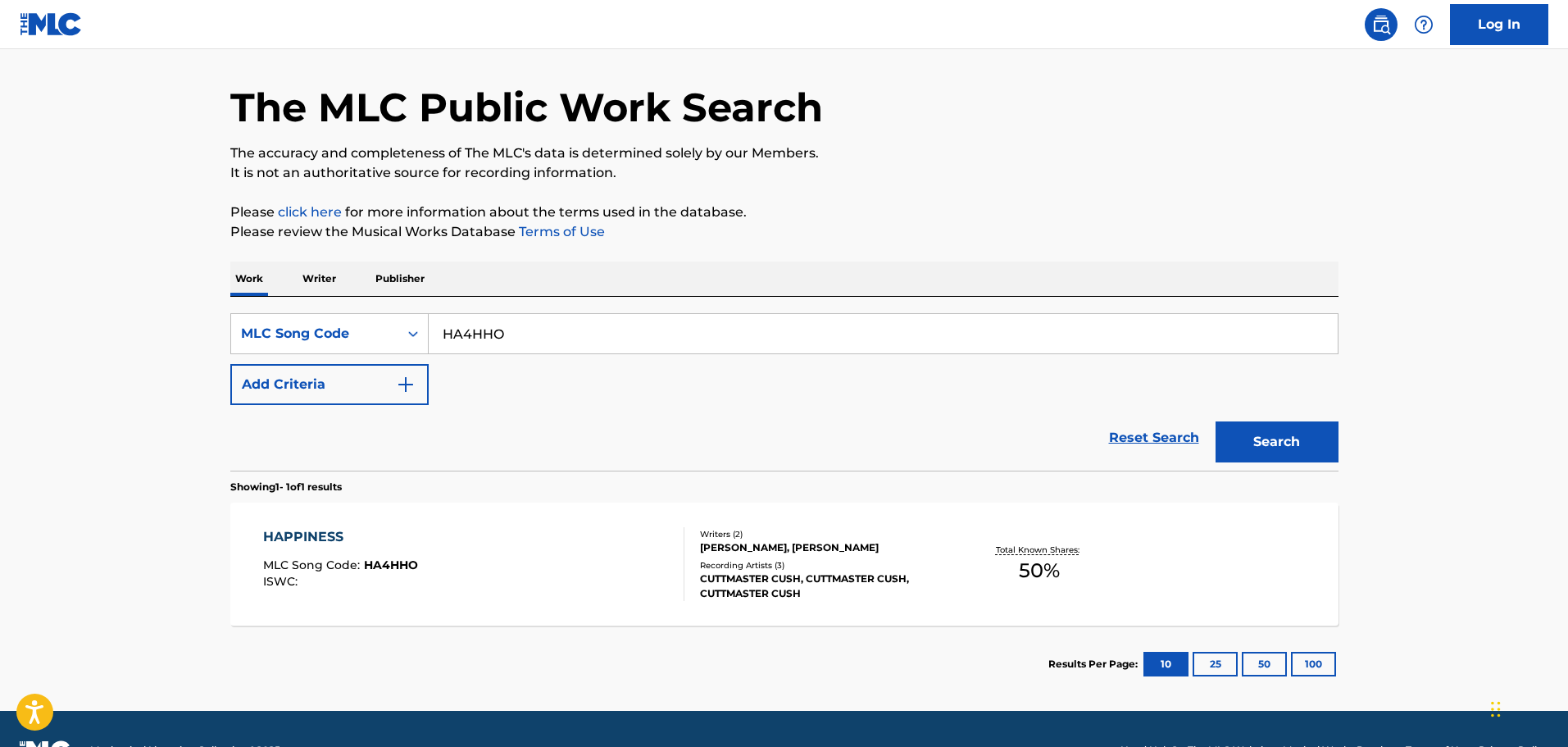
drag, startPoint x: 603, startPoint y: 351, endPoint x: 599, endPoint y: 343, distance: 8.9
click at [601, 347] on input "HA4HHO" at bounding box center [883, 334] width 909 height 39
drag, startPoint x: 586, startPoint y: 334, endPoint x: 112, endPoint y: 261, distance: 479.6
click at [112, 261] on main "The MLC Public Work Search The accuracy and completeness of The MLC's data is d…" at bounding box center [784, 354] width 1568 height 714
paste input "DV9A8W"
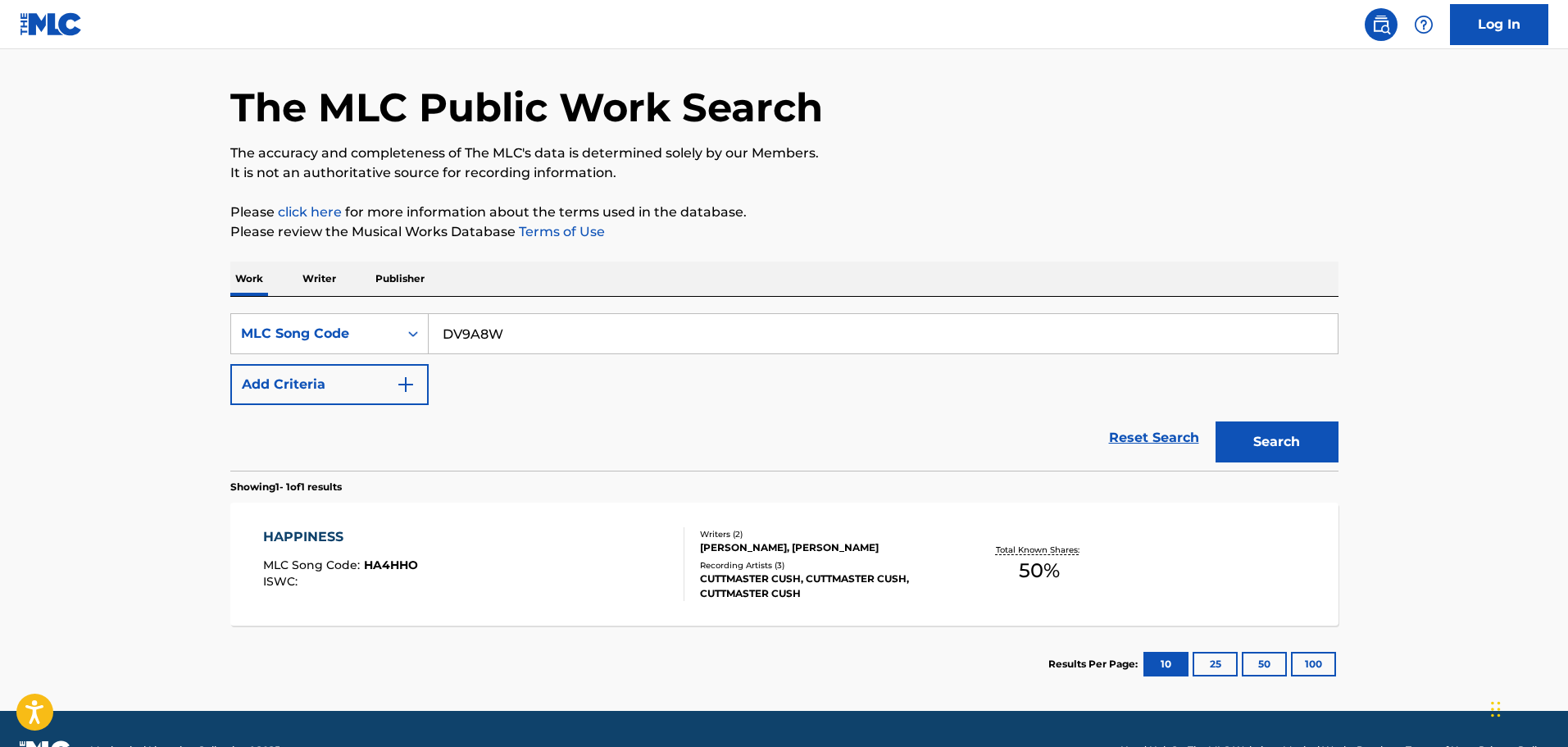
type input "DV9A8W"
click at [1271, 423] on button "Search" at bounding box center [1276, 442] width 122 height 41
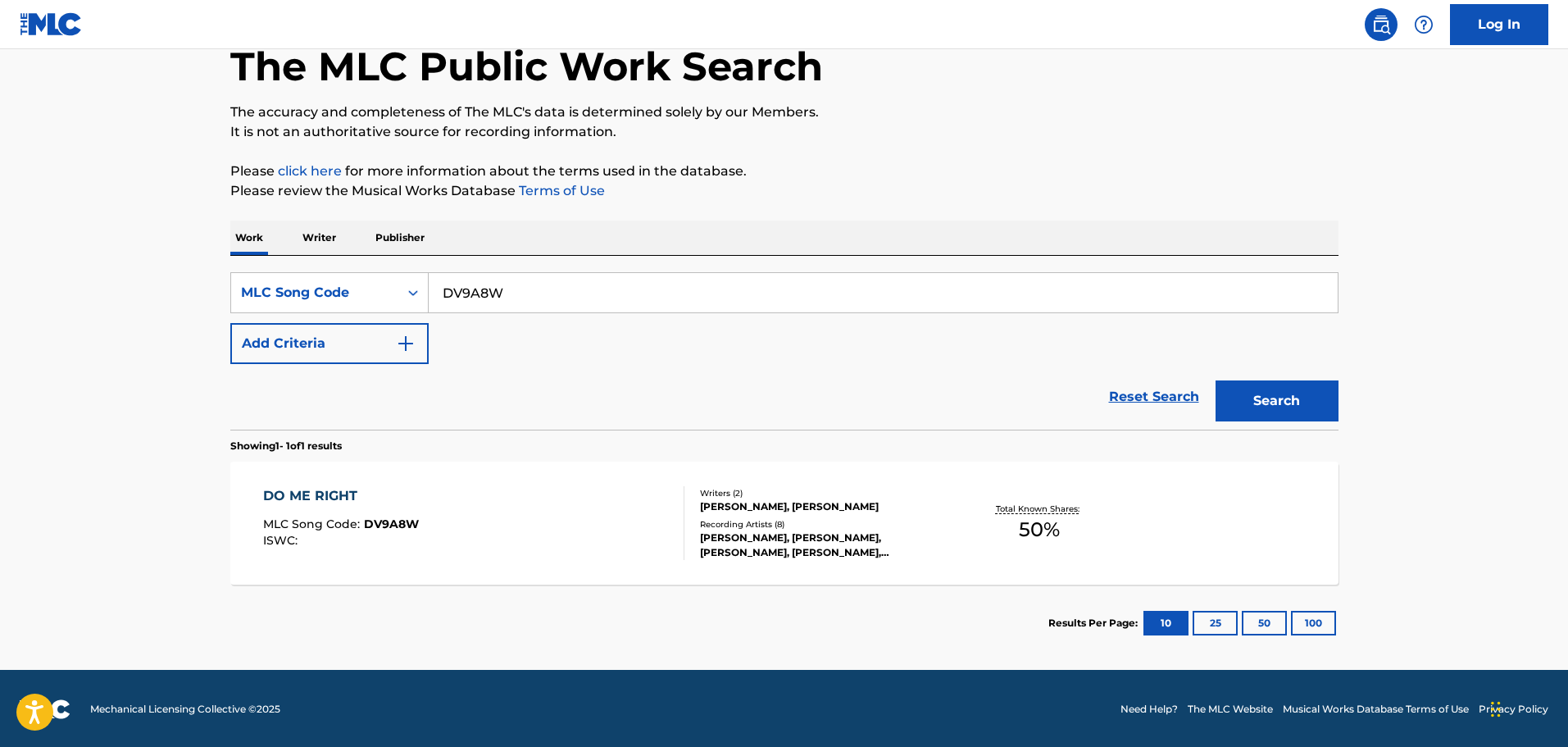
scroll to position [94, 0]
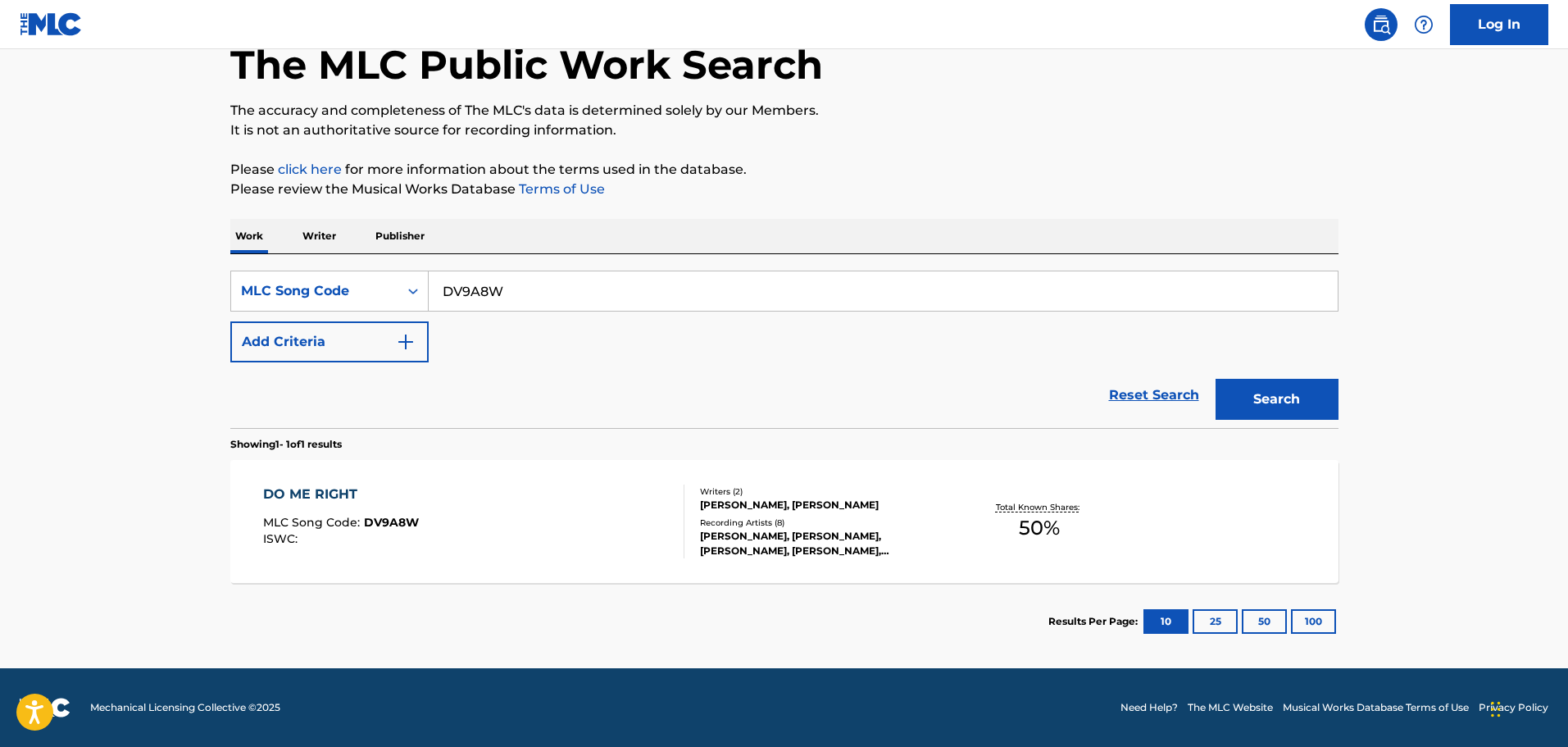
click at [470, 509] on div "DO ME RIGHT MLC Song Code : DV9A8W ISWC :" at bounding box center [473, 521] width 421 height 74
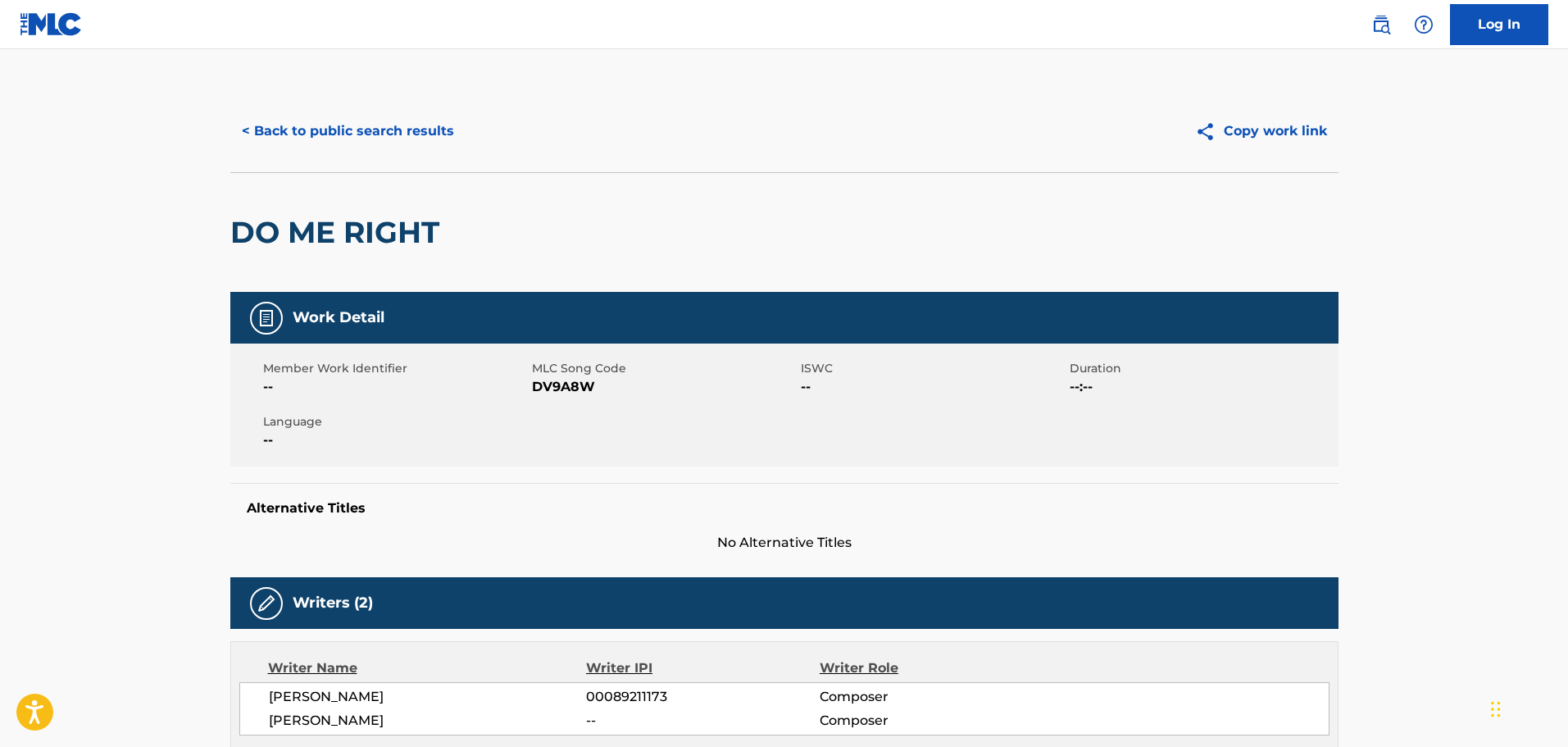
click at [380, 125] on button "< Back to public search results" at bounding box center [348, 131] width 235 height 41
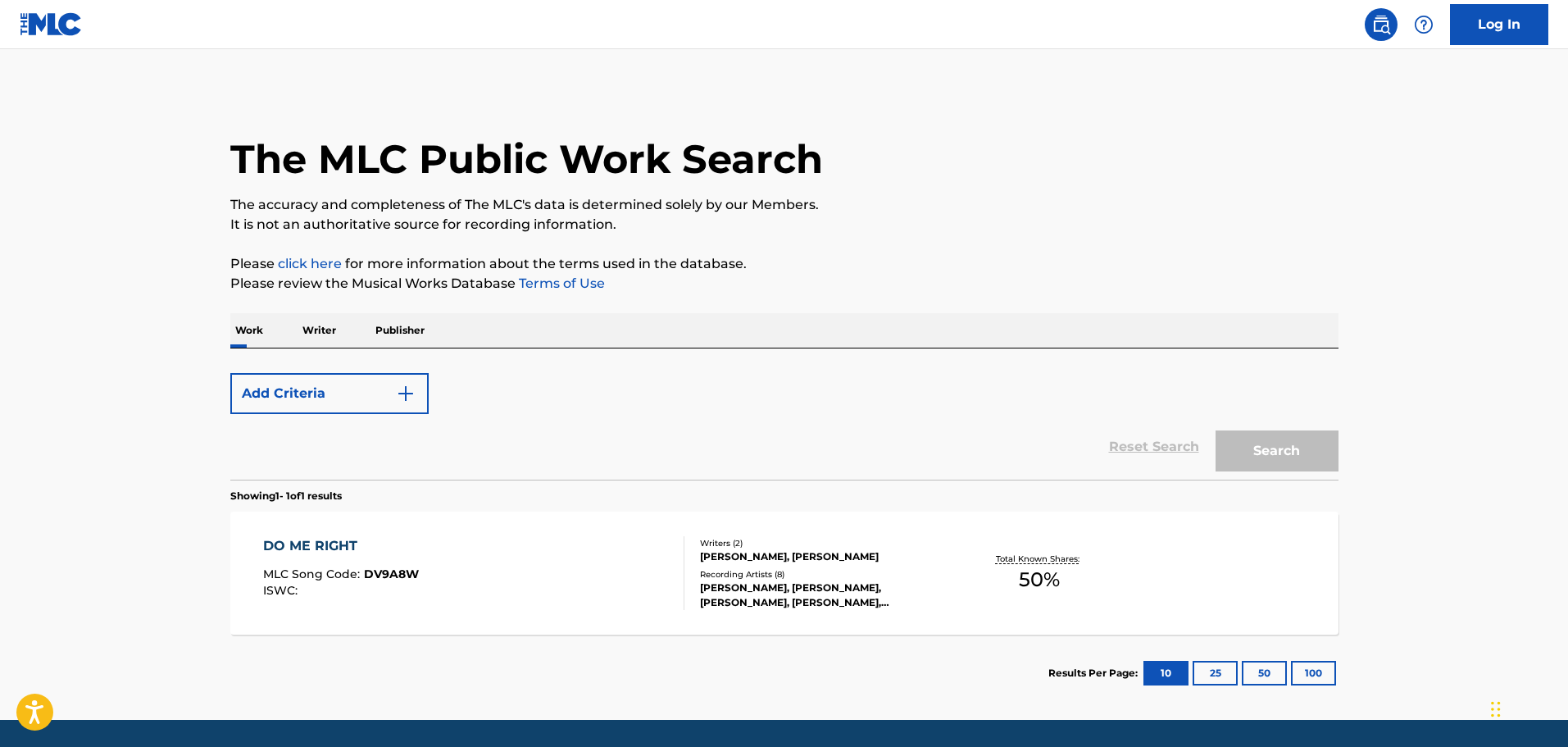
scroll to position [52, 0]
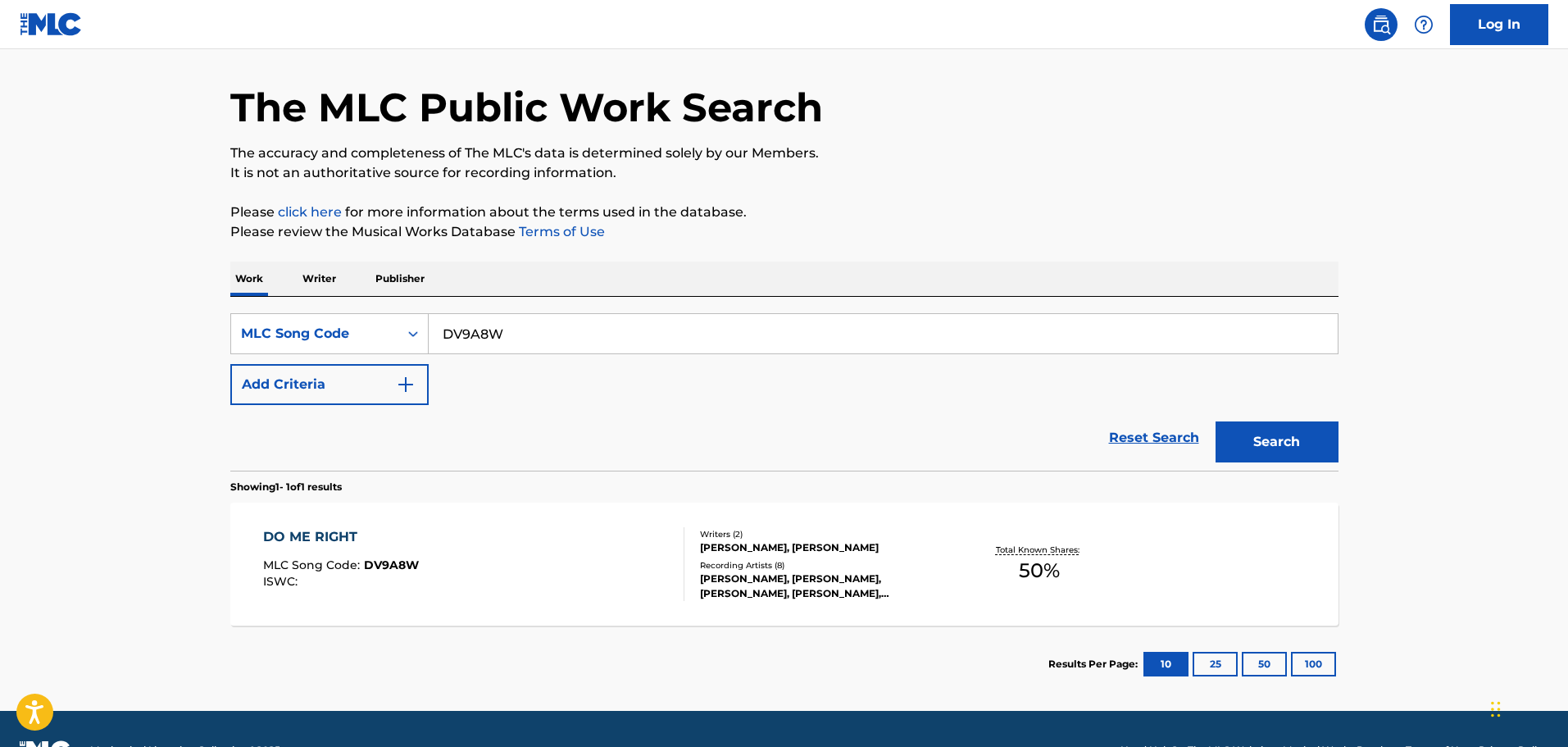
drag, startPoint x: 634, startPoint y: 319, endPoint x: 611, endPoint y: 323, distance: 23.3
click at [634, 320] on input "DV9A8W" at bounding box center [883, 334] width 909 height 39
drag, startPoint x: 560, startPoint y: 323, endPoint x: 168, endPoint y: 281, distance: 394.2
click at [170, 282] on main "The MLC Public Work Search The accuracy and completeness of The MLC's data is d…" at bounding box center [784, 354] width 1568 height 714
paste input "WVBLA9"
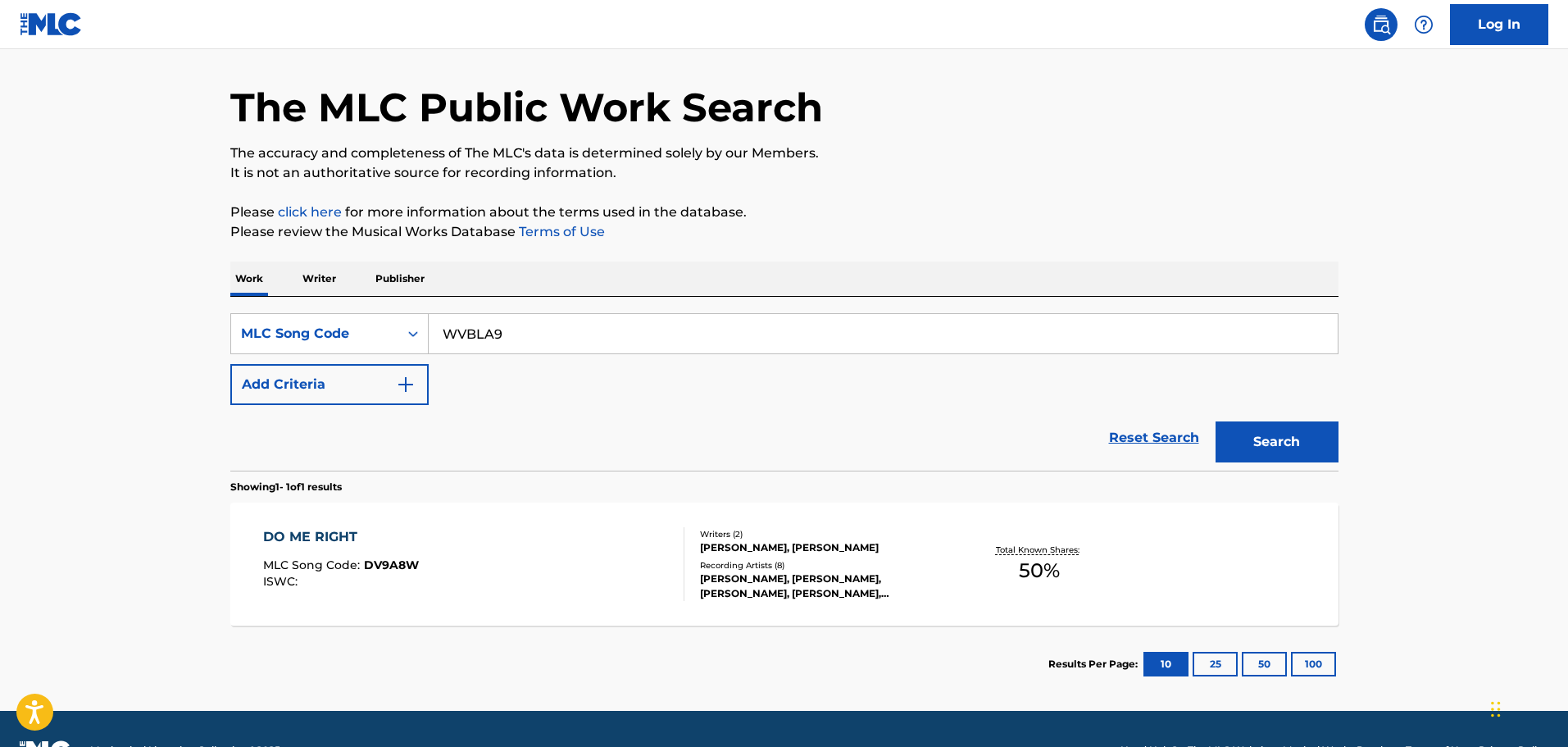
type input "WVBLA9"
click at [1307, 421] on button "Search" at bounding box center [1276, 442] width 122 height 41
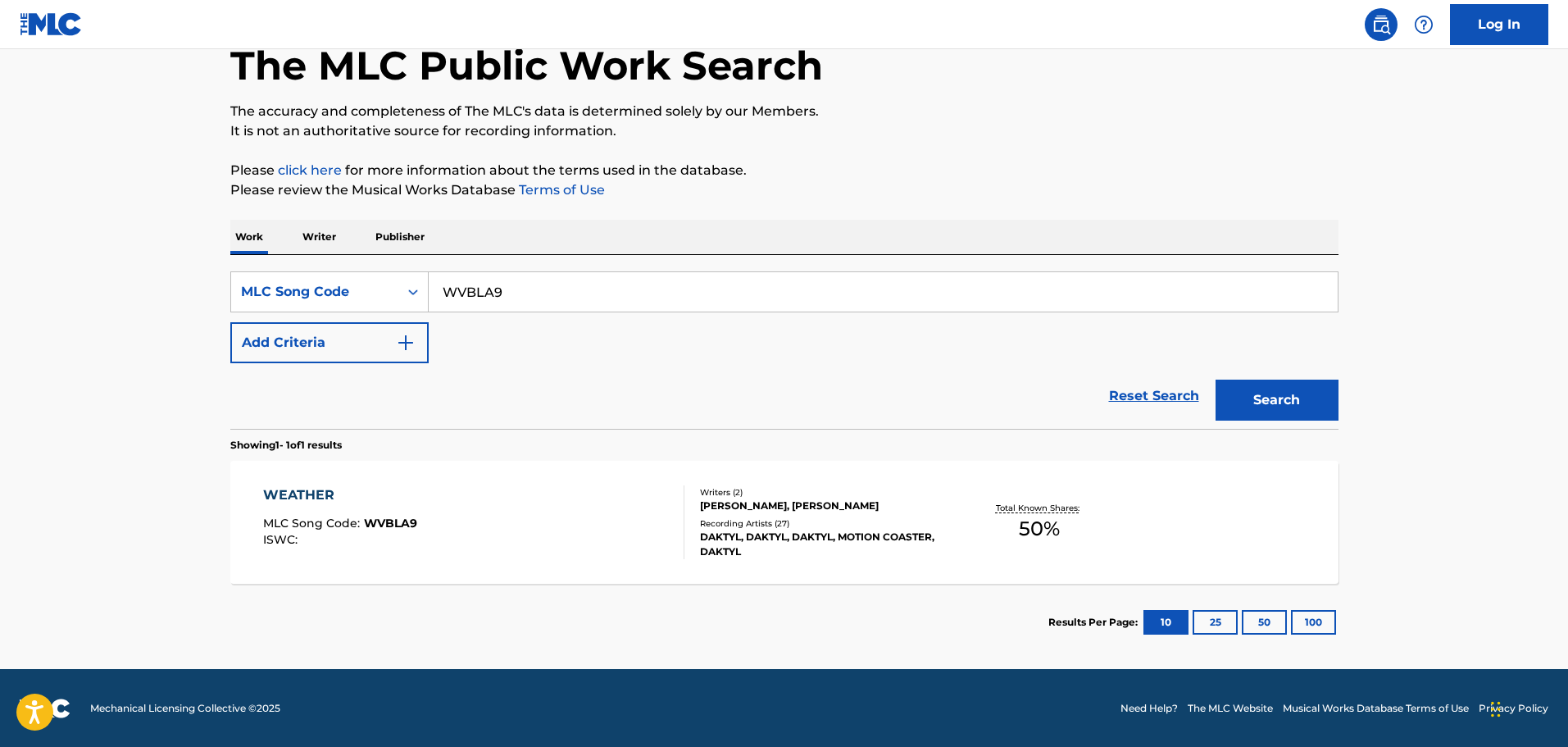
scroll to position [94, 0]
click at [534, 473] on div "WEATHER MLC Song Code : WVBLA9 ISWC : Writers ( 2 ) [PERSON_NAME], [PERSON_NAME…" at bounding box center [784, 521] width 1108 height 123
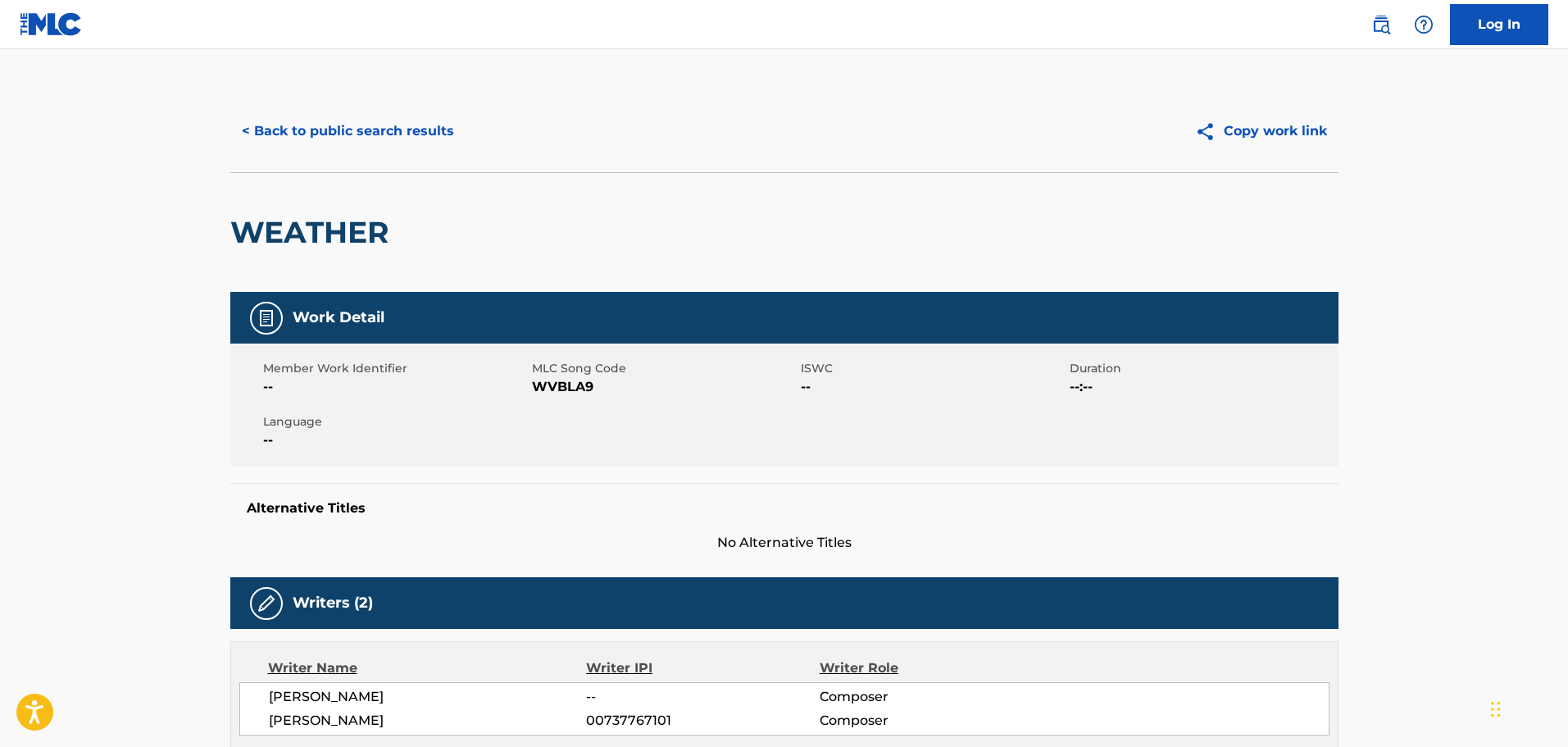
click at [354, 145] on button "< Back to public search results" at bounding box center [348, 131] width 235 height 41
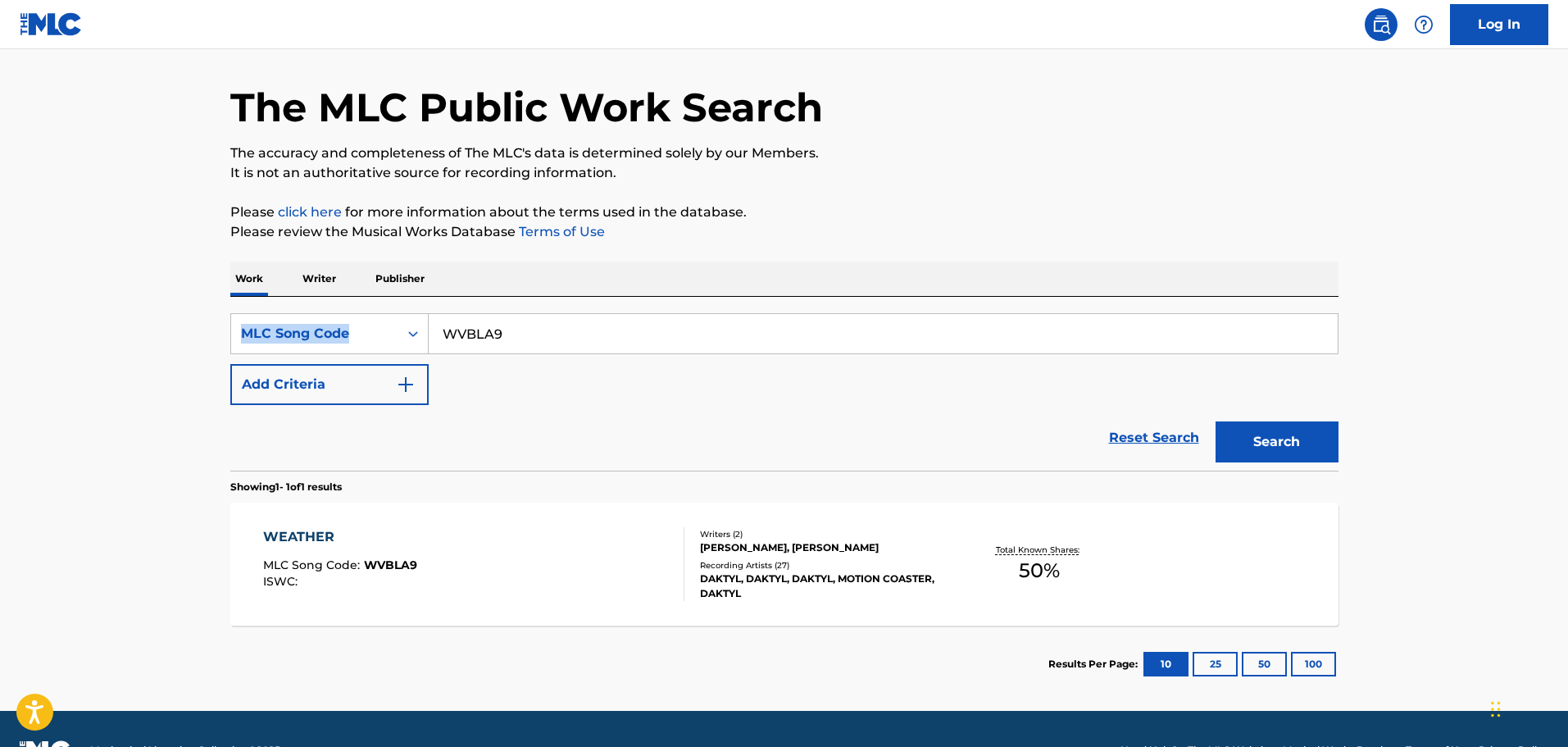
click at [532, 314] on div "Work Writer Publisher SearchWithCriteria309ebb76-fa4e-4c1a-a37e-6a0d142039a3 ML…" at bounding box center [784, 482] width 1108 height 442
drag, startPoint x: 520, startPoint y: 325, endPoint x: 273, endPoint y: 292, distance: 249.2
click at [274, 292] on div "Work Writer Publisher SearchWithCriteria309ebb76-fa4e-4c1a-a37e-6a0d142039a3 ML…" at bounding box center [784, 482] width 1108 height 442
paste input "AB82KO"
type input "AB82KO"
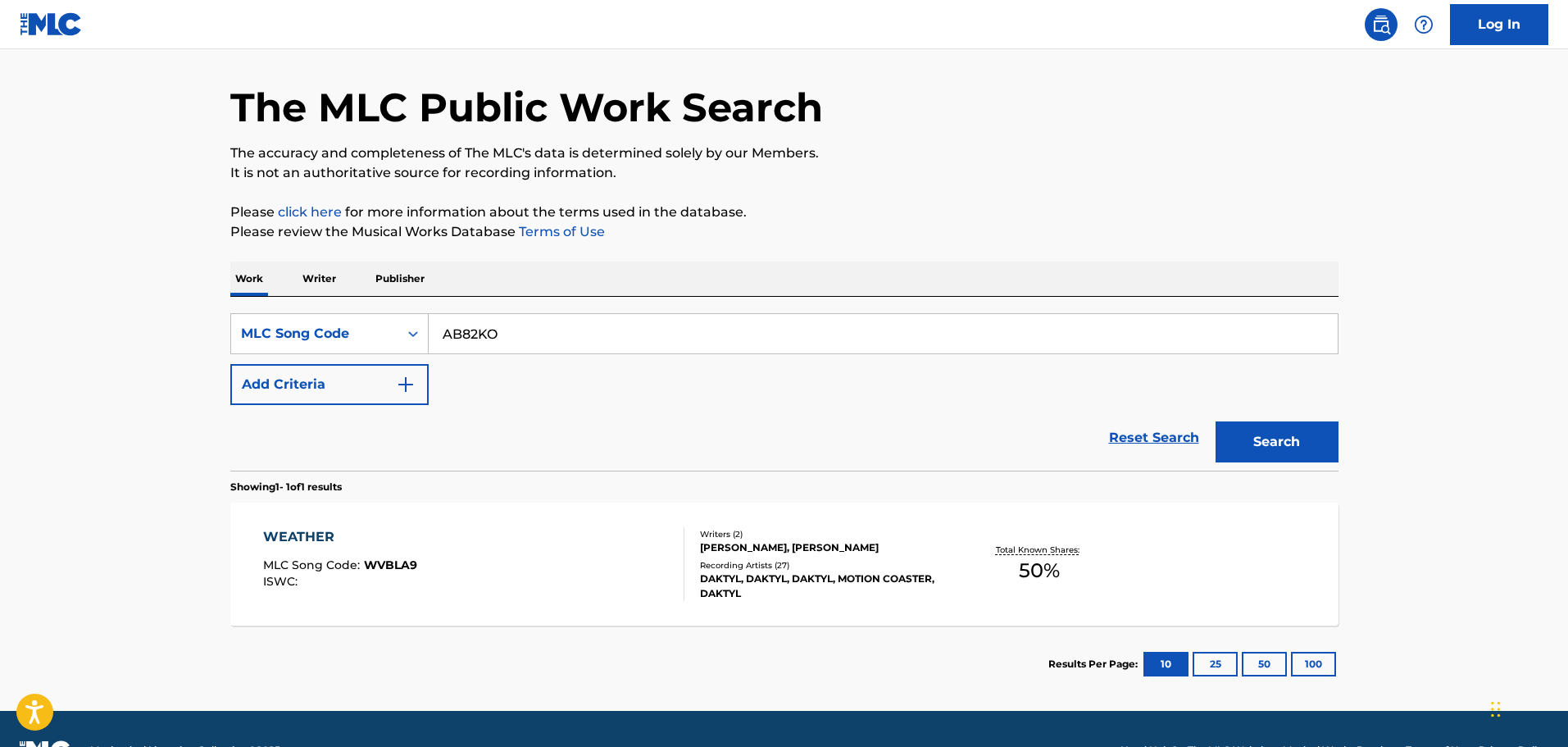
drag, startPoint x: 1290, startPoint y: 445, endPoint x: 1281, endPoint y: 443, distance: 9.2
click at [1289, 443] on button "Search" at bounding box center [1276, 442] width 122 height 41
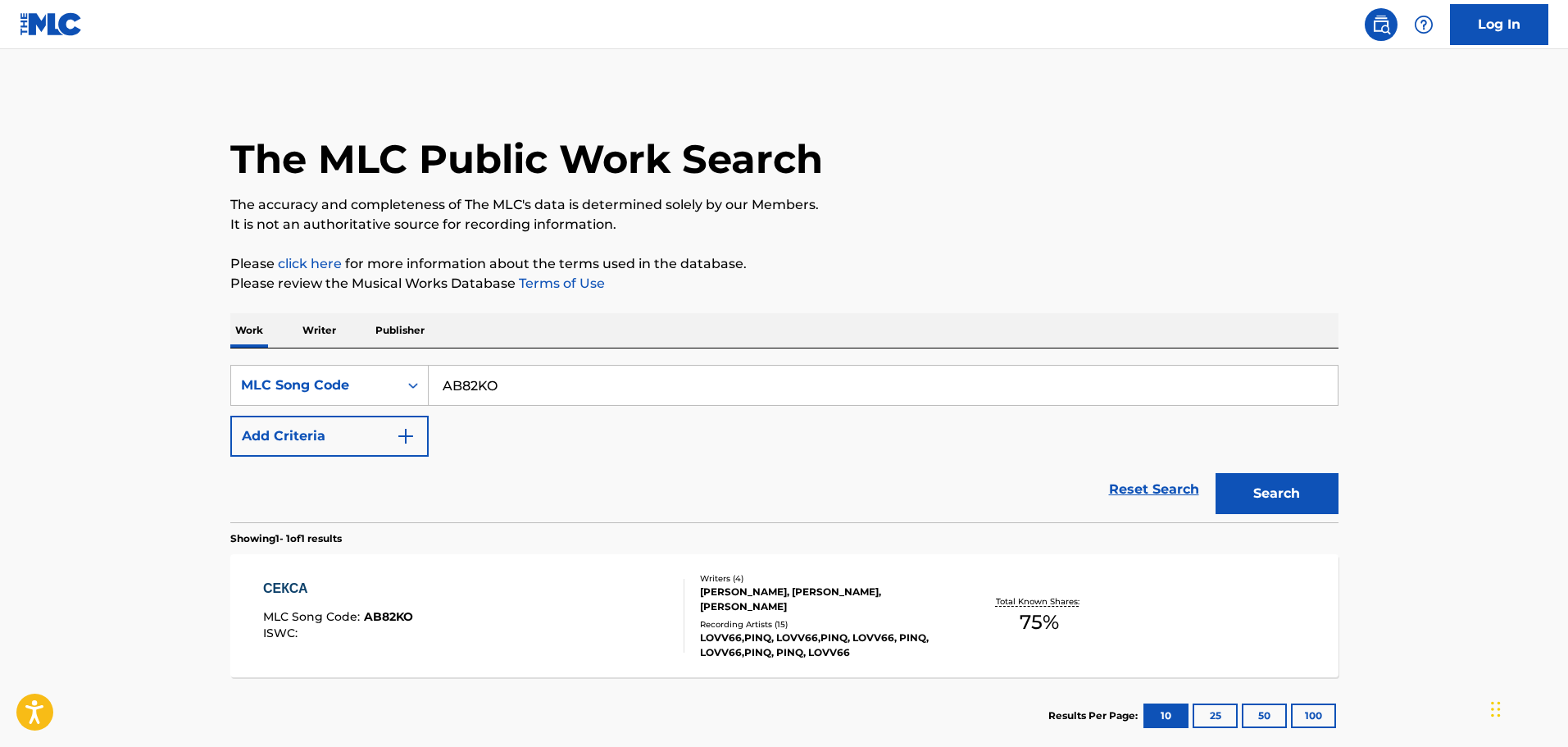
click at [546, 558] on div "СЕКСА MLC Song Code : AB82KO ISWC : Writers ( 4 ) [PERSON_NAME], [PERSON_NAME],…" at bounding box center [784, 616] width 1108 height 123
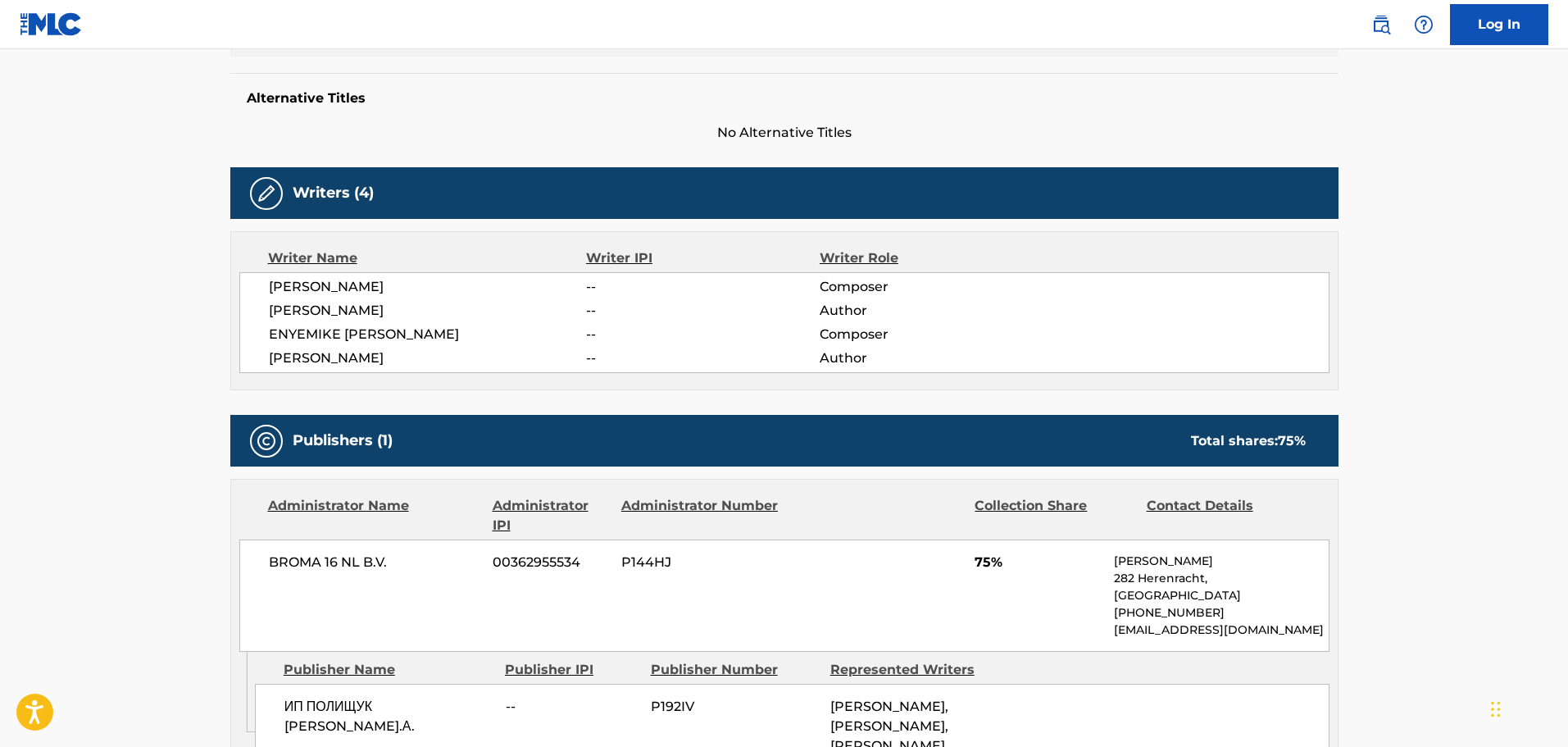
drag, startPoint x: 394, startPoint y: 559, endPoint x: 381, endPoint y: 563, distance: 13.6
click at [385, 561] on span "BROMA 16 NL B.V." at bounding box center [375, 562] width 212 height 19
click at [387, 565] on span "BROMA 16 NL B.V." at bounding box center [375, 562] width 212 height 19
drag, startPoint x: 391, startPoint y: 567, endPoint x: 249, endPoint y: 554, distance: 142.6
click at [249, 554] on div "BROMA 16 NL B.V. 00362955534 P144HJ 75% [PERSON_NAME][STREET_ADDRESS] [PHONE_NU…" at bounding box center [784, 596] width 1090 height 113
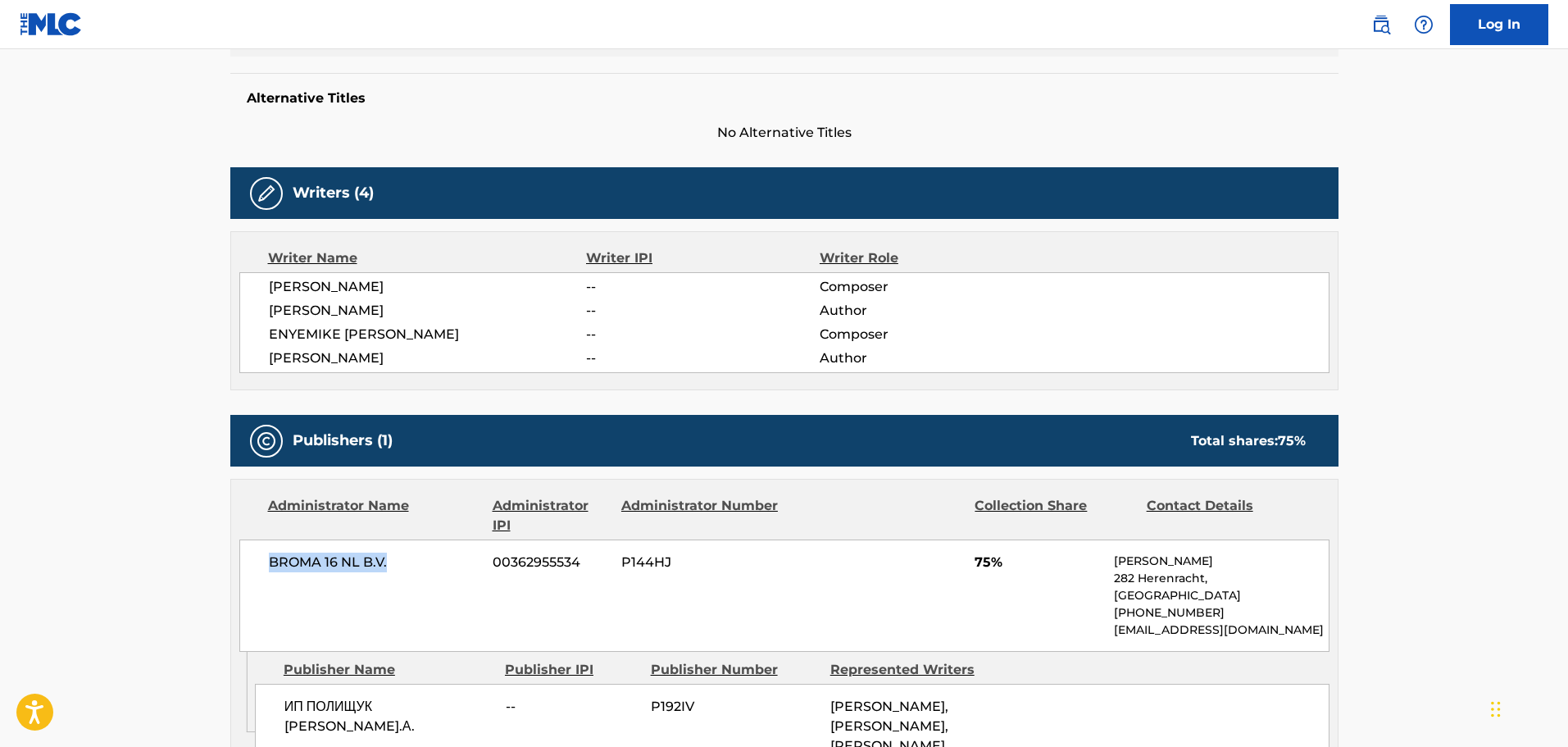
copy span "BROMA 16 NL B.V."
click at [384, 134] on span "No Alternative Titles" at bounding box center [784, 132] width 1108 height 19
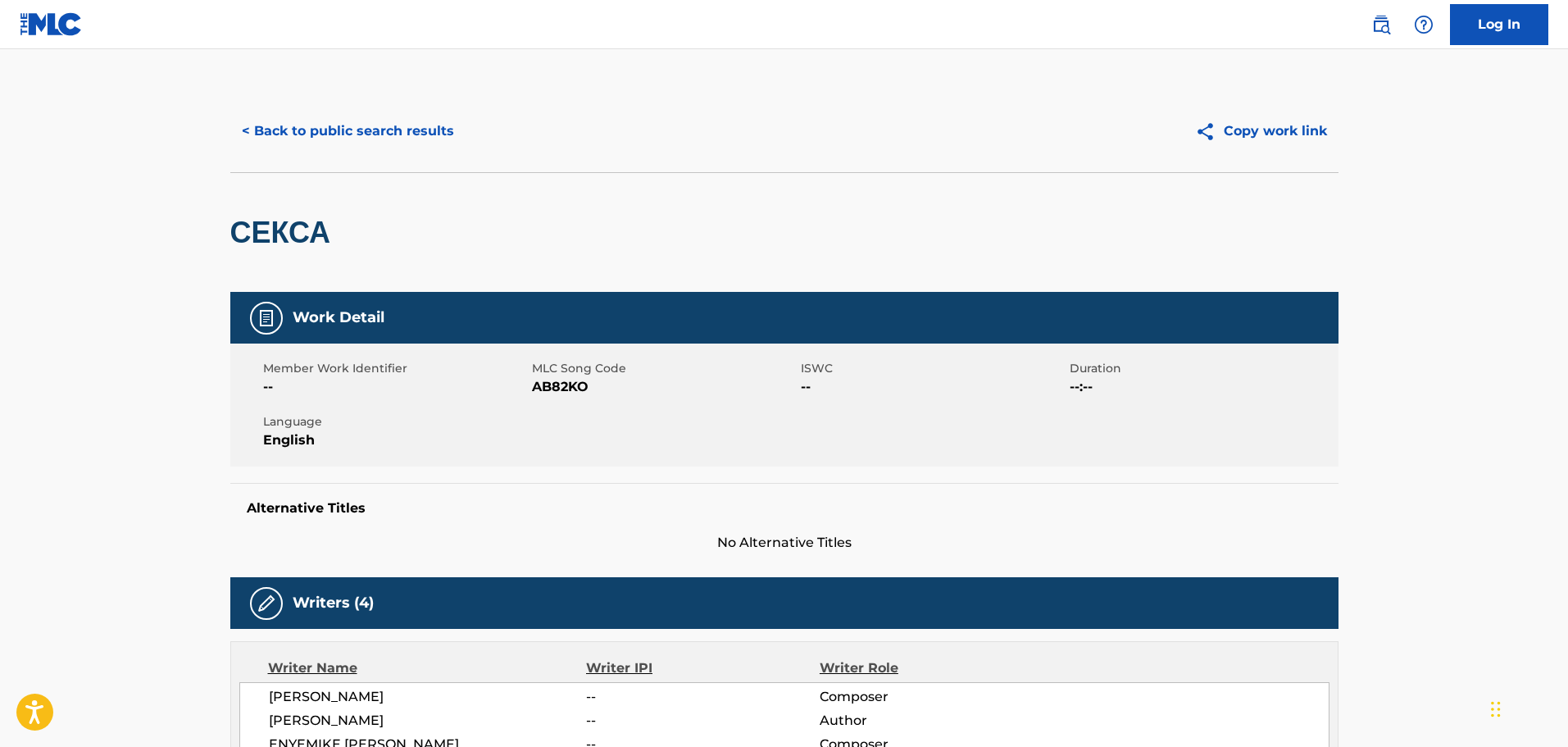
click at [371, 132] on button "< Back to public search results" at bounding box center [348, 131] width 235 height 41
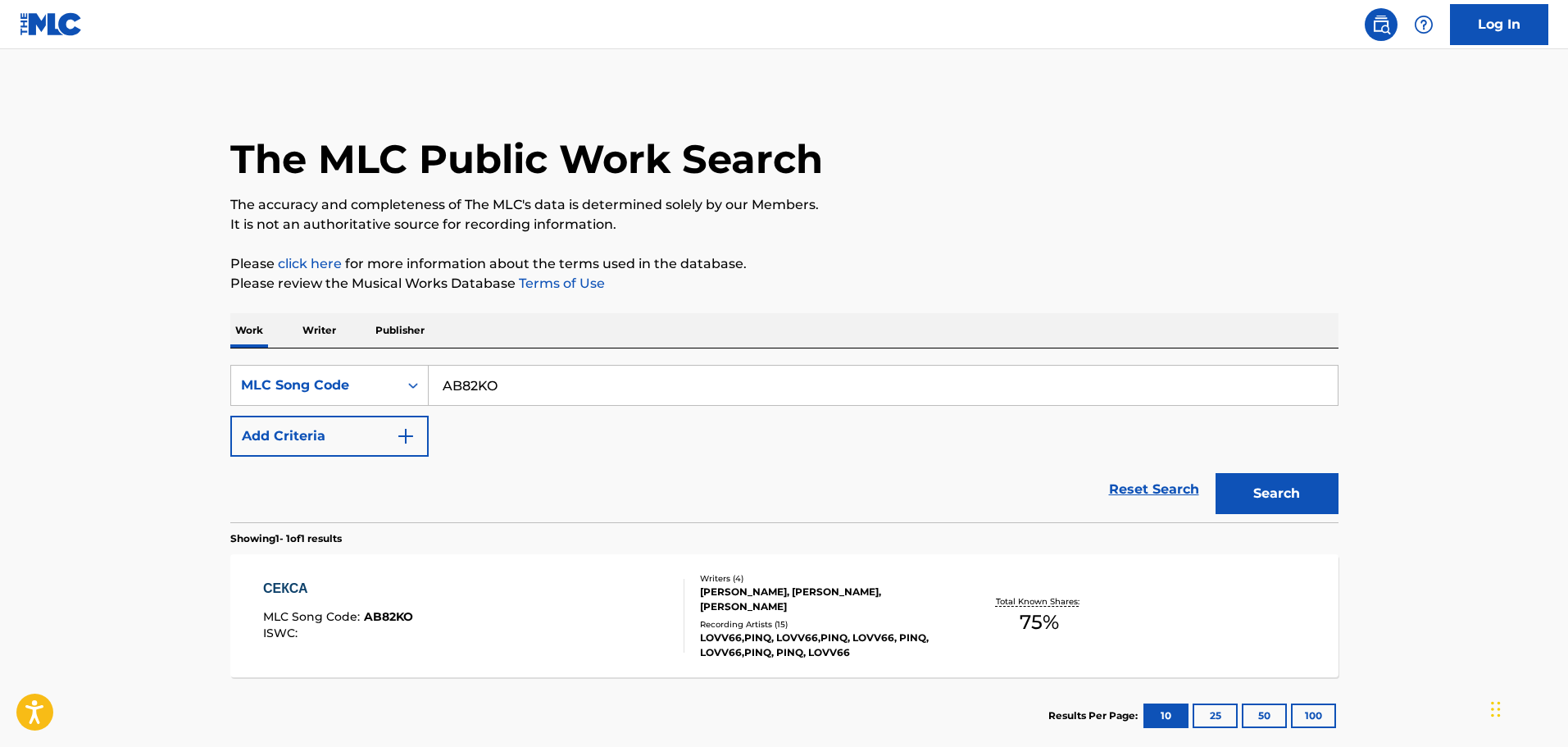
click at [563, 398] on input "AB82KO" at bounding box center [883, 385] width 909 height 39
drag, startPoint x: 438, startPoint y: 361, endPoint x: 266, endPoint y: 301, distance: 182.2
click at [261, 308] on div "The MLC Public Work Search The accuracy and completeness of The MLC's data is d…" at bounding box center [784, 422] width 1147 height 664
paste input "KE3CPA"
type input "KE3CPA"
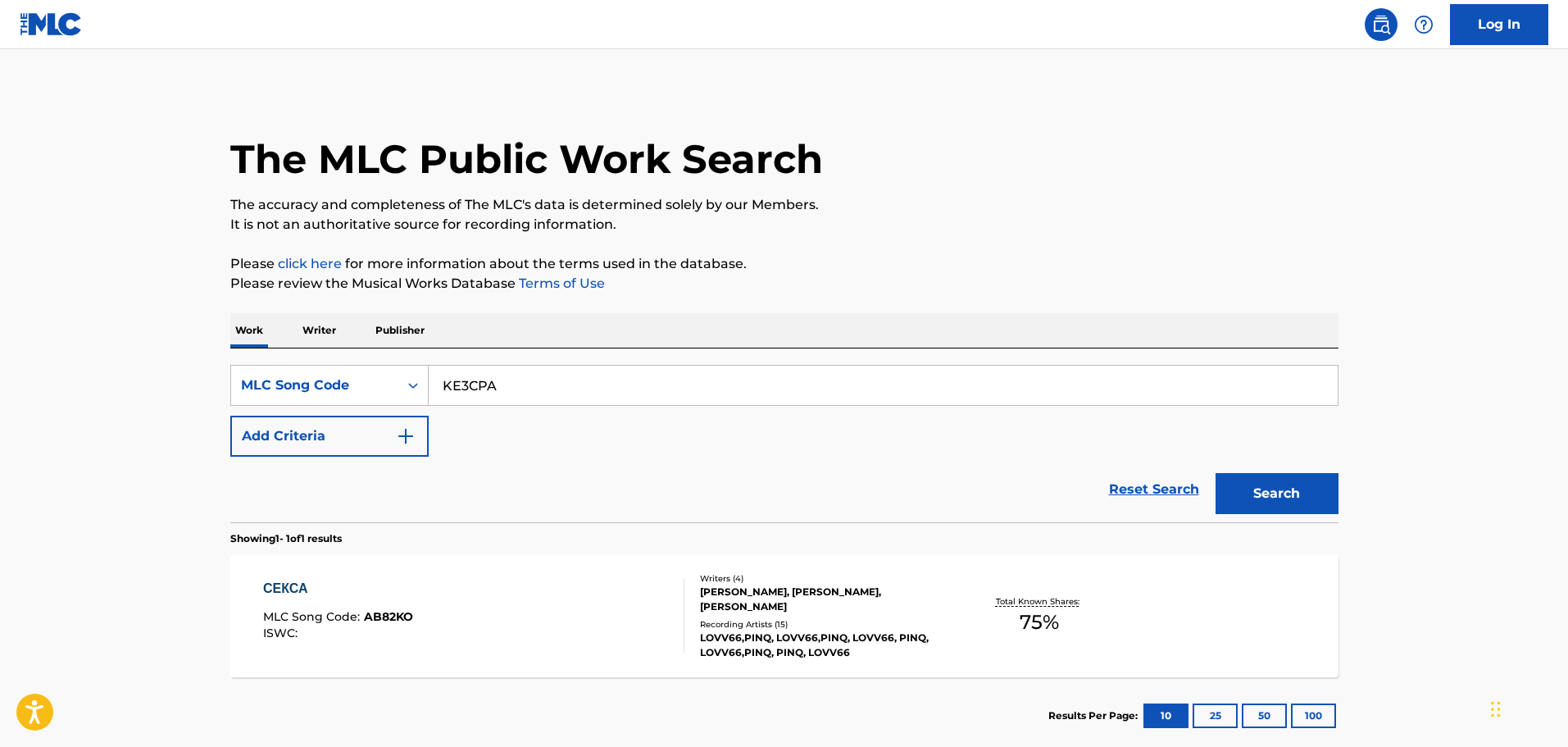
click at [1293, 491] on button "Search" at bounding box center [1276, 494] width 122 height 41
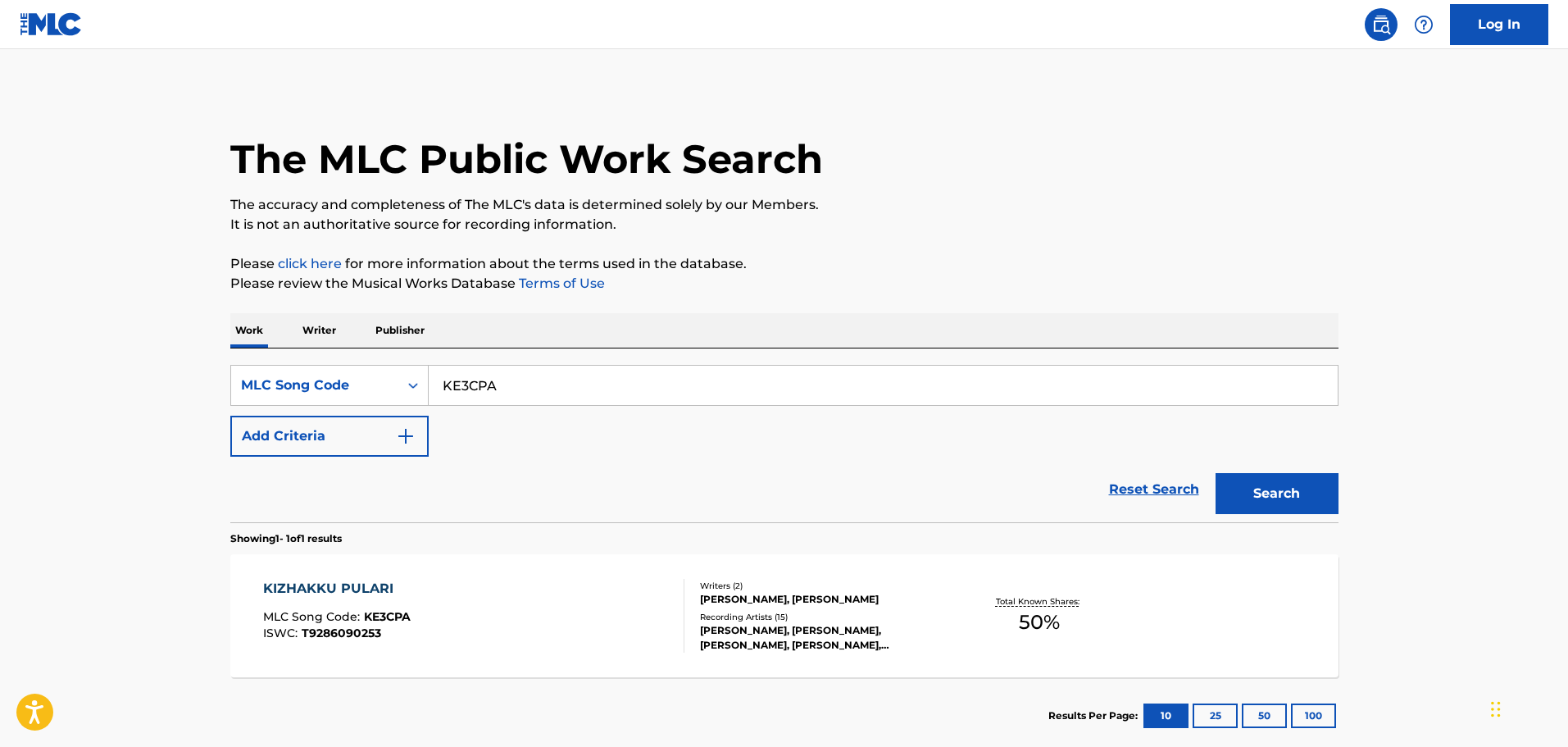
click at [567, 601] on div "KIZHAKKU PULARI MLC Song Code : KE3CPA ISWC : T9286090253" at bounding box center [473, 616] width 421 height 74
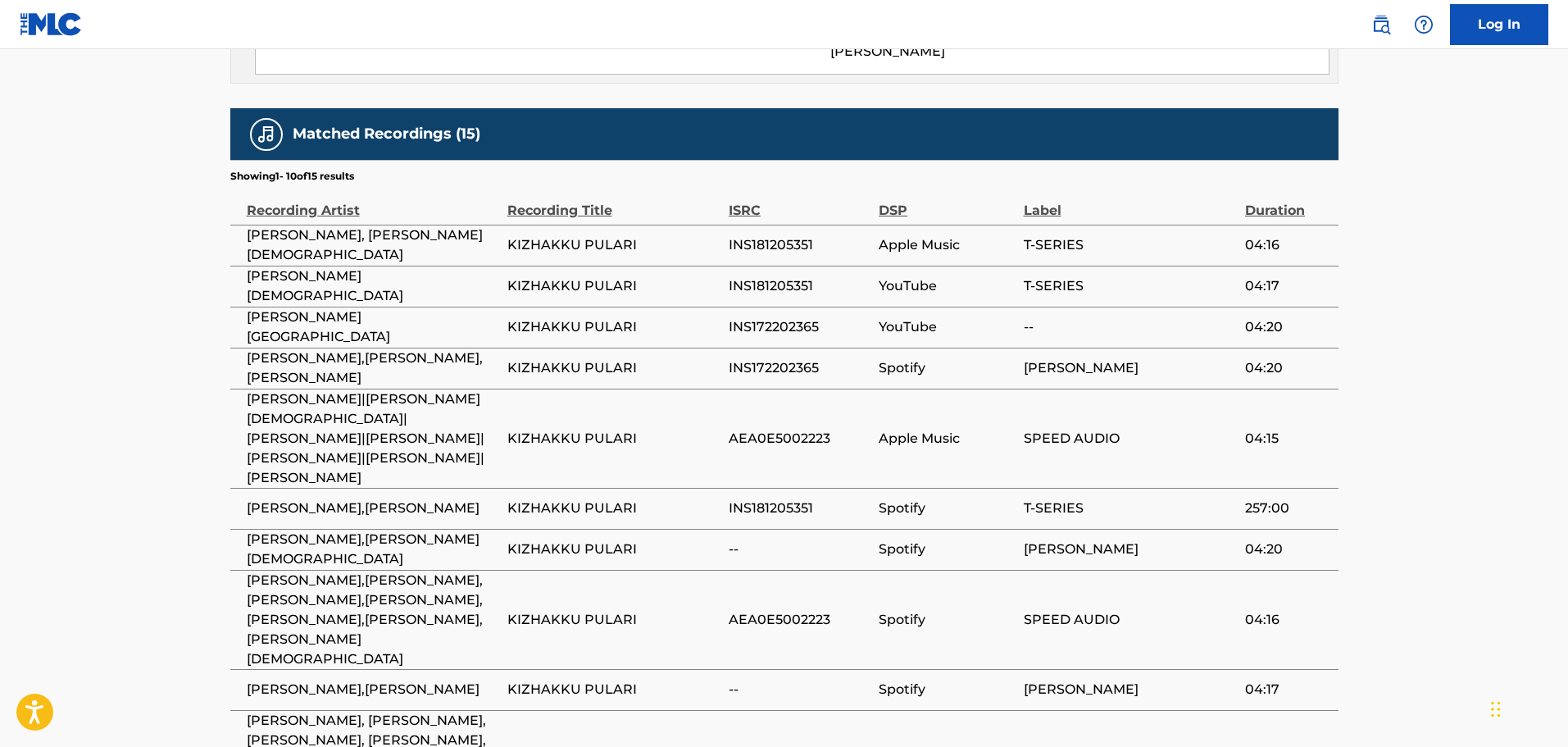
scroll to position [760, 0]
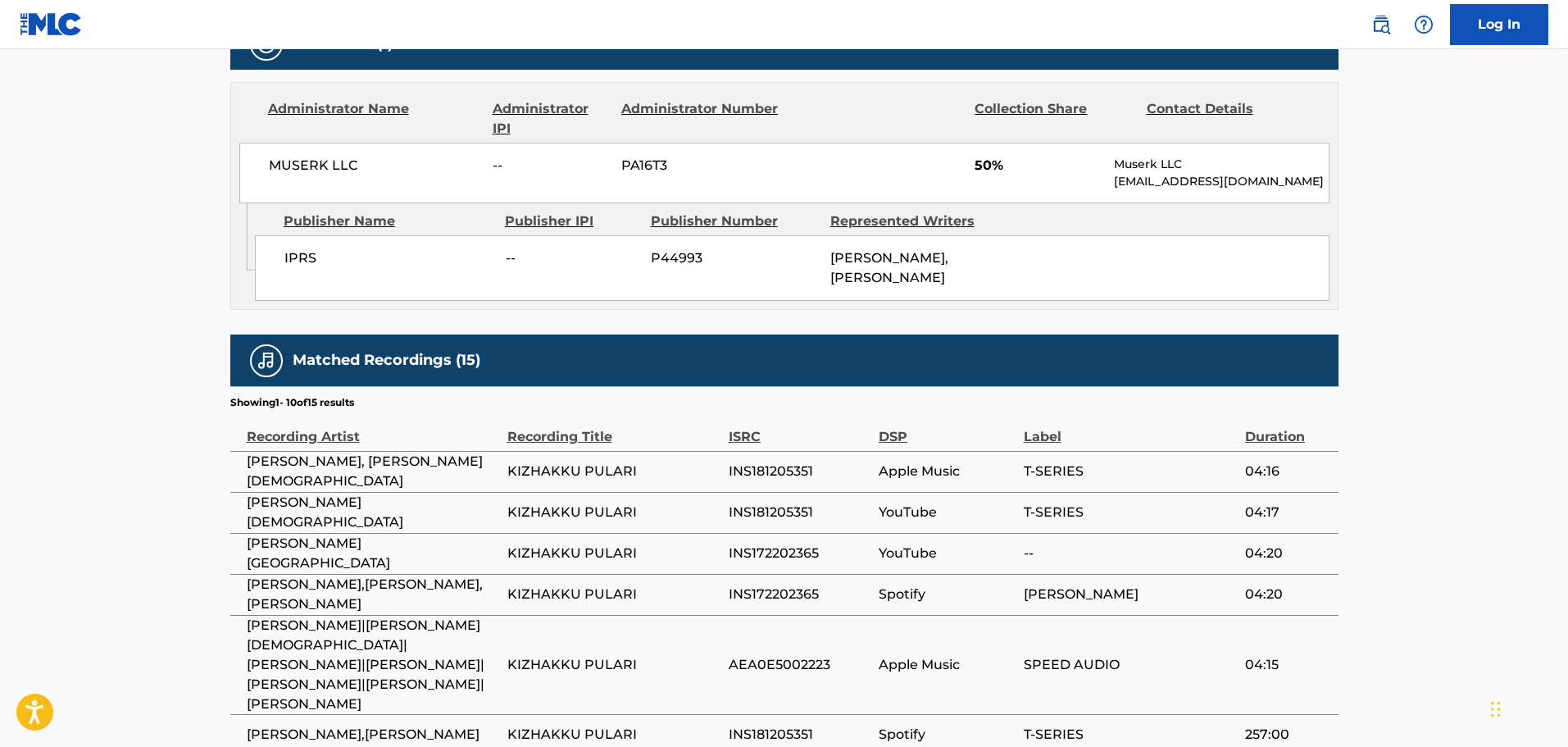
click at [786, 469] on span "INS181205351" at bounding box center [800, 472] width 142 height 19
copy span "INS181205351"
drag, startPoint x: 728, startPoint y: 198, endPoint x: 714, endPoint y: 199, distance: 14.0
click at [728, 198] on div "MUSERK LLC -- PA16T3 50% Muserk LLC [EMAIL_ADDRESS][DOMAIN_NAME]" at bounding box center [784, 173] width 1090 height 60
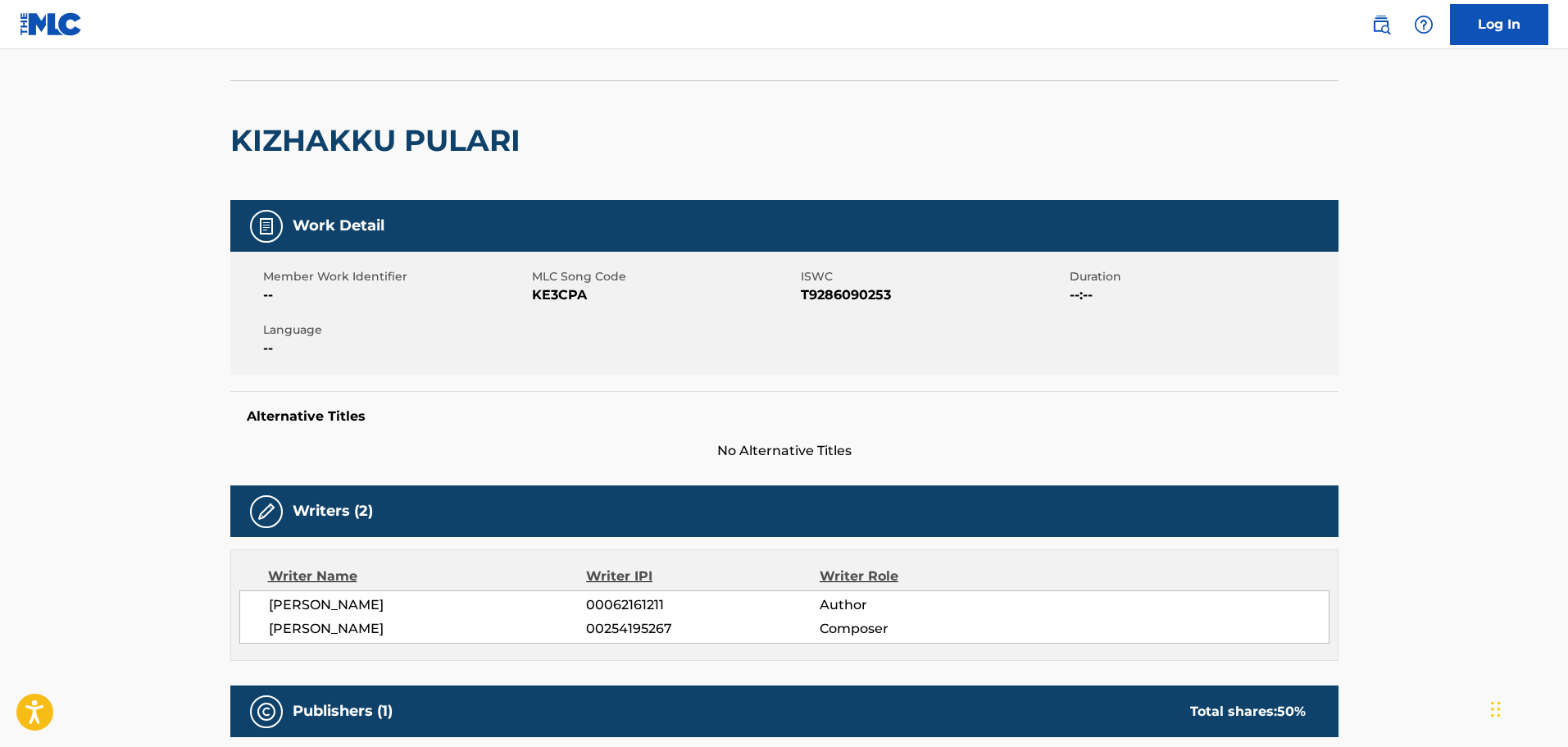
scroll to position [0, 0]
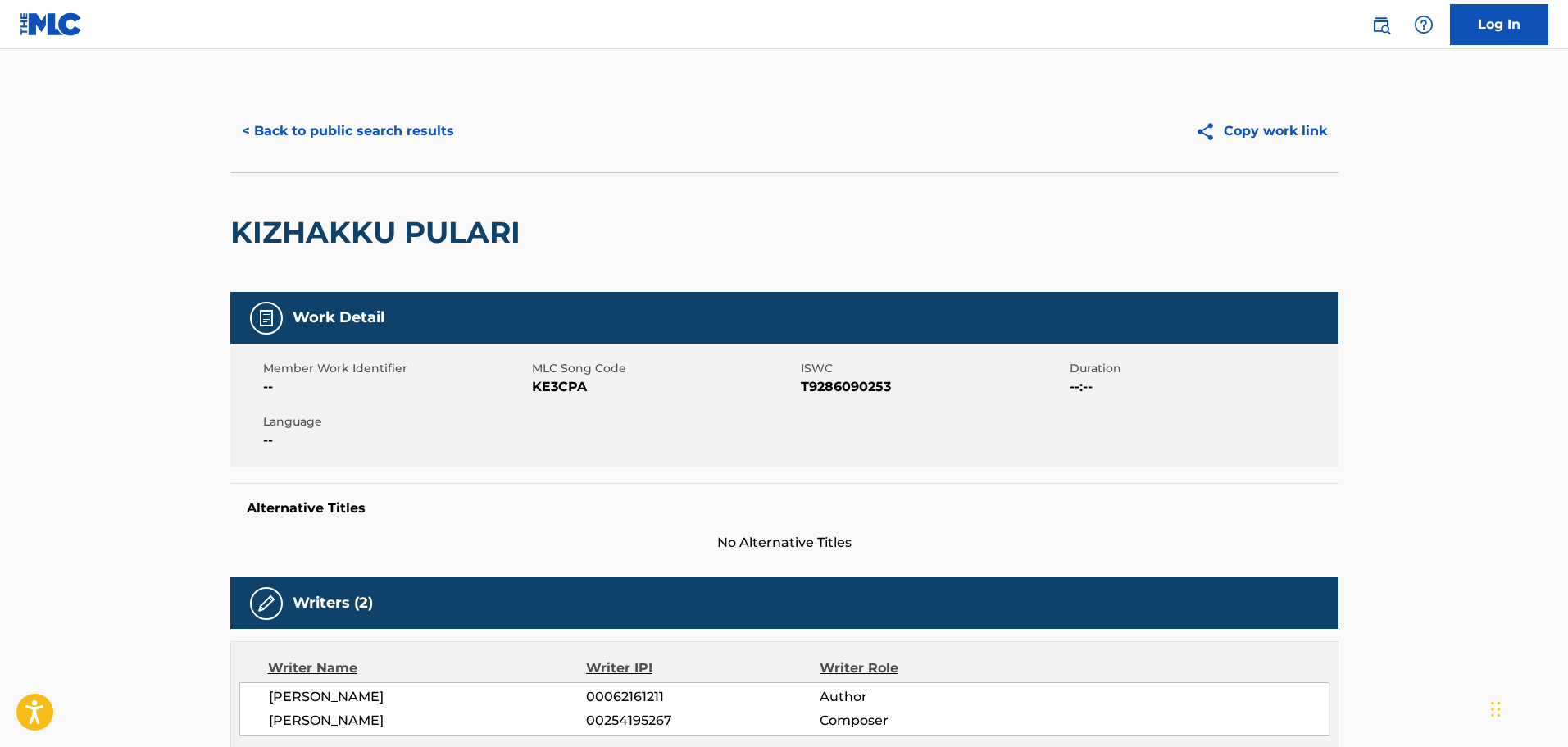
click at [362, 131] on button "< Back to public search results" at bounding box center [348, 131] width 235 height 41
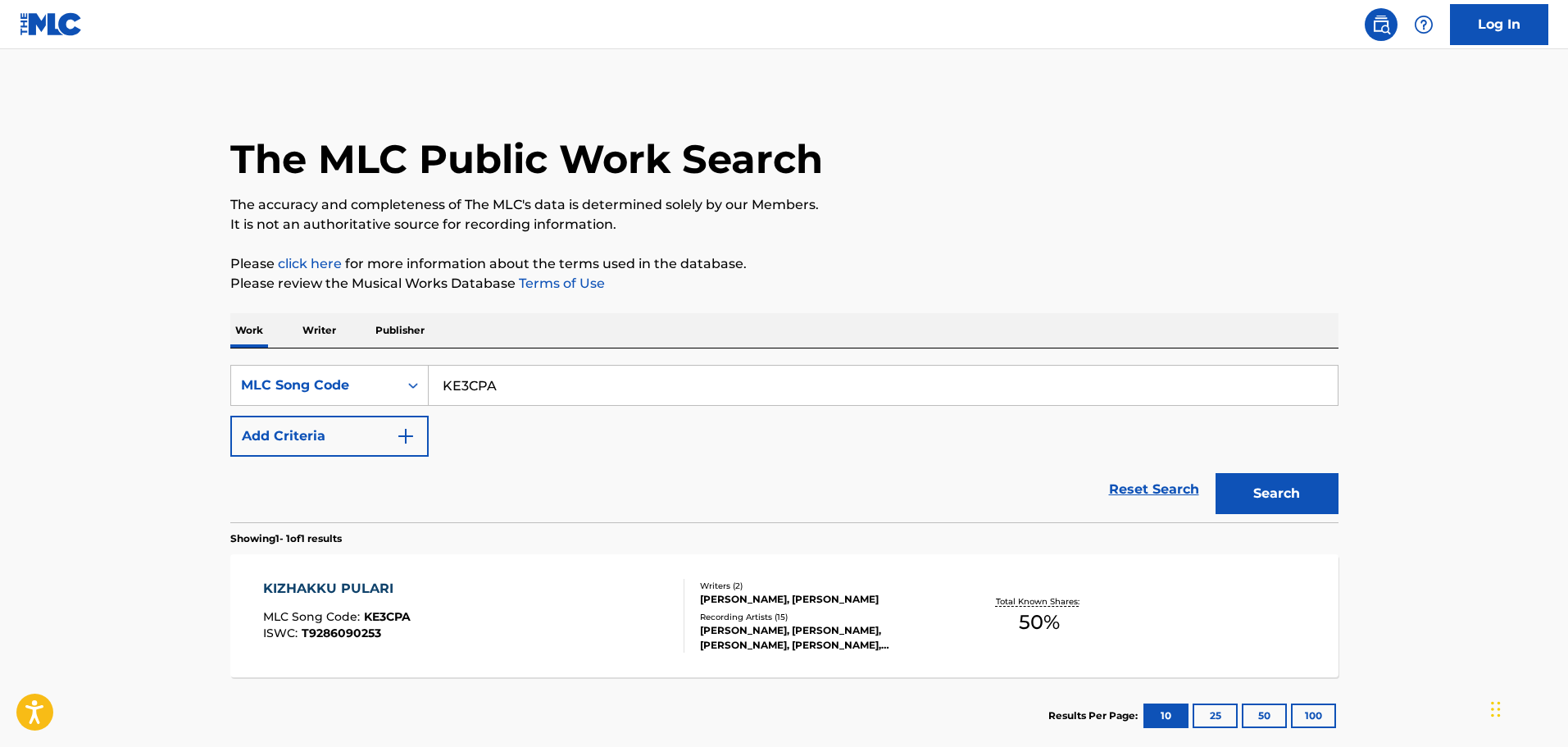
drag, startPoint x: 599, startPoint y: 379, endPoint x: 552, endPoint y: 404, distance: 53.2
click at [596, 380] on input "KE3CPA" at bounding box center [883, 385] width 909 height 39
drag, startPoint x: 488, startPoint y: 374, endPoint x: 347, endPoint y: 267, distance: 177.0
click at [253, 305] on div "The MLC Public Work Search The accuracy and completeness of The MLC's data is d…" at bounding box center [784, 422] width 1147 height 664
paste input "DVBRQB"
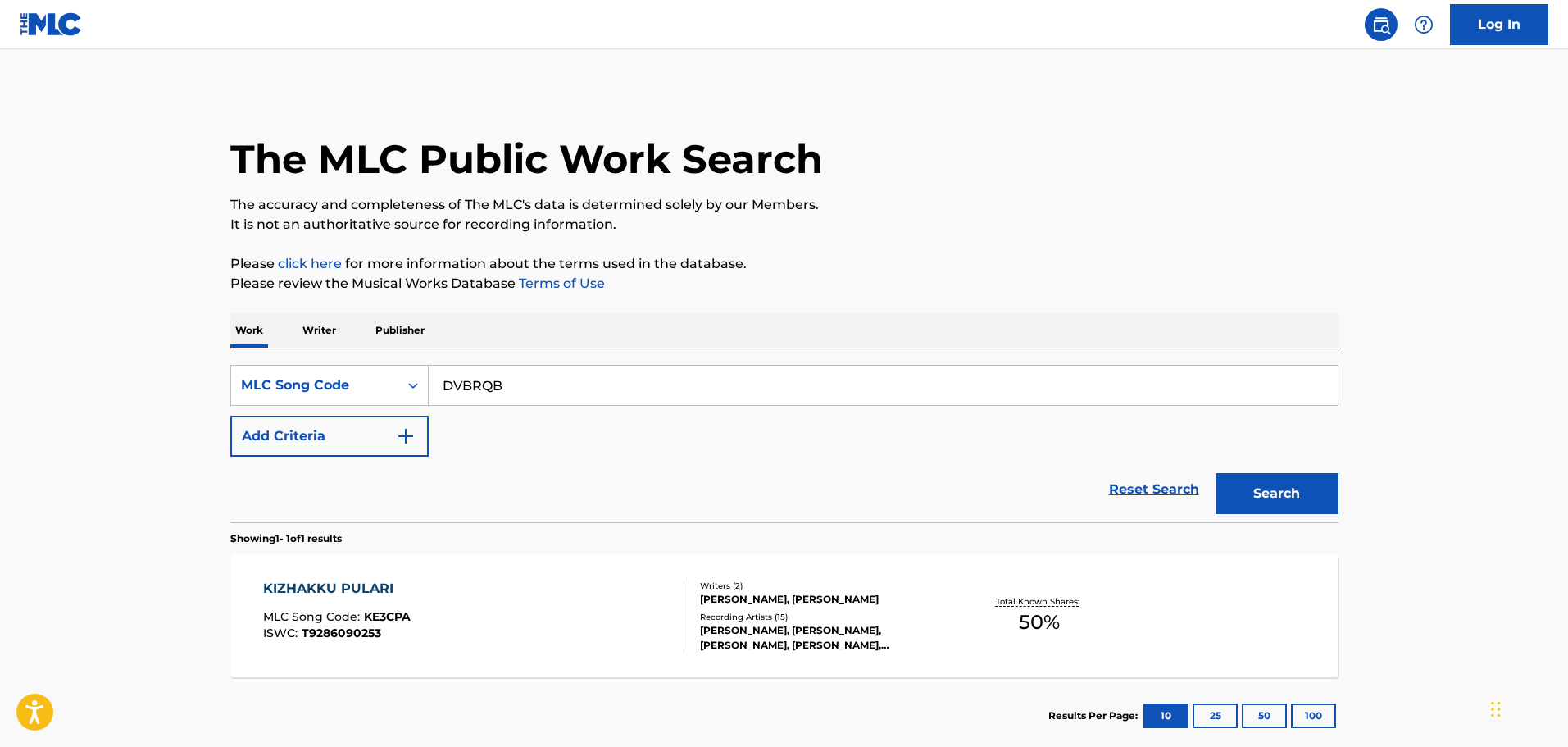
type input "DVBRQB"
click at [1277, 510] on button "Search" at bounding box center [1276, 494] width 122 height 41
click at [454, 622] on div "DON'T BRING ME DOWN MLC Song Code : DVBRQB ISWC :" at bounding box center [473, 616] width 421 height 74
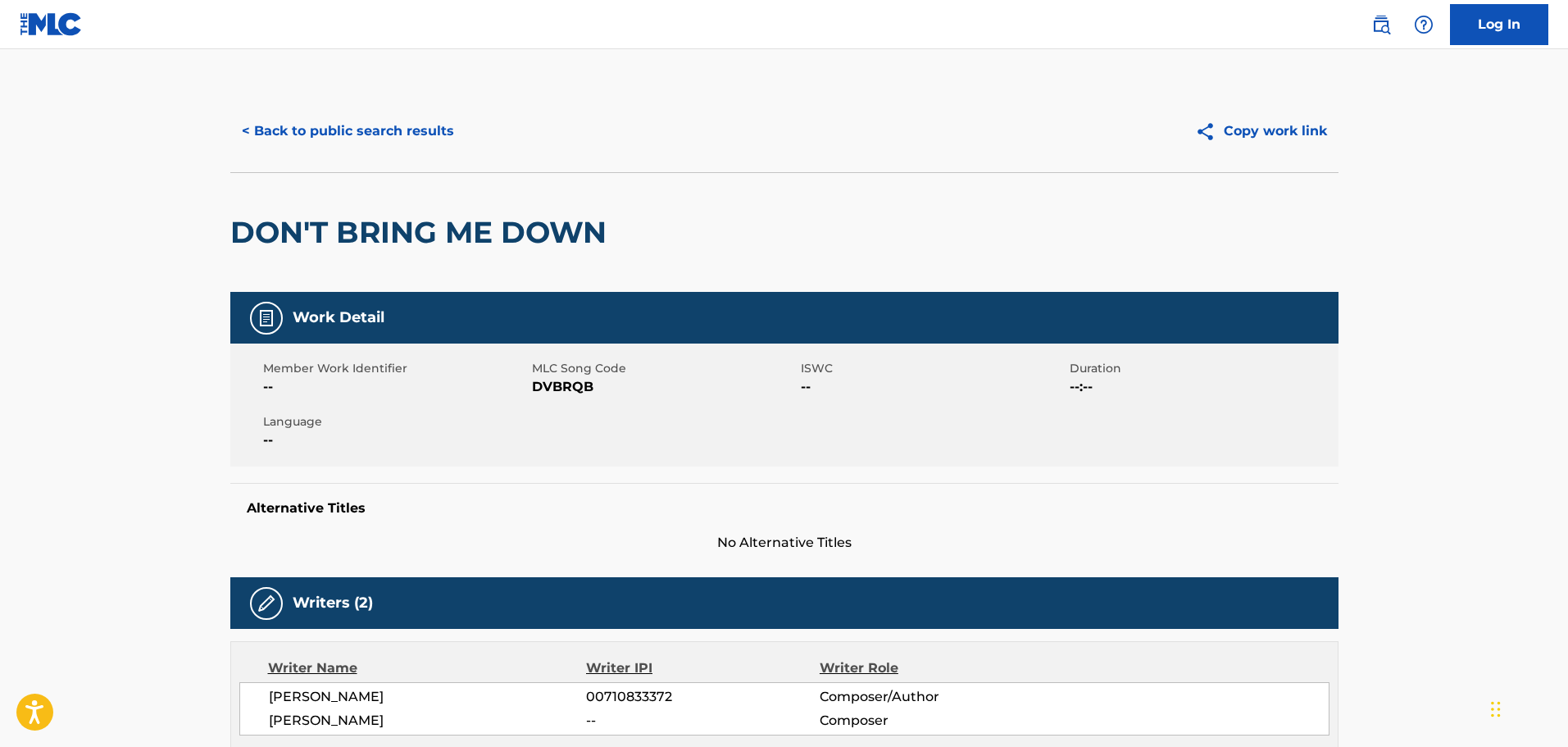
click at [305, 139] on button "< Back to public search results" at bounding box center [348, 131] width 235 height 41
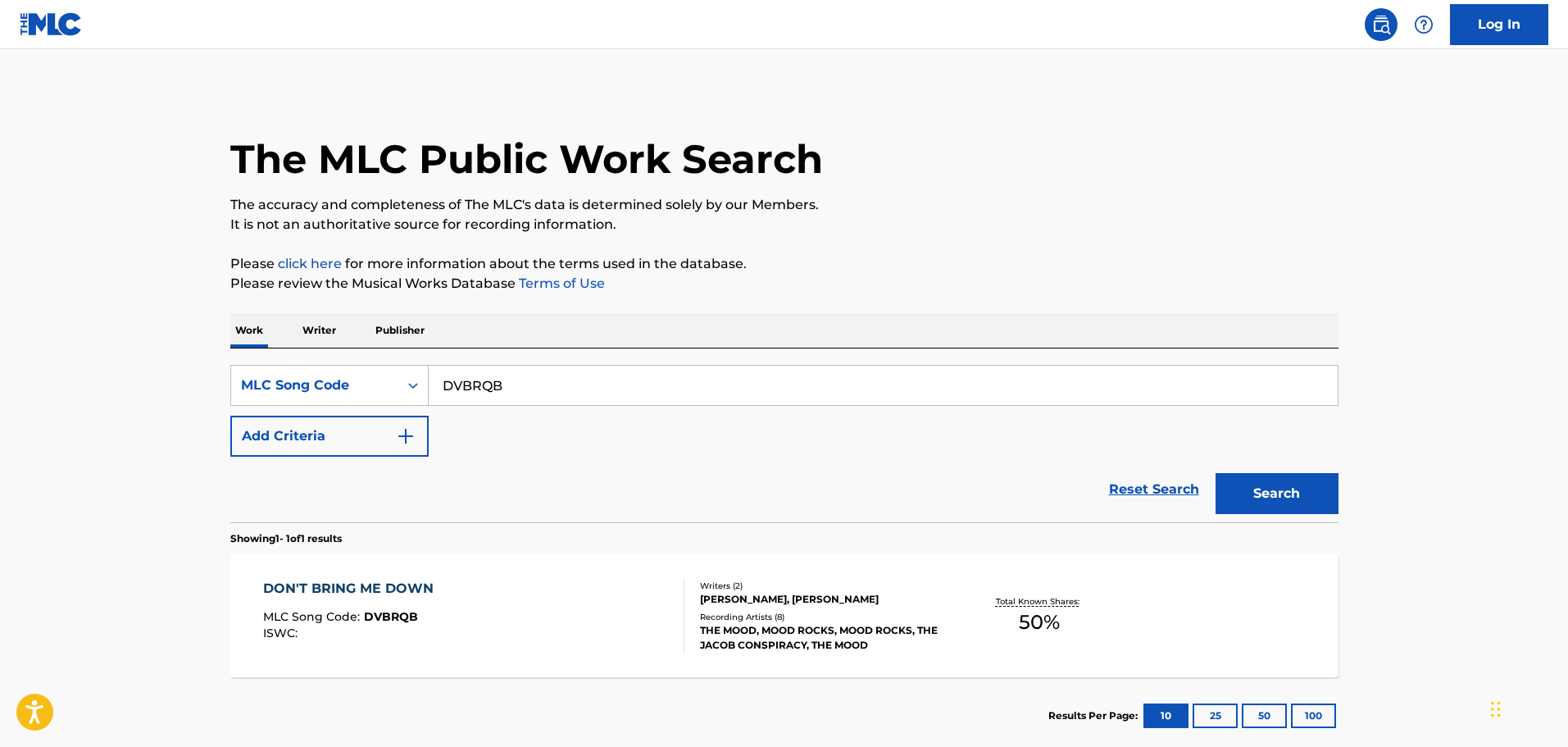
drag, startPoint x: 537, startPoint y: 394, endPoint x: 207, endPoint y: 320, distance: 338.2
click at [209, 320] on main "The MLC Public Work Search The accuracy and completeness of The MLC's data is d…" at bounding box center [784, 407] width 1568 height 714
paste input "R2RHR"
type input "DR2RHR"
click at [1314, 508] on button "Search" at bounding box center [1276, 494] width 122 height 41
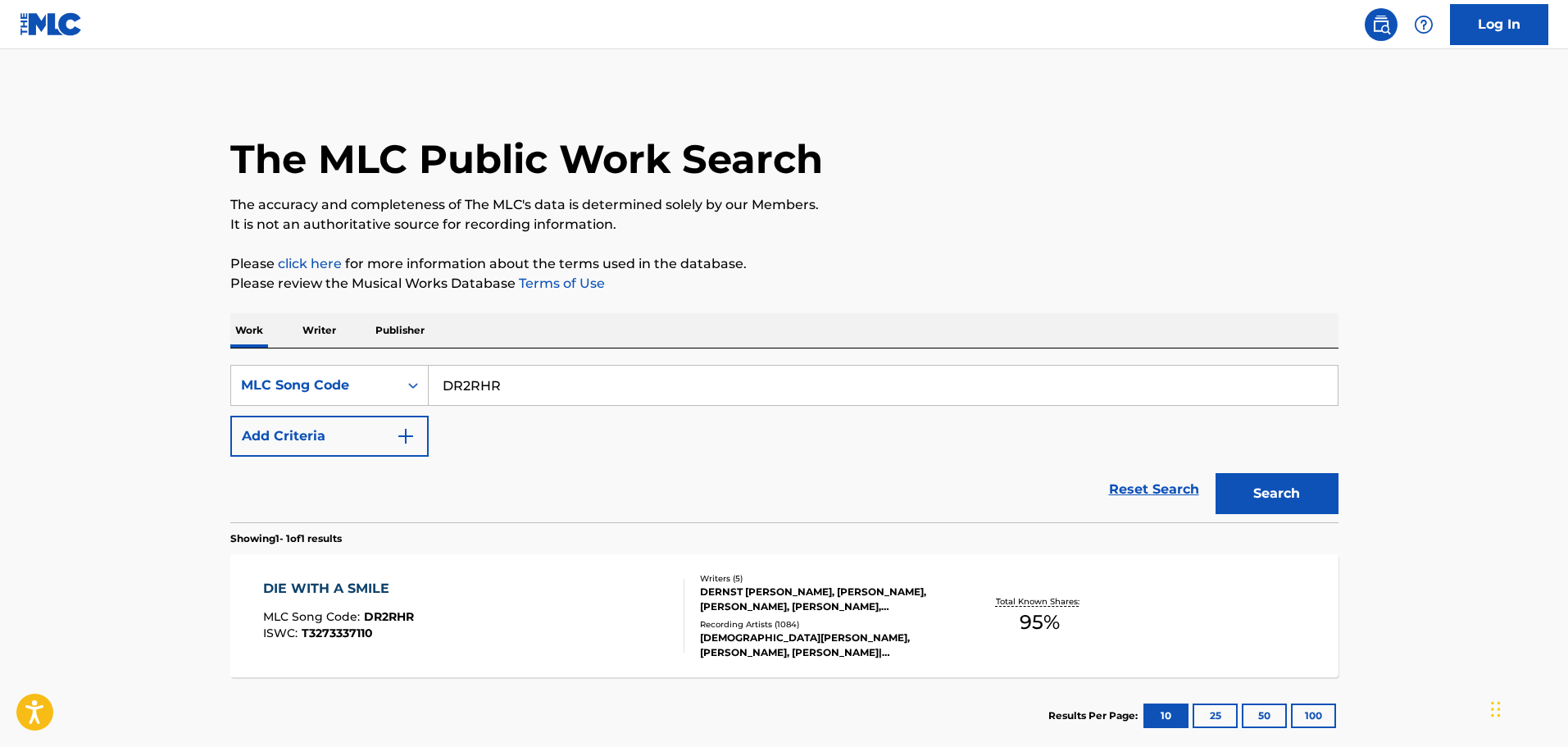
click at [537, 602] on div "DIE WITH A SMILE MLC Song Code : DR2RHR ISWC : T3273337110" at bounding box center [473, 616] width 421 height 74
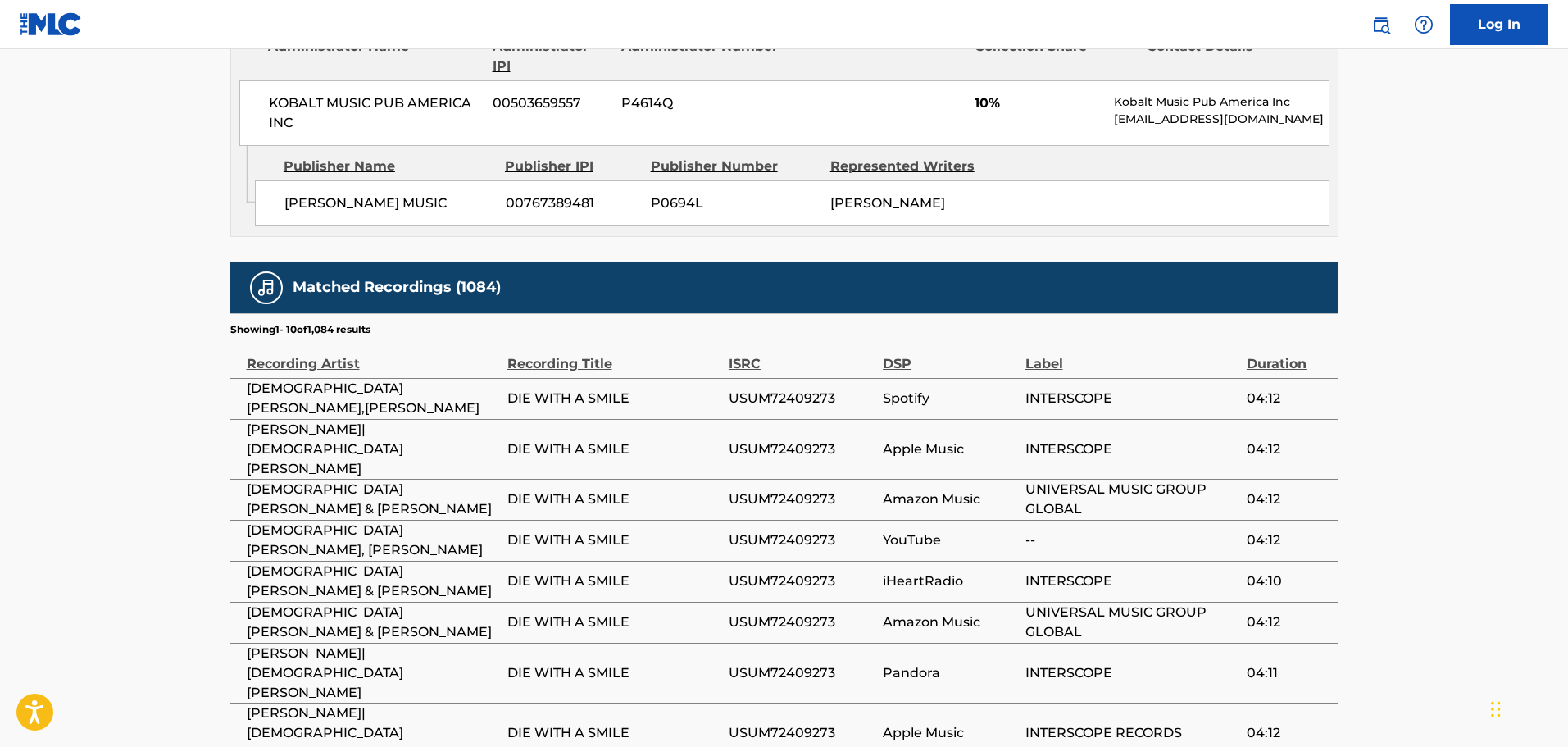
scroll to position [2789, 0]
